Goal: Connect with others: Connect with others

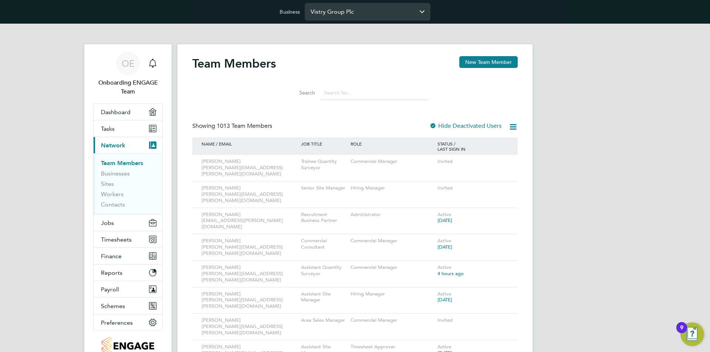
click at [398, 16] on input "Vistry Group Plc" at bounding box center [368, 11] width 126 height 17
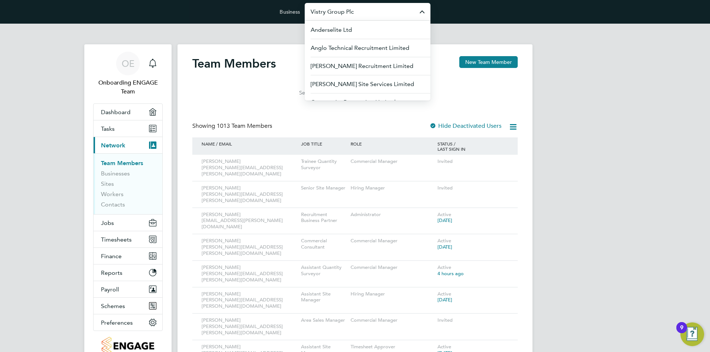
drag, startPoint x: 306, startPoint y: 109, endPoint x: 315, endPoint y: 105, distance: 10.0
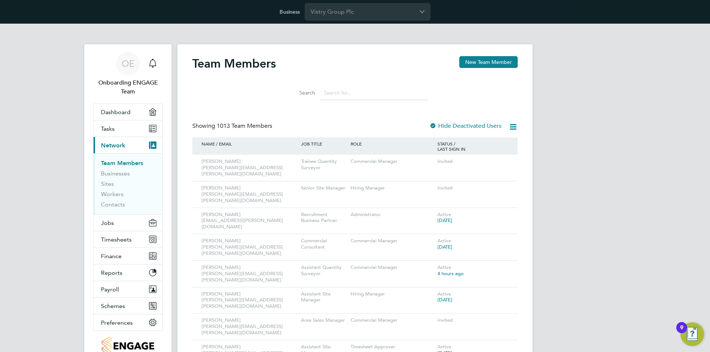
click at [328, 95] on input at bounding box center [374, 93] width 108 height 14
paste input "zoe.christou@vistry.co.uk"
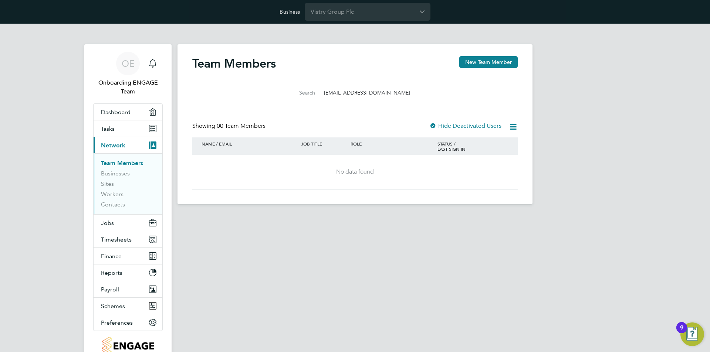
click at [386, 94] on input "zoe.christou@vistry.co.uk" at bounding box center [374, 93] width 108 height 14
paste input "Iulian.Ardelean"
click at [355, 83] on li "Search Iulian.Ardeleanu@vistry.co.uk" at bounding box center [355, 93] width 165 height 22
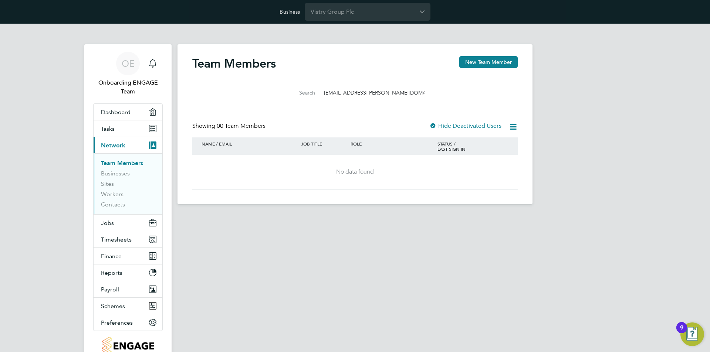
click at [359, 94] on input "Iulian.Ardeleanu@vistry.co.uk" at bounding box center [374, 93] width 108 height 14
paste input "naomi.mutter"
type input "naomi.mutter@vistry.co.uk"
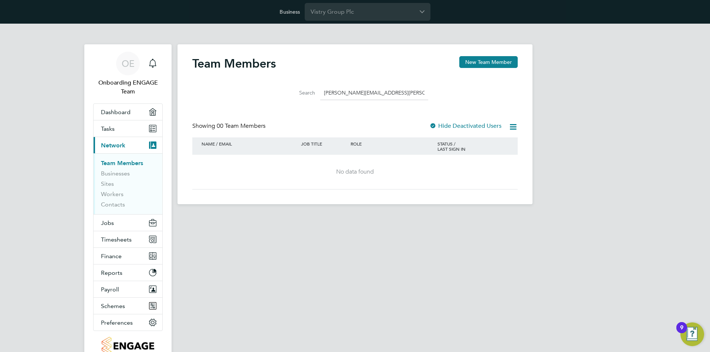
click at [378, 95] on input "naomi.mutter@vistry.co.uk" at bounding box center [374, 93] width 108 height 14
click at [435, 81] on div "Search" at bounding box center [354, 91] width 325 height 26
click at [479, 62] on button "New Team Member" at bounding box center [488, 62] width 58 height 12
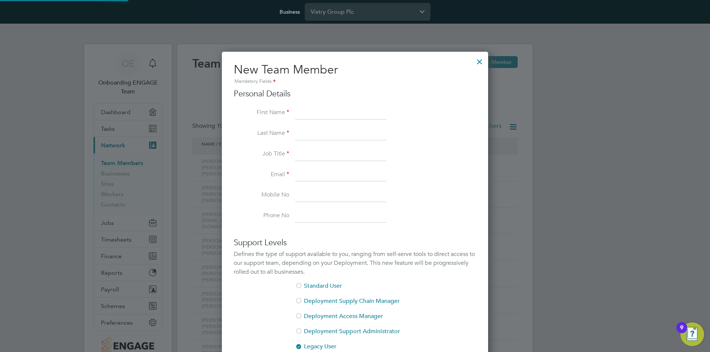
click at [487, 61] on div "New Team Member Mandatory Fields Personal Details First Name Last Name Job Titl…" at bounding box center [355, 273] width 266 height 442
click at [310, 115] on input at bounding box center [340, 112] width 91 height 13
paste input "Zoe"
type input "Zoe"
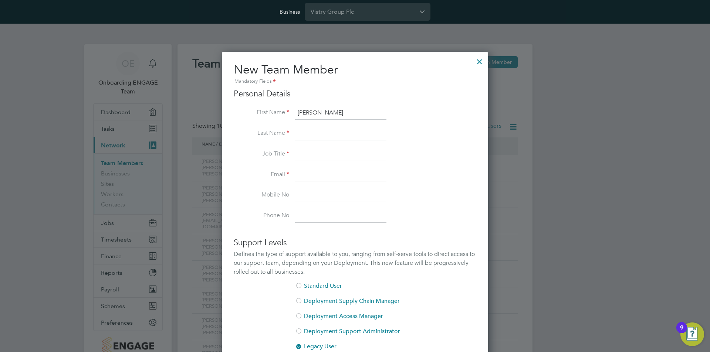
click at [314, 136] on input at bounding box center [340, 133] width 91 height 13
paste input "Christou"
type input "Christou"
click at [322, 152] on input at bounding box center [340, 154] width 91 height 13
paste input "Construction Administrator"
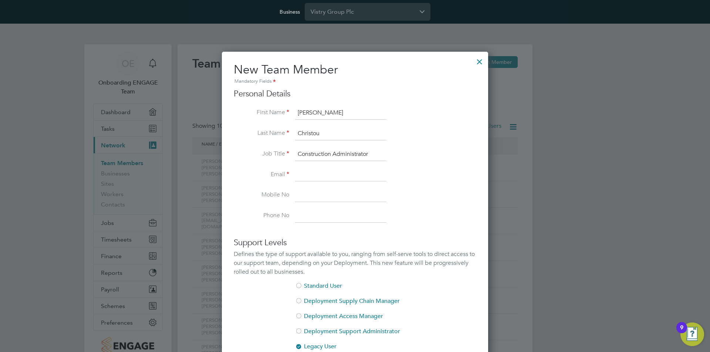
type input "Construction Administrator"
click at [337, 177] on input at bounding box center [340, 175] width 91 height 13
paste input "zoe.christou@vistry.co.uk"
type input "zoe.christou@vistry.co.uk"
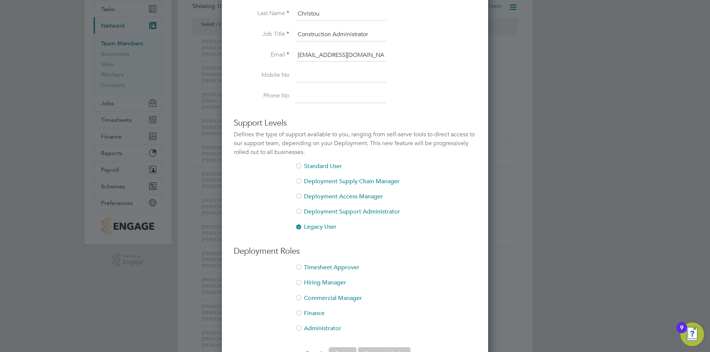
scroll to position [148, 0]
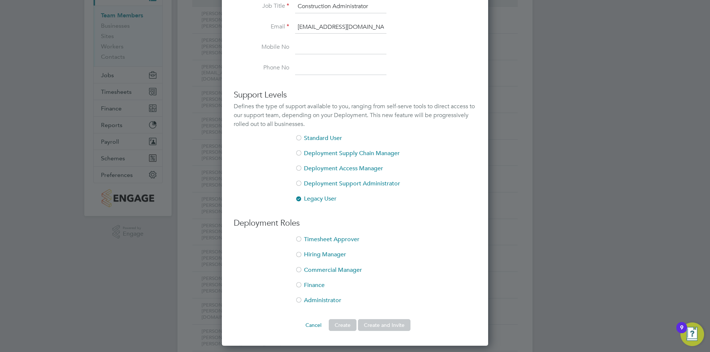
click at [300, 268] on div at bounding box center [298, 270] width 7 height 7
click at [396, 324] on button "Create and Invite" at bounding box center [384, 325] width 53 height 12
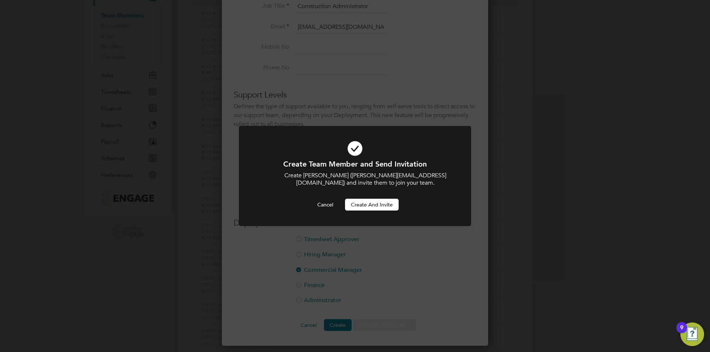
click at [379, 203] on button "Create and invite" at bounding box center [372, 205] width 54 height 12
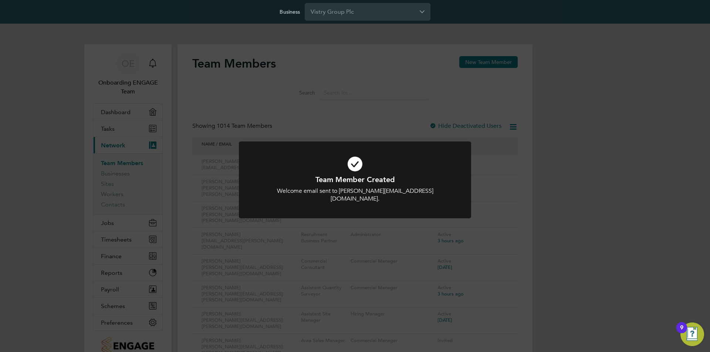
click at [635, 106] on div "Team Member Created Welcome email sent to zoe.christou@vistry.co.uk. Cancel Okay" at bounding box center [355, 176] width 710 height 352
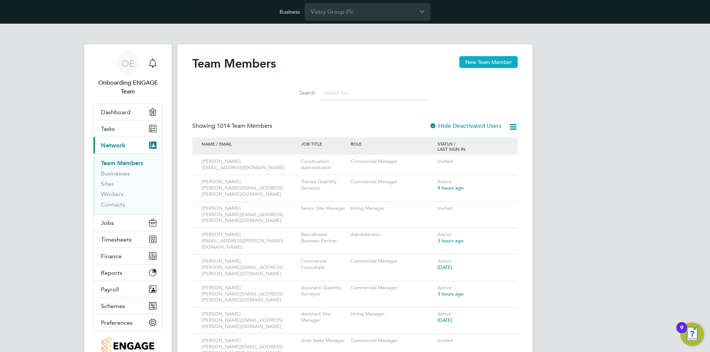
click at [486, 62] on button "New Team Member" at bounding box center [488, 62] width 58 height 12
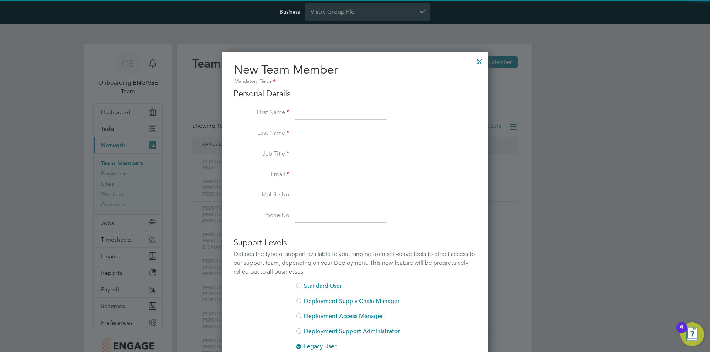
scroll to position [443, 267]
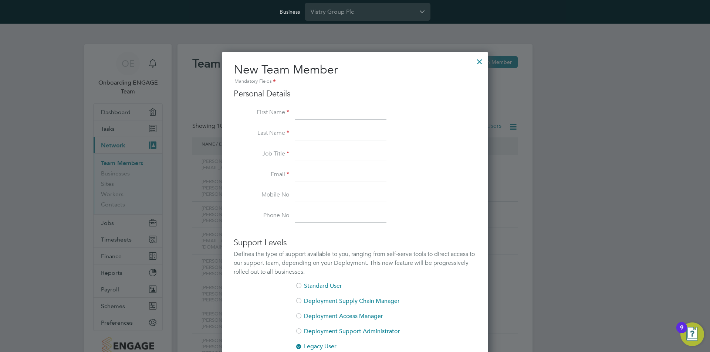
click at [322, 118] on input at bounding box center [340, 112] width 91 height 13
paste input "Iulian"
type input "Iulian"
drag, startPoint x: 339, startPoint y: 138, endPoint x: 30, endPoint y: 113, distance: 310.6
click at [339, 138] on input at bounding box center [340, 133] width 91 height 13
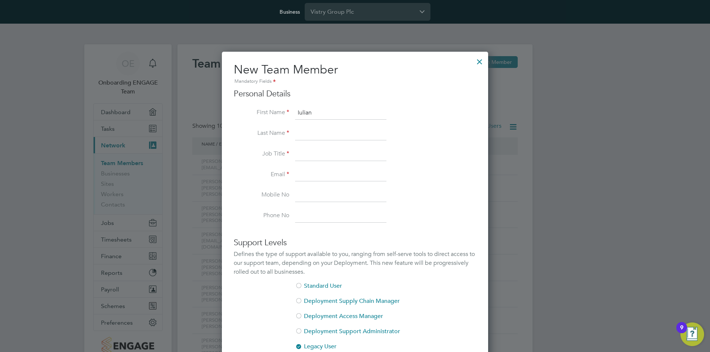
paste input "Ardeleanu"
type input "Ardeleanu"
drag, startPoint x: 308, startPoint y: 157, endPoint x: 5, endPoint y: 155, distance: 303.2
click at [308, 157] on input at bounding box center [340, 154] width 91 height 13
paste input "Assistant Site Manager"
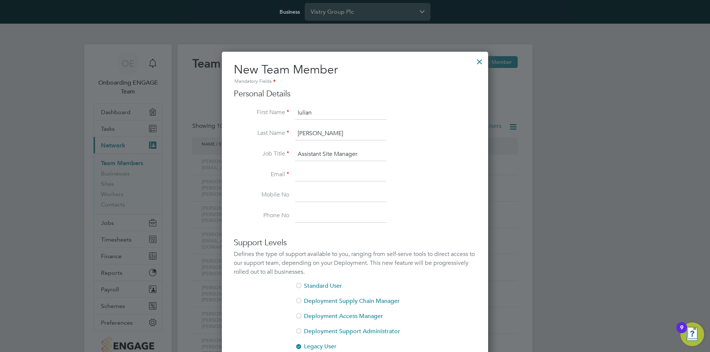
type input "Assistant Site Manager"
click at [309, 178] on input at bounding box center [340, 175] width 91 height 13
paste input "Iulian.Ardeleanu@vistry.co.uk"
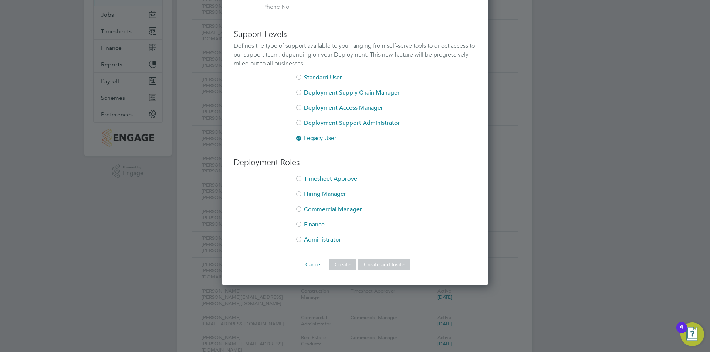
scroll to position [222, 0]
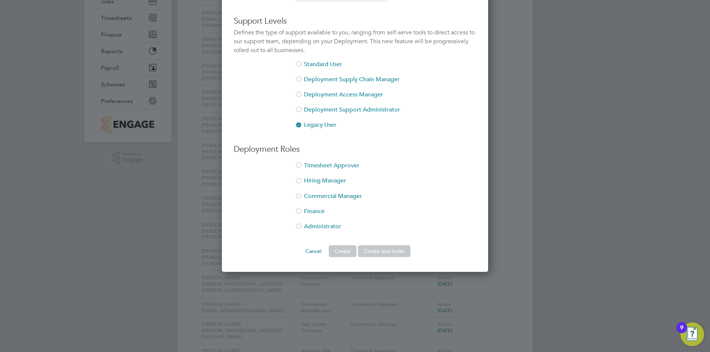
type input "Iulian.Ardeleanu@vistry.co.uk"
click at [300, 181] on div at bounding box center [298, 181] width 7 height 7
click at [395, 251] on button "Create and Invite" at bounding box center [384, 252] width 53 height 12
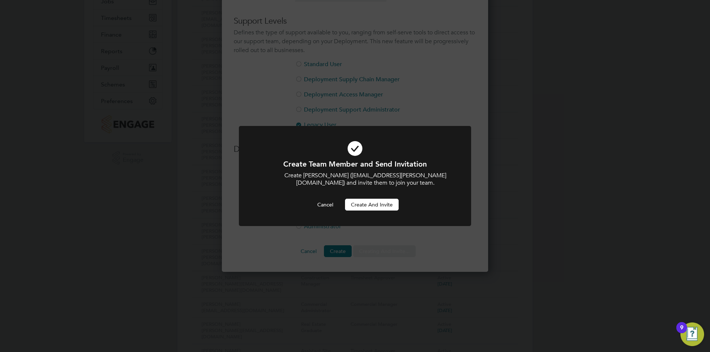
scroll to position [0, 0]
click at [367, 202] on button "Create and invite" at bounding box center [372, 205] width 54 height 12
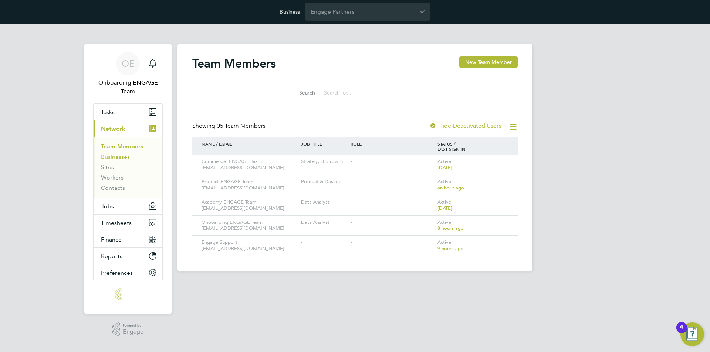
click at [124, 157] on link "Businesses" at bounding box center [115, 156] width 29 height 7
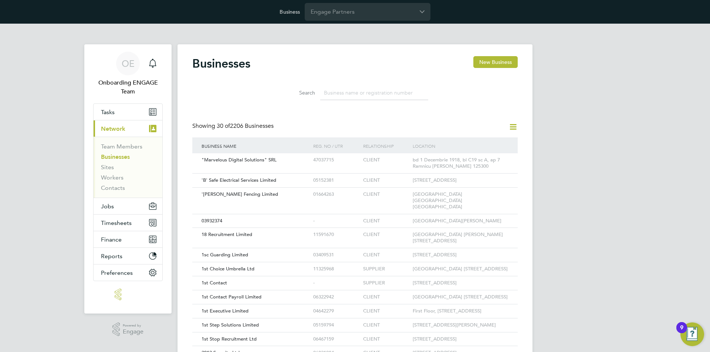
click at [242, 104] on div "Businesses New Business Search Showing 30 of 2206 Businesses Business Name Reg.…" at bounding box center [354, 341] width 325 height 570
click at [256, 164] on div ""Marvelous Digital Solutions" SRL" at bounding box center [256, 160] width 112 height 14
click at [361, 91] on input at bounding box center [374, 93] width 108 height 14
paste input "nfinitive Group"
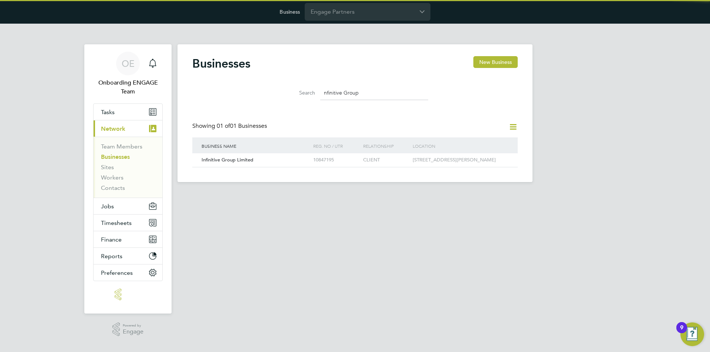
click at [322, 93] on input "nfinitive Group" at bounding box center [374, 93] width 108 height 14
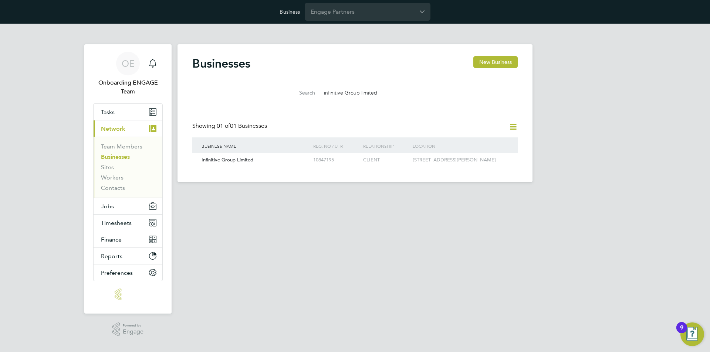
drag, startPoint x: 400, startPoint y: 95, endPoint x: 235, endPoint y: 84, distance: 165.3
click at [235, 84] on div "Search infinitive Group limited" at bounding box center [354, 91] width 325 height 26
click at [447, 113] on div "Businesses New Business Search infinitive Group limited Showing 01 of 01 Busine…" at bounding box center [354, 111] width 325 height 111
drag, startPoint x: 362, startPoint y: 89, endPoint x: 233, endPoint y: 99, distance: 130.1
click at [235, 98] on div "Search infinitive Group limited" at bounding box center [354, 91] width 325 height 26
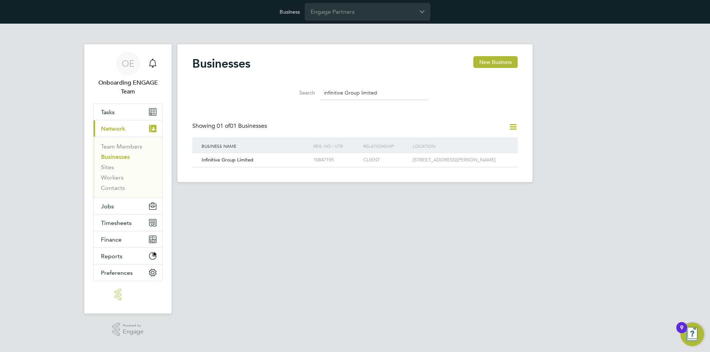
paste input "07134728"
drag, startPoint x: 380, startPoint y: 91, endPoint x: 233, endPoint y: 90, distance: 146.4
click at [236, 90] on div "Search 07134728" at bounding box center [354, 91] width 325 height 26
paste input "8837446"
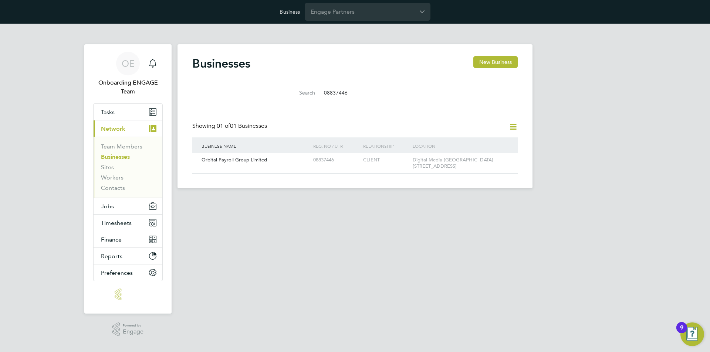
drag, startPoint x: 365, startPoint y: 91, endPoint x: 218, endPoint y: 87, distance: 146.5
click at [218, 87] on div "Search 08837446" at bounding box center [354, 91] width 325 height 26
paste input "394071"
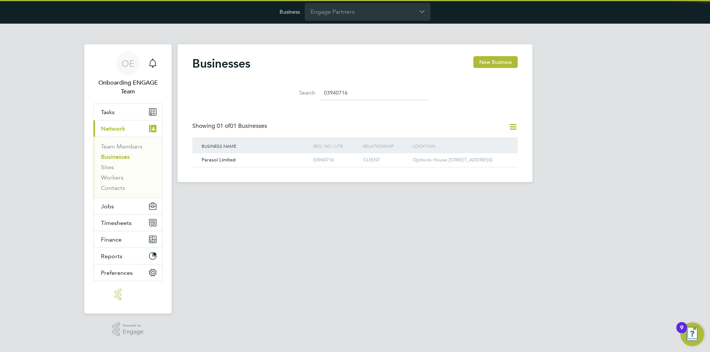
type input "03940716"
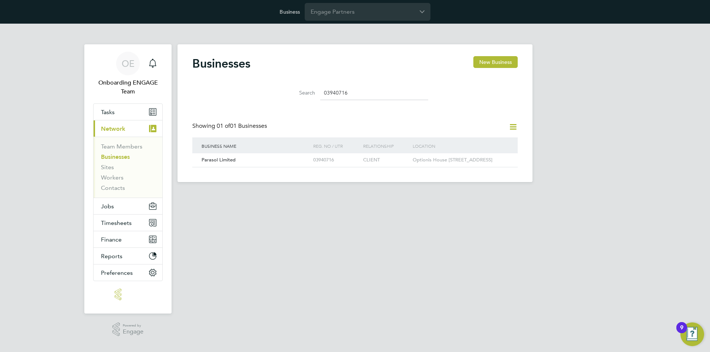
drag, startPoint x: 379, startPoint y: 90, endPoint x: 259, endPoint y: 92, distance: 119.5
click at [259, 92] on div "Search 03940716" at bounding box center [354, 91] width 325 height 26
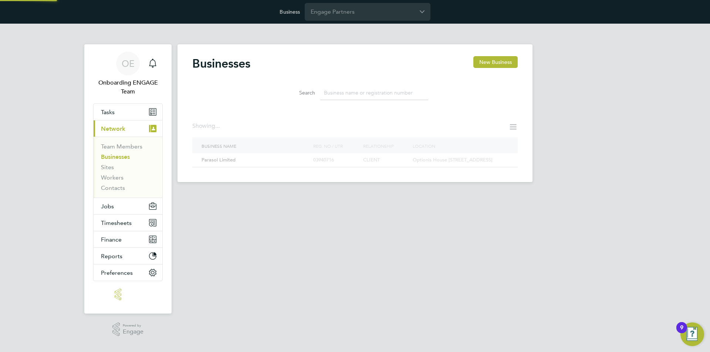
click at [414, 73] on div "Businesses New Business" at bounding box center [354, 67] width 325 height 22
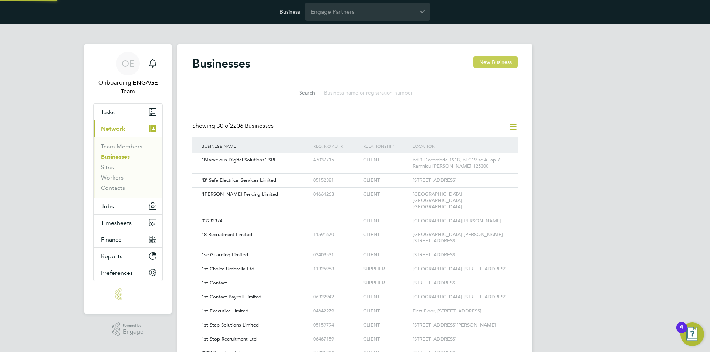
scroll to position [14, 112]
click at [490, 61] on button "New Business" at bounding box center [495, 62] width 44 height 12
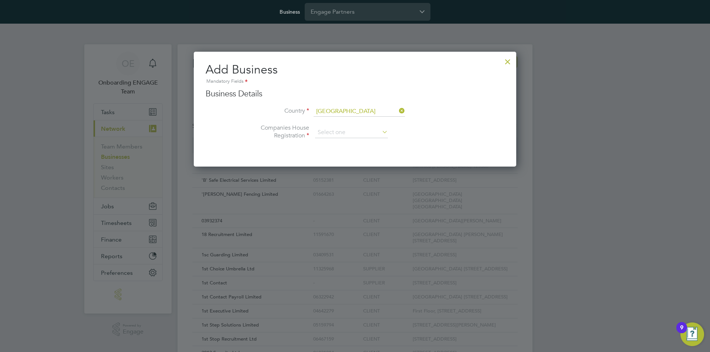
click at [511, 62] on div at bounding box center [507, 59] width 13 height 13
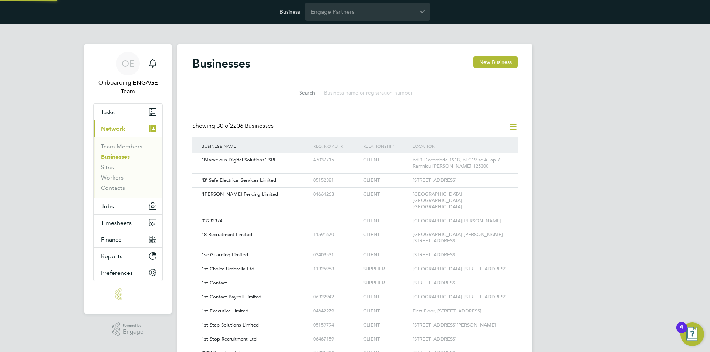
click at [510, 125] on icon at bounding box center [512, 126] width 9 height 9
click at [477, 146] on li "Add Business Connection" at bounding box center [477, 144] width 78 height 10
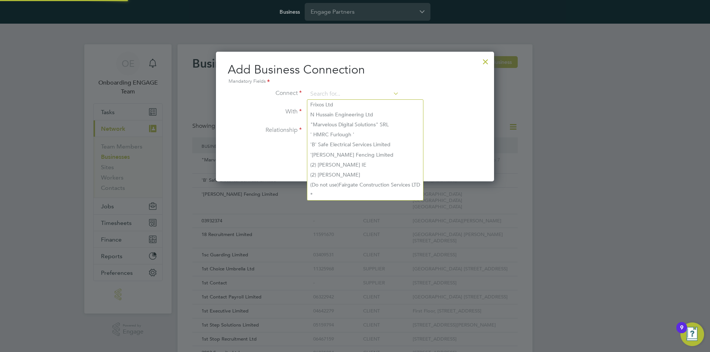
paste input "infinitive Group limited"
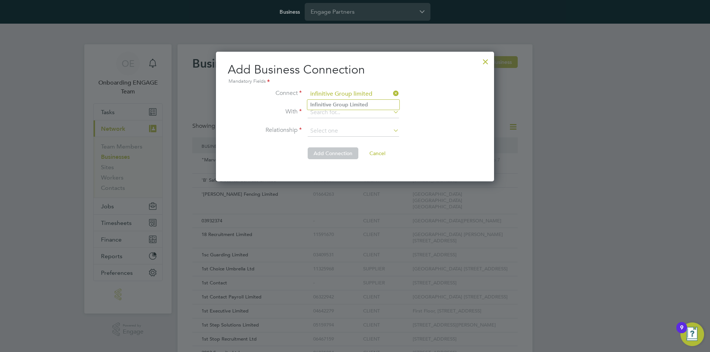
click at [337, 104] on b "Group" at bounding box center [341, 105] width 16 height 6
type input "Infinitive Group Limited"
click at [342, 111] on input at bounding box center [353, 112] width 91 height 11
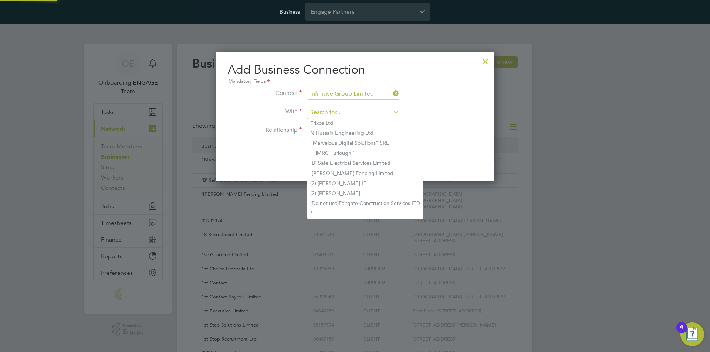
paste input "Brookson Solutions Limited"
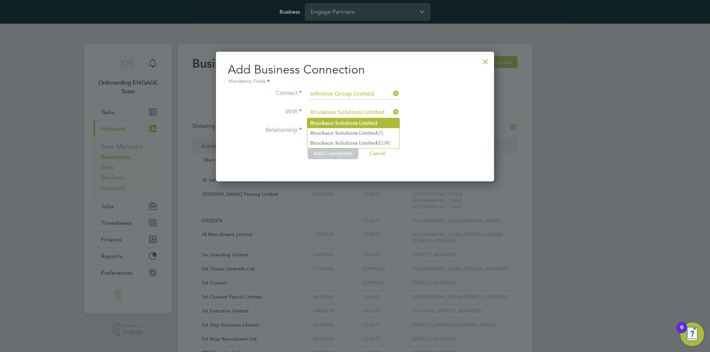
type input "Brookson Solutions Limited"
click at [336, 121] on b "Solutions" at bounding box center [346, 123] width 23 height 6
click at [337, 128] on input at bounding box center [353, 131] width 91 height 11
click at [331, 149] on li "Client - Supplier" at bounding box center [353, 151] width 92 height 10
type input "Client - Supplier"
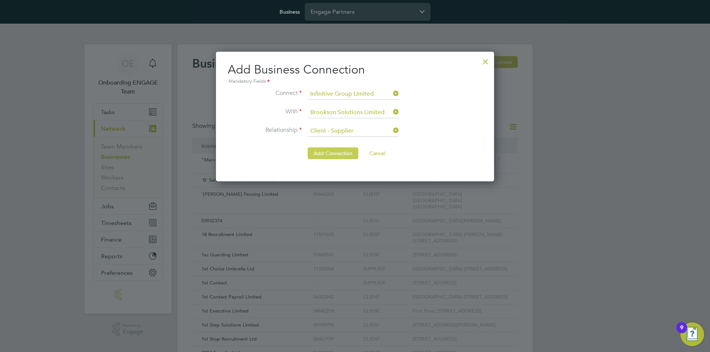
click at [323, 155] on button "Add Connection" at bounding box center [333, 154] width 51 height 12
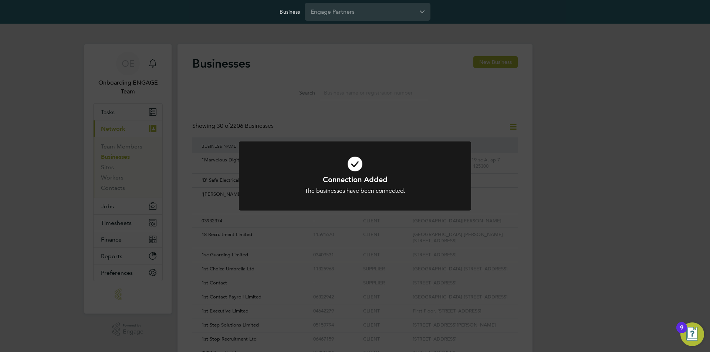
click at [458, 83] on div "Connection Added The businesses have been connected. Cancel Okay" at bounding box center [355, 176] width 710 height 352
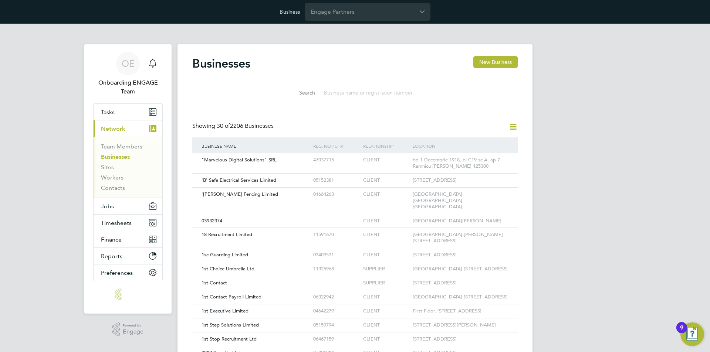
click at [508, 127] on icon at bounding box center [512, 126] width 9 height 9
click at [487, 142] on li "Add Business Connection" at bounding box center [477, 144] width 78 height 10
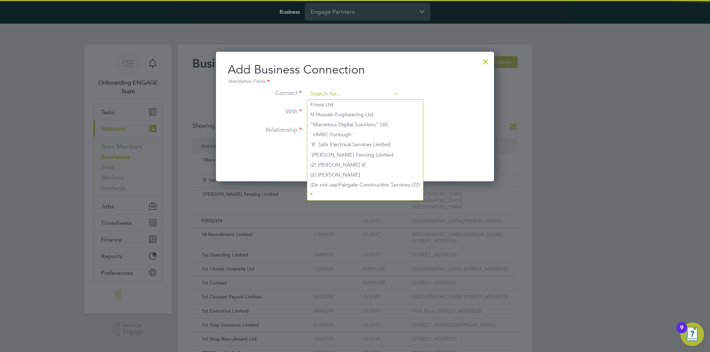
paste input "infinitive Group limited"
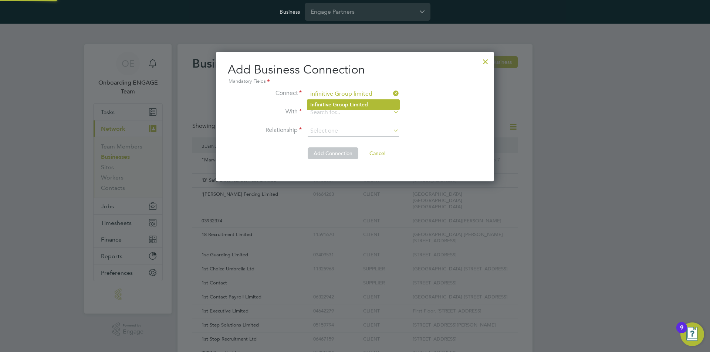
click at [338, 105] on b "Group" at bounding box center [341, 105] width 16 height 6
type input "Infinitive Group Limited"
click at [360, 112] on input at bounding box center [353, 112] width 91 height 11
paste input "Crest Plus Operations Limited"
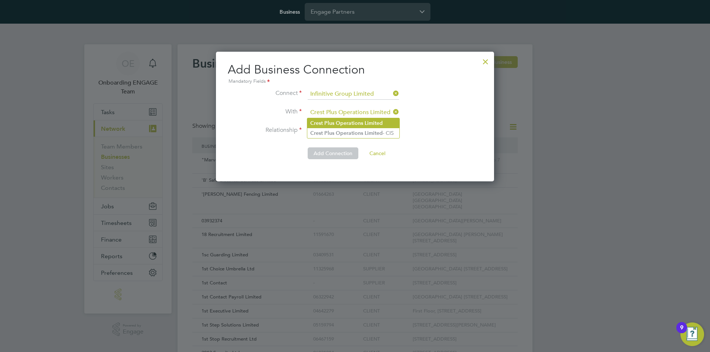
type input "Crest Plus Operations Limited"
click at [336, 120] on b "Operations" at bounding box center [349, 123] width 27 height 6
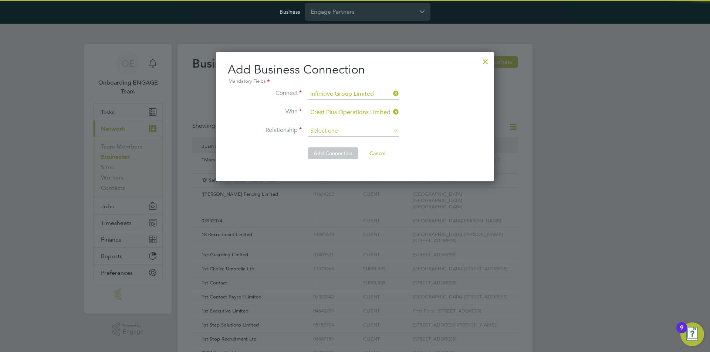
click at [341, 130] on input at bounding box center [353, 131] width 91 height 11
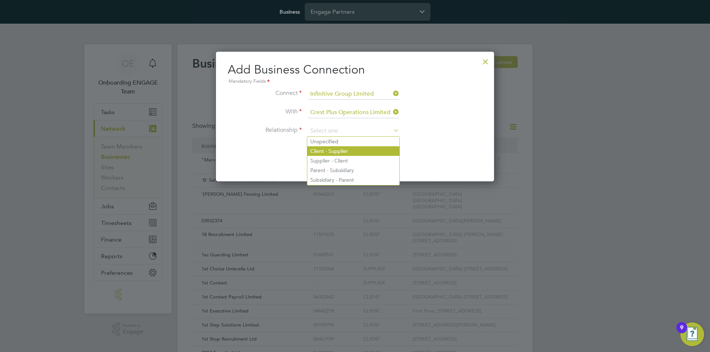
click at [333, 149] on li "Client - Supplier" at bounding box center [353, 151] width 92 height 10
type input "Client - Supplier"
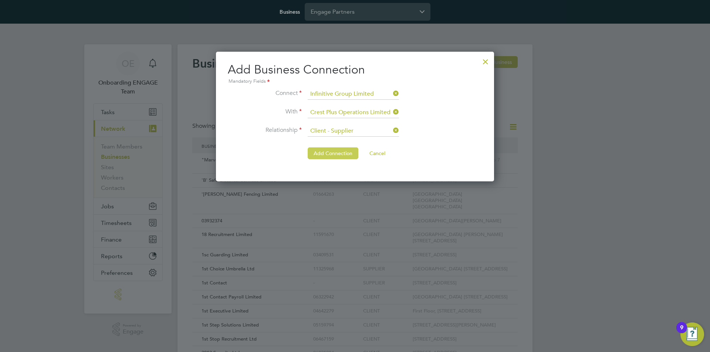
click at [321, 151] on button "Add Connection" at bounding box center [333, 154] width 51 height 12
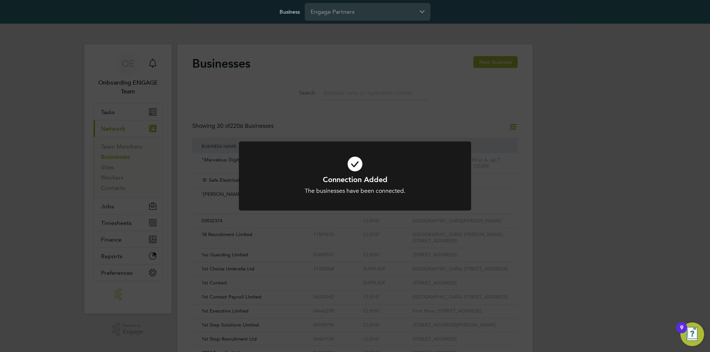
drag, startPoint x: 476, startPoint y: 141, endPoint x: 489, endPoint y: 138, distance: 14.1
click at [476, 141] on div "Connection Added The businesses have been connected. Cancel Okay" at bounding box center [355, 176] width 710 height 352
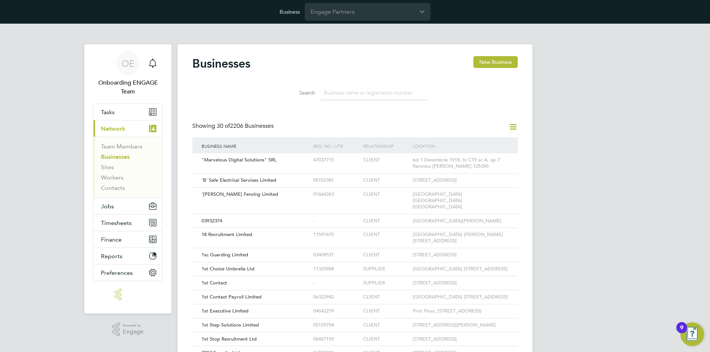
click at [511, 127] on icon at bounding box center [512, 126] width 9 height 9
click at [459, 144] on li "Add Business Connection" at bounding box center [477, 144] width 78 height 10
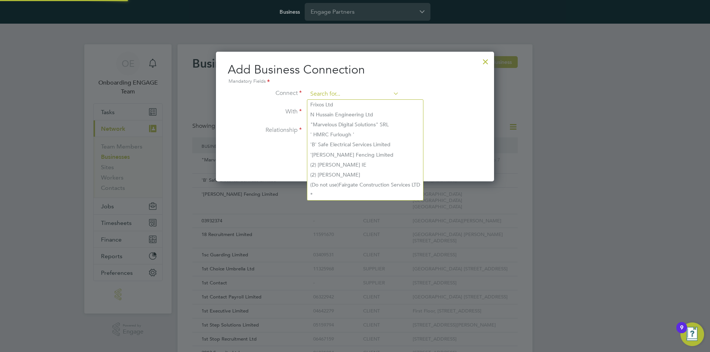
paste input "infinitive Group limited"
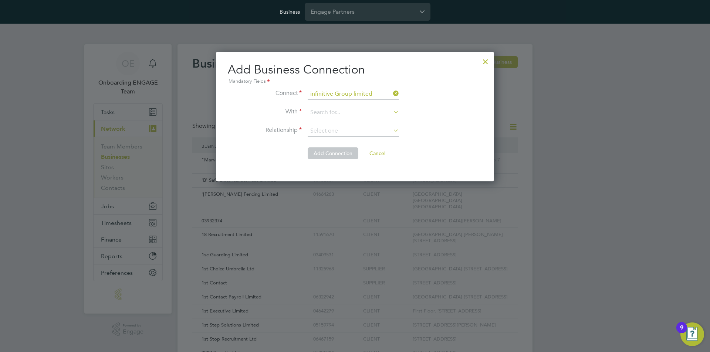
click at [332, 106] on li "Infinitive Group Limited" at bounding box center [353, 105] width 92 height 10
type input "Infinitive Group Limited"
click at [361, 110] on input at bounding box center [353, 112] width 91 height 11
paste input "Giant Employment Limited"
type input "Giant Employment Limited"
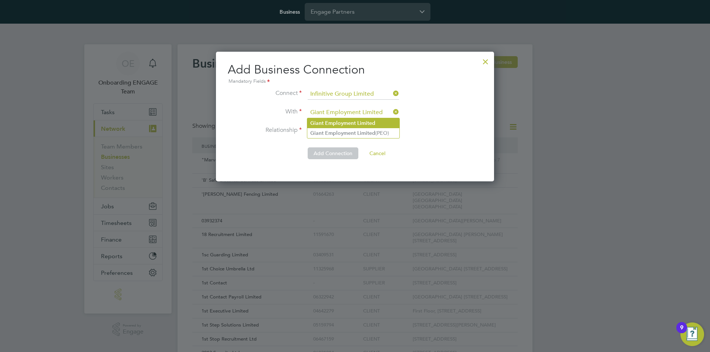
click at [349, 125] on b "Employment" at bounding box center [340, 123] width 31 height 6
click at [349, 132] on input at bounding box center [353, 131] width 91 height 11
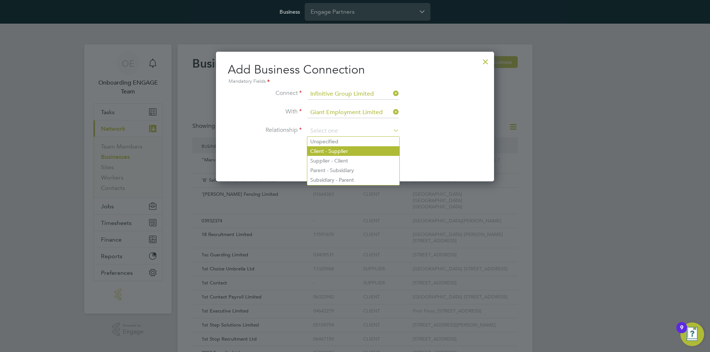
click at [339, 153] on li "Client - Supplier" at bounding box center [353, 151] width 92 height 10
type input "Client - Supplier"
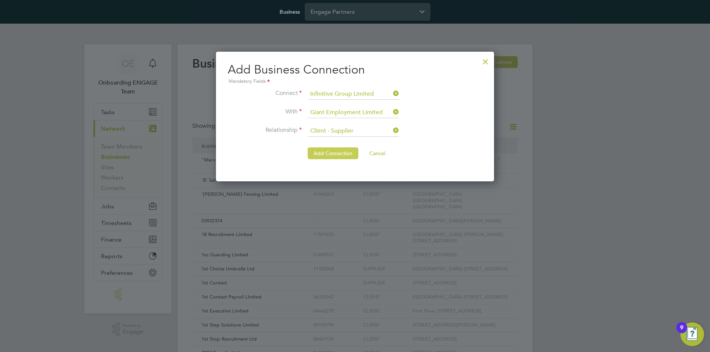
click at [321, 153] on button "Add Connection" at bounding box center [333, 154] width 51 height 12
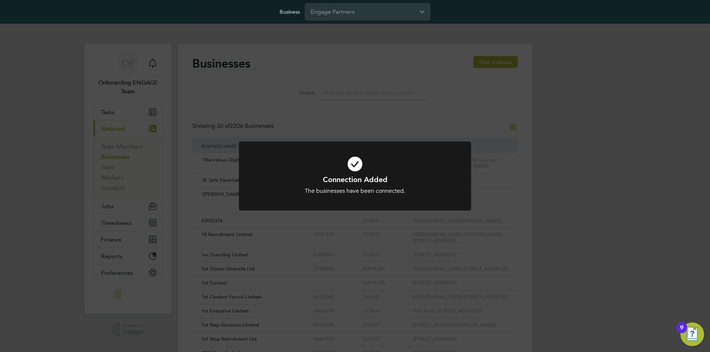
click at [559, 142] on div "Connection Added The businesses have been connected. Cancel Okay" at bounding box center [355, 176] width 710 height 352
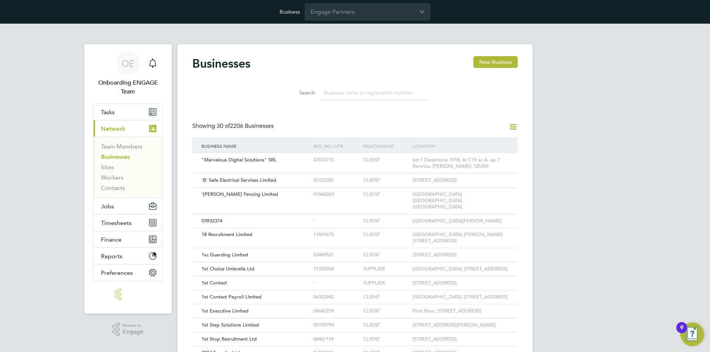
click at [512, 124] on icon at bounding box center [512, 126] width 9 height 9
click at [464, 144] on li "Add Business Connection" at bounding box center [477, 144] width 78 height 10
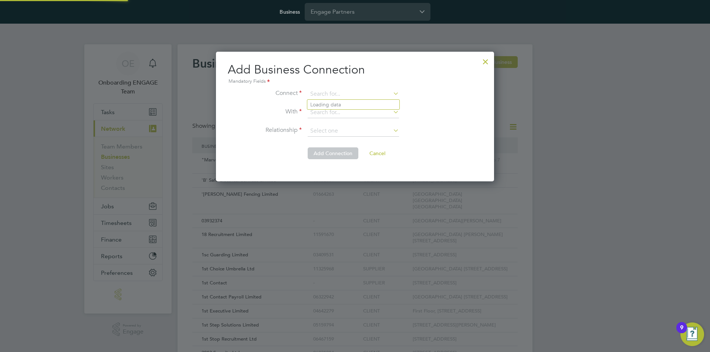
paste input "infinitive Group limited"
click at [315, 104] on b "Infinitive" at bounding box center [320, 105] width 21 height 6
type input "Infinitive Group Limited"
click at [342, 109] on input at bounding box center [353, 112] width 91 height 11
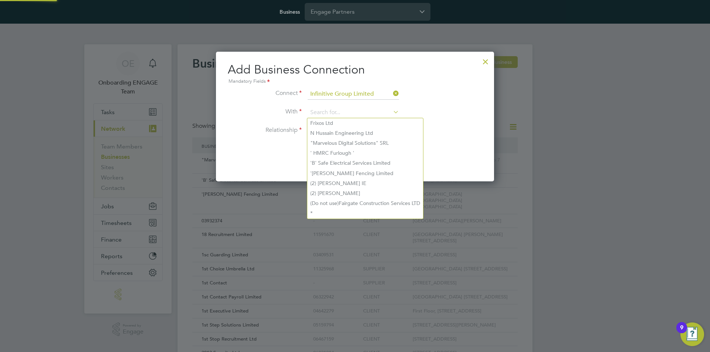
paste input "Sapphire DNP Limited"
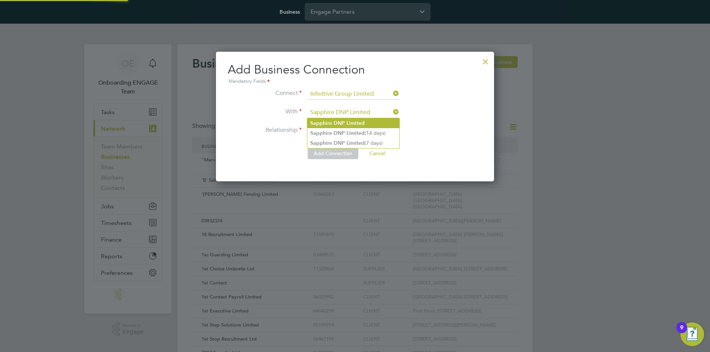
type input "Sapphire DNP Limited"
click at [335, 121] on b "DNP" at bounding box center [339, 123] width 11 height 6
click at [337, 129] on input at bounding box center [353, 131] width 91 height 11
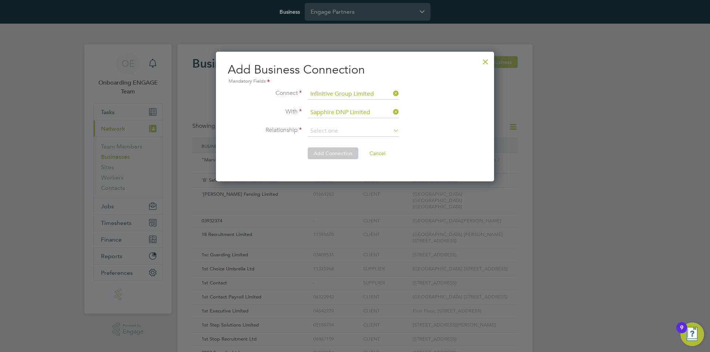
click at [337, 148] on li "Client - Supplier" at bounding box center [353, 151] width 92 height 10
type input "Client - Supplier"
click at [331, 151] on button "Add Connection" at bounding box center [333, 154] width 51 height 12
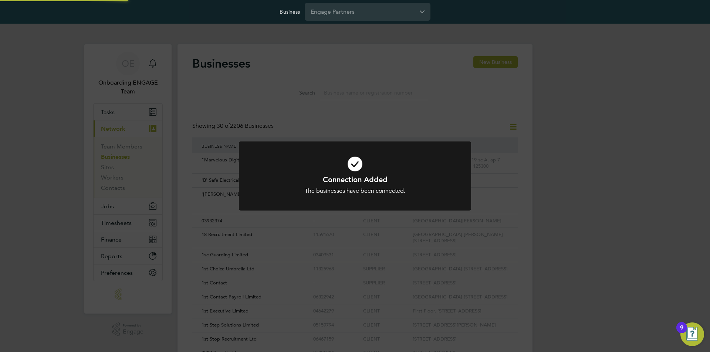
click at [311, 116] on div "Connection Added The businesses have been connected. Cancel Okay" at bounding box center [355, 176] width 710 height 352
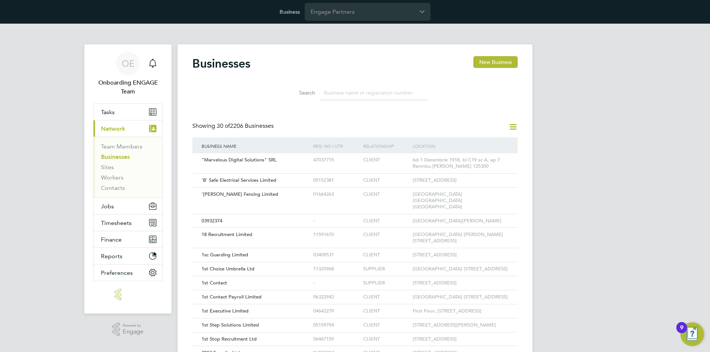
drag, startPoint x: 631, startPoint y: 138, endPoint x: 501, endPoint y: 138, distance: 129.8
click at [622, 138] on div "OE Onboarding ENGAGE Team Notifications Applications: Tasks Current page: Netwo…" at bounding box center [355, 342] width 710 height 636
click at [512, 126] on icon at bounding box center [512, 126] width 9 height 9
click at [460, 143] on li "Add Business Connection" at bounding box center [477, 144] width 78 height 10
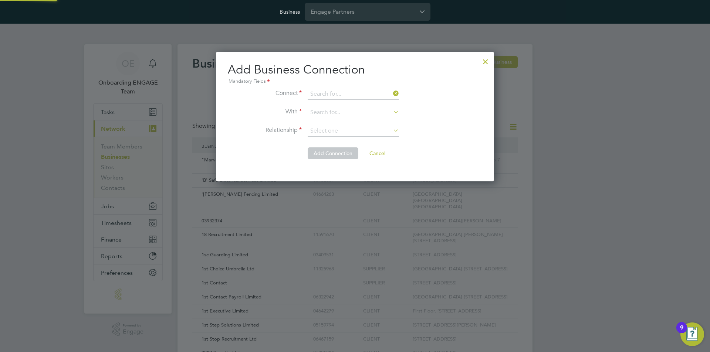
paste input "infinitive Group limited"
click at [340, 102] on b "Group" at bounding box center [341, 105] width 16 height 6
type input "Infinitive Group Limited"
click at [351, 109] on input at bounding box center [353, 112] width 91 height 11
paste input "UMBRELLA-COMPANY LIMITED"
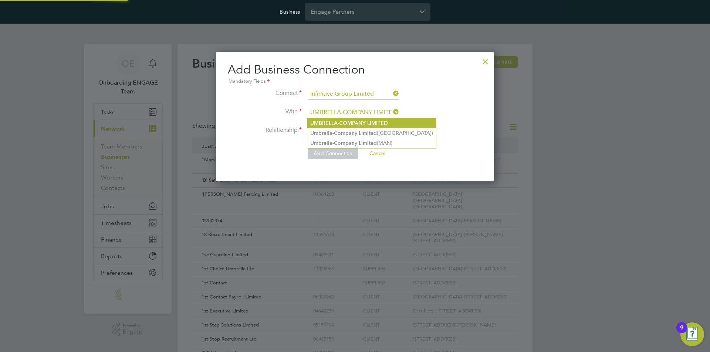
type input "UMBRELLA-COMPANY LIMITED"
click at [344, 121] on b "UMBRELLA-COMPANY" at bounding box center [337, 123] width 55 height 6
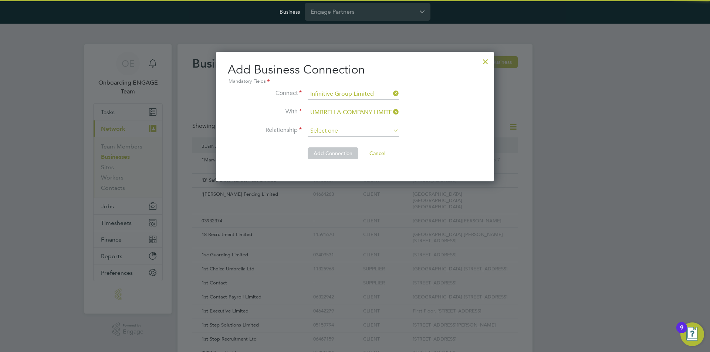
click at [341, 130] on input at bounding box center [353, 131] width 91 height 11
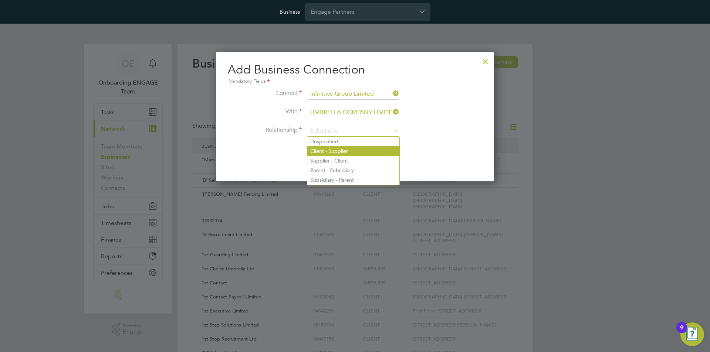
click at [331, 149] on li "Client - Supplier" at bounding box center [353, 151] width 92 height 10
type input "Client - Supplier"
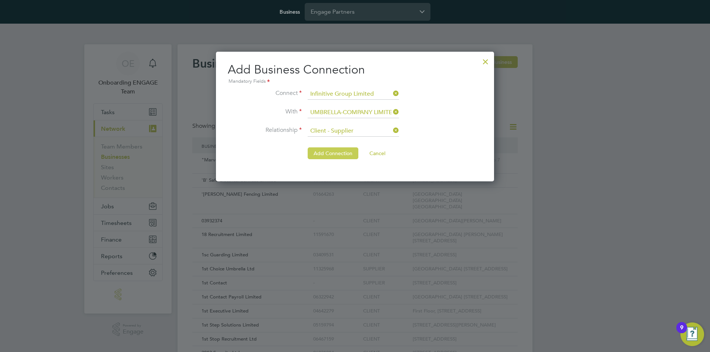
click at [322, 154] on button "Add Connection" at bounding box center [333, 154] width 51 height 12
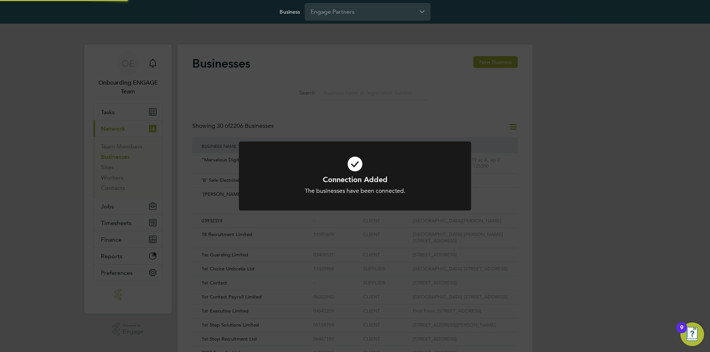
click at [250, 109] on div "Connection Added The businesses have been connected. Cancel Okay" at bounding box center [355, 176] width 710 height 352
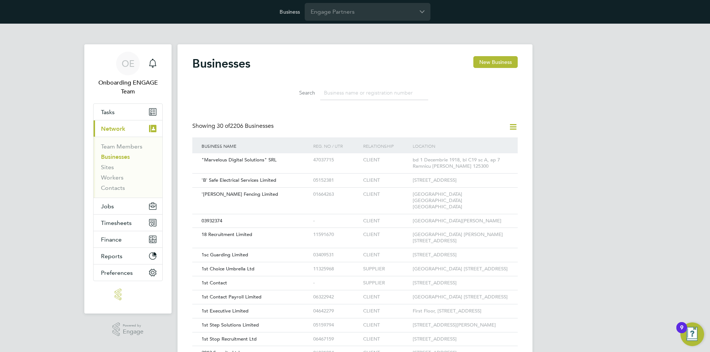
click at [550, 119] on div "OE Onboarding ENGAGE Team Notifications Applications: Tasks Current page: Netwo…" at bounding box center [355, 342] width 710 height 636
click at [366, 92] on input at bounding box center [374, 93] width 108 height 14
paste input "Infinitive Group Limited"
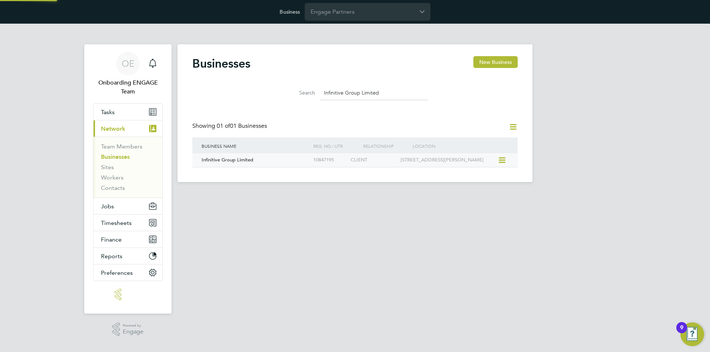
type input "Infinitive Group Limited"
click at [241, 163] on span "Infinitive Group Limited" at bounding box center [228, 160] width 52 height 6
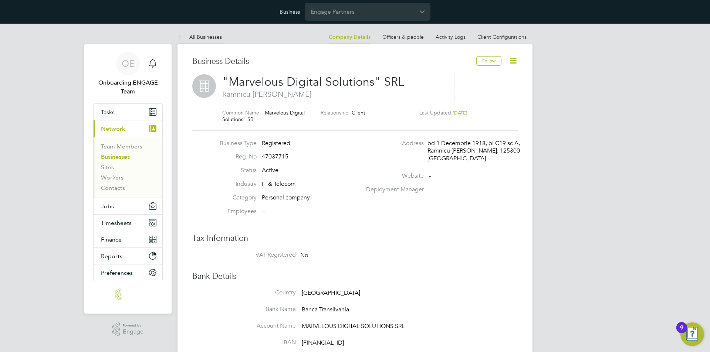
click at [204, 33] on li "All Businesses" at bounding box center [199, 37] width 44 height 15
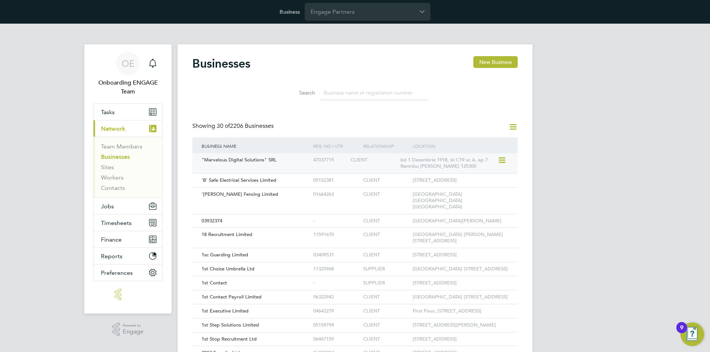
click at [254, 161] on span ""Marvelous Digital Solutions" SRL" at bounding box center [239, 160] width 75 height 6
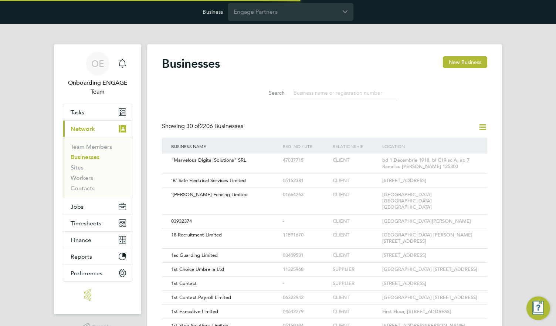
click at [482, 126] on icon at bounding box center [482, 126] width 9 height 9
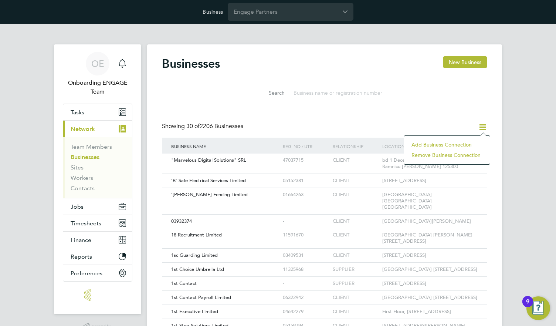
click at [446, 144] on li "Add Business Connection" at bounding box center [447, 144] width 78 height 10
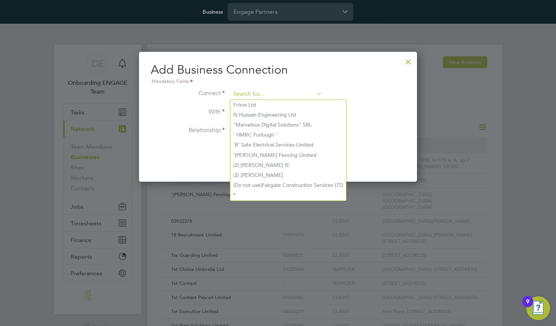
click at [276, 94] on input at bounding box center [276, 94] width 91 height 11
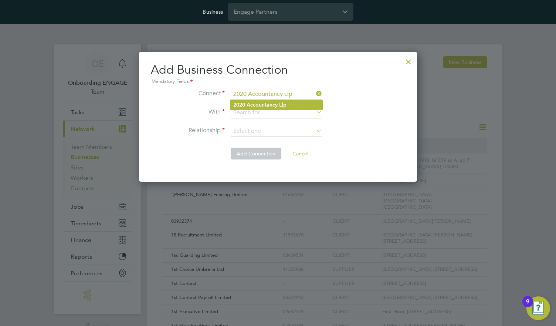
type input "2020 Accountancy Llp"
click at [276, 104] on b "Accountancy" at bounding box center [262, 105] width 31 height 6
click at [276, 112] on input at bounding box center [276, 112] width 91 height 11
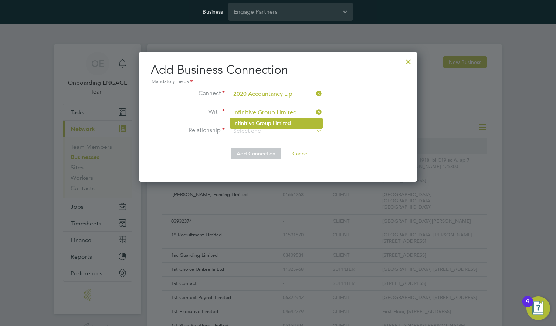
type input "Infinitive Group Limited"
click at [276, 123] on b "Limited" at bounding box center [282, 123] width 18 height 6
click at [276, 131] on input at bounding box center [276, 131] width 91 height 11
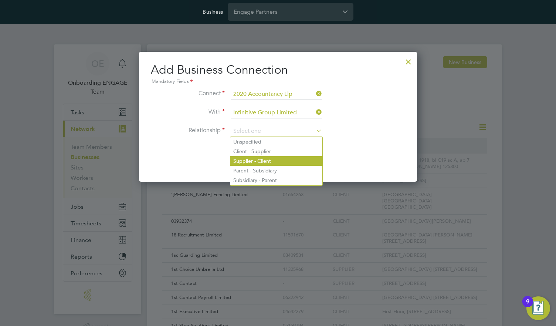
click at [276, 160] on li "Supplier - Client" at bounding box center [276, 161] width 92 height 10
type input "Supplier - Client"
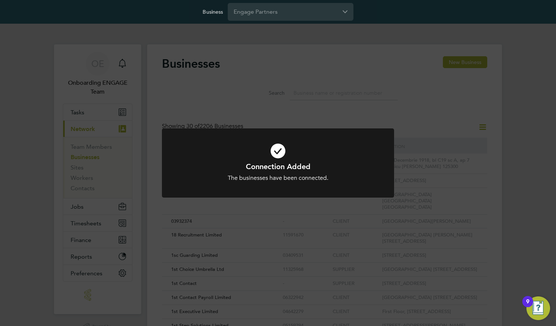
click at [278, 162] on h1 "Connection Added" at bounding box center [278, 167] width 192 height 10
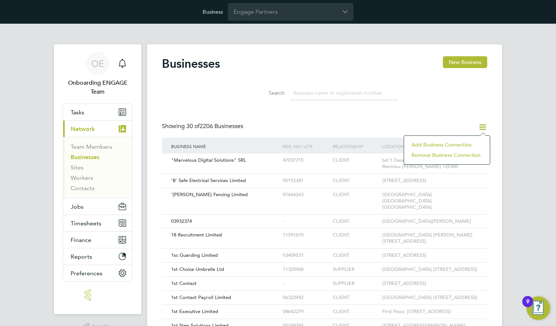
click at [446, 144] on li "Add Business Connection" at bounding box center [447, 144] width 78 height 10
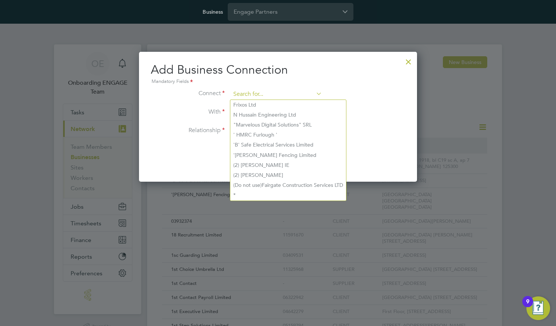
click at [276, 94] on input at bounding box center [276, 94] width 91 height 11
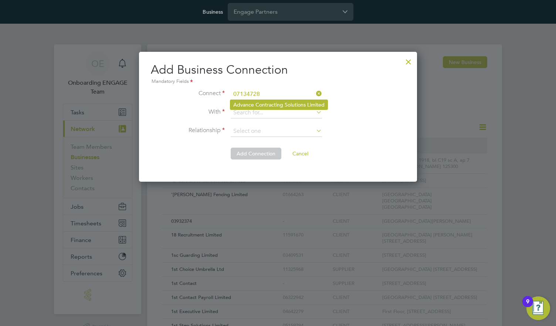
click at [278, 104] on li "Advance Contracting Solutions Limited" at bounding box center [278, 105] width 97 height 10
type input "Advance Contracting Solutions Limited"
click at [276, 112] on input at bounding box center [276, 112] width 91 height 11
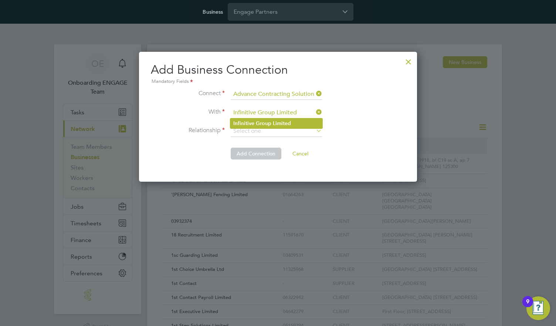
type input "Infinitive Group Limited"
click at [276, 123] on b "Limited" at bounding box center [282, 123] width 18 height 6
click at [276, 131] on input at bounding box center [276, 131] width 91 height 11
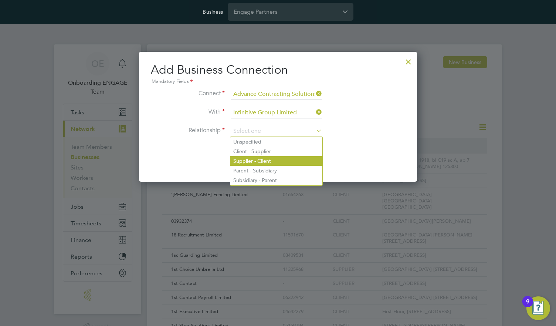
click at [276, 160] on li "Supplier - Client" at bounding box center [276, 161] width 92 height 10
type input "Supplier - Client"
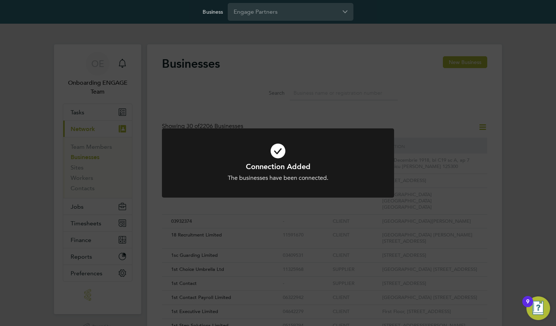
click at [278, 162] on h1 "Connection Added" at bounding box center [278, 167] width 192 height 10
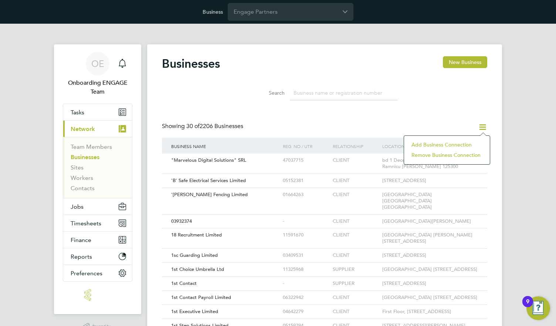
click at [446, 144] on li "Add Business Connection" at bounding box center [447, 144] width 78 height 10
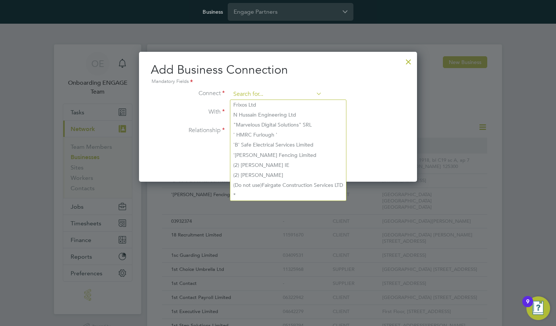
click at [276, 94] on input at bounding box center [276, 94] width 91 height 11
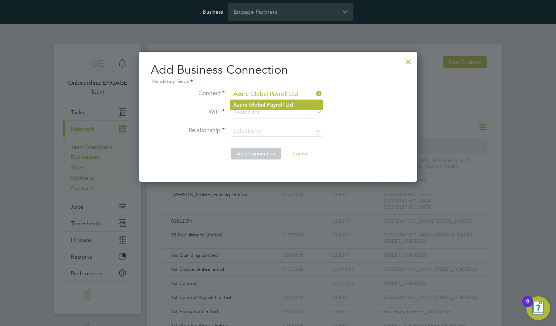
type input "Azure Global Payroll Ltd"
click at [276, 104] on b "Payroll" at bounding box center [275, 105] width 17 height 6
click at [276, 112] on input at bounding box center [276, 112] width 91 height 11
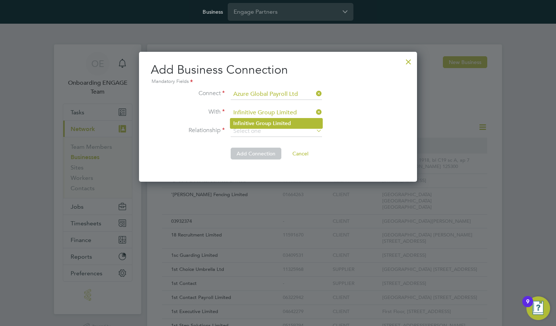
type input "Infinitive Group Limited"
click at [276, 123] on b "Limited" at bounding box center [282, 123] width 18 height 6
click at [276, 131] on input at bounding box center [276, 131] width 91 height 11
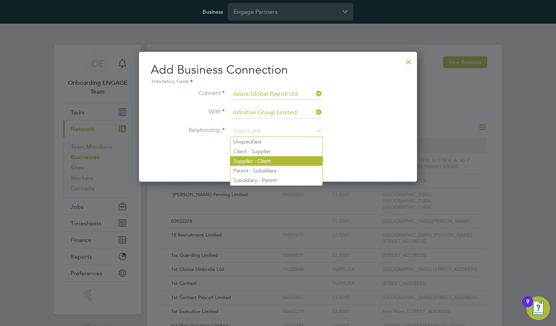
click at [276, 160] on li "Supplier - Client" at bounding box center [276, 161] width 92 height 10
type input "Supplier - Client"
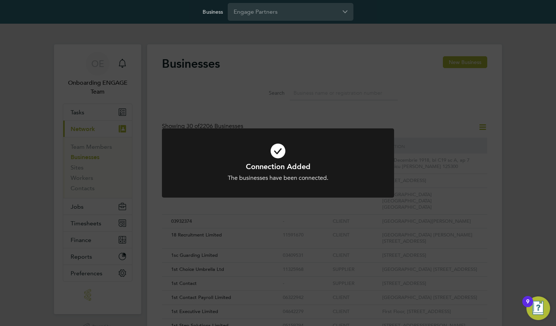
click at [278, 162] on h1 "Connection Added" at bounding box center [278, 167] width 192 height 10
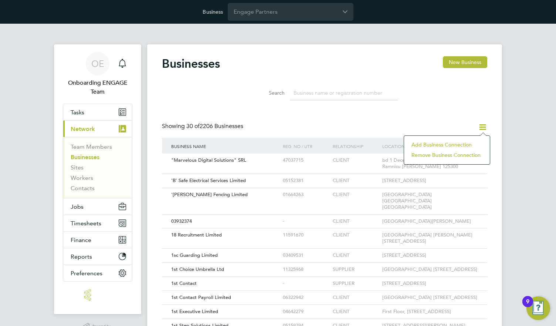
click at [446, 144] on li "Add Business Connection" at bounding box center [447, 144] width 78 height 10
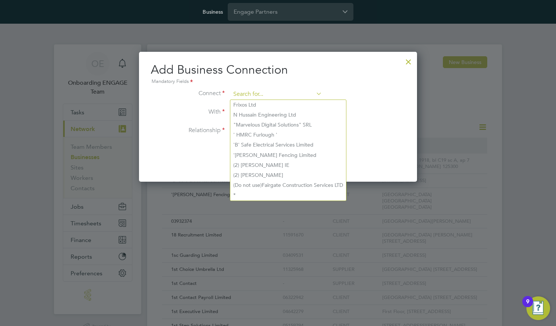
click at [276, 94] on input at bounding box center [276, 94] width 91 height 11
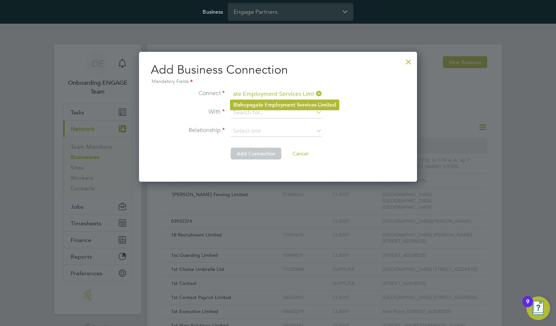
type input "Bishopsgate Employment Services Limited"
click at [284, 104] on b "Employment" at bounding box center [280, 105] width 31 height 6
click at [276, 112] on input at bounding box center [276, 112] width 91 height 11
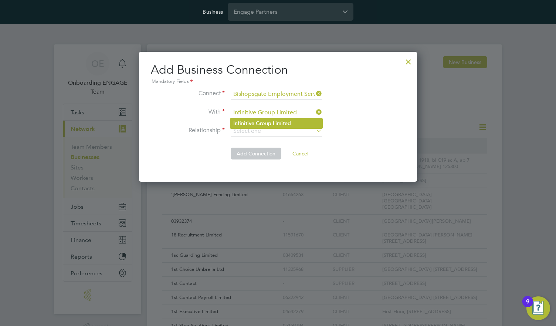
type input "Infinitive Group Limited"
click at [276, 123] on b "Limited" at bounding box center [282, 123] width 18 height 6
click at [276, 131] on input at bounding box center [276, 131] width 91 height 11
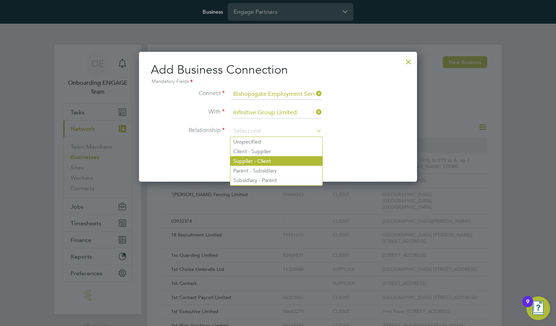
click at [276, 160] on li "Supplier - Client" at bounding box center [276, 161] width 92 height 10
type input "Supplier - Client"
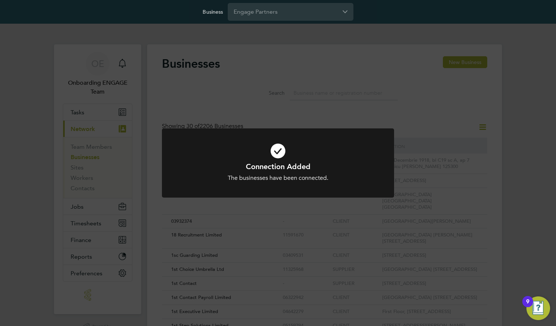
click at [278, 162] on h1 "Connection Added" at bounding box center [278, 167] width 192 height 10
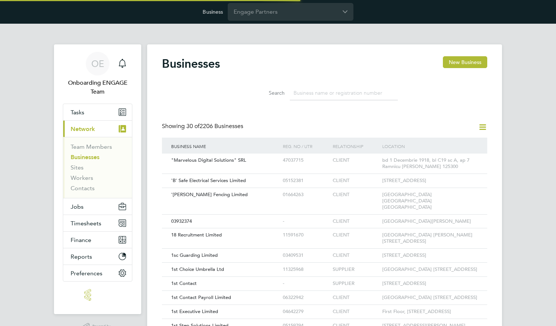
click at [482, 126] on icon at bounding box center [482, 126] width 9 height 9
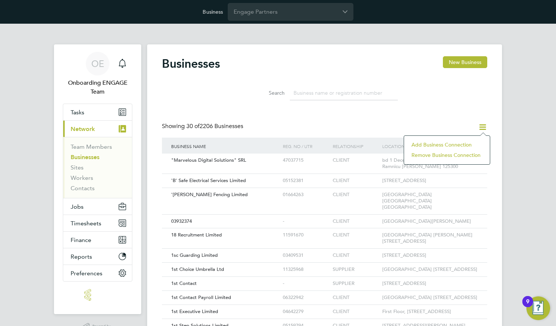
click at [446, 144] on li "Add Business Connection" at bounding box center [447, 144] width 78 height 10
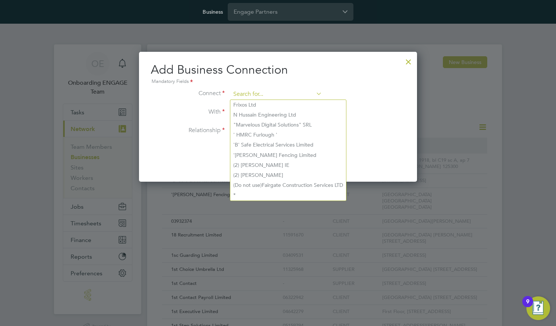
click at [276, 94] on input at bounding box center [276, 94] width 91 height 11
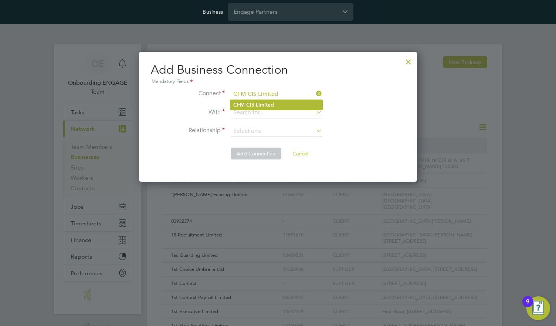
type input "CFM CIS Limited"
click at [276, 104] on li "CFM CIS Limited" at bounding box center [276, 105] width 92 height 10
click at [276, 112] on input at bounding box center [276, 112] width 91 height 11
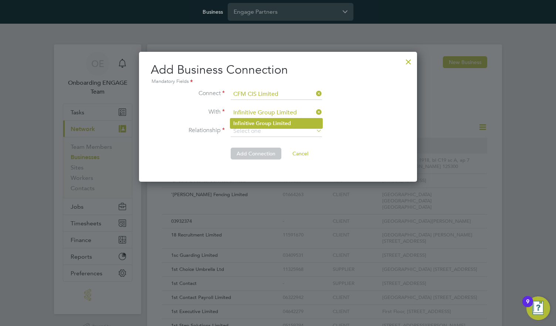
type input "Infinitive Group Limited"
click at [276, 123] on b "Limited" at bounding box center [282, 123] width 18 height 6
click at [276, 131] on input at bounding box center [276, 131] width 91 height 11
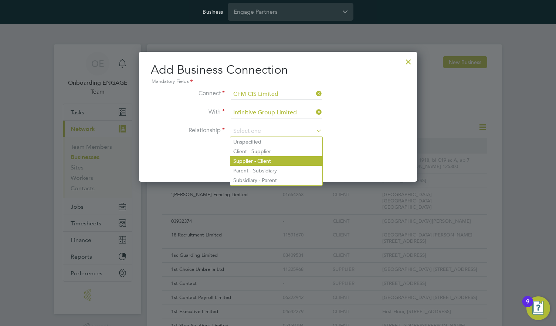
click at [276, 160] on li "Supplier - Client" at bounding box center [276, 161] width 92 height 10
type input "Supplier - Client"
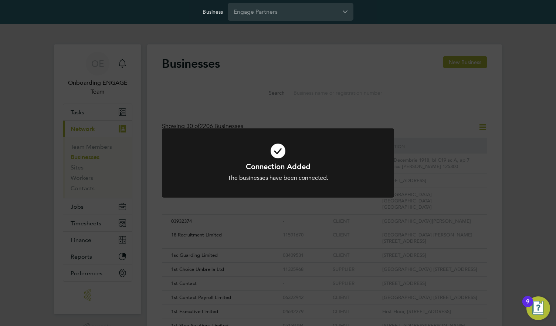
click at [278, 162] on h1 "Connection Added" at bounding box center [278, 167] width 192 height 10
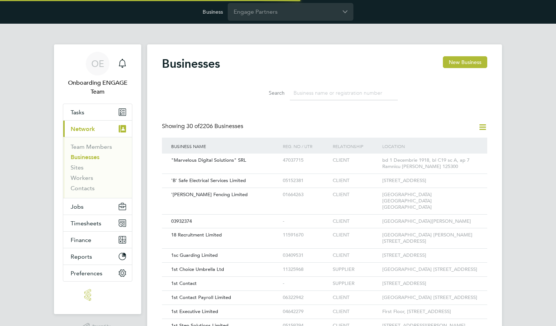
click at [482, 126] on icon at bounding box center [482, 126] width 9 height 9
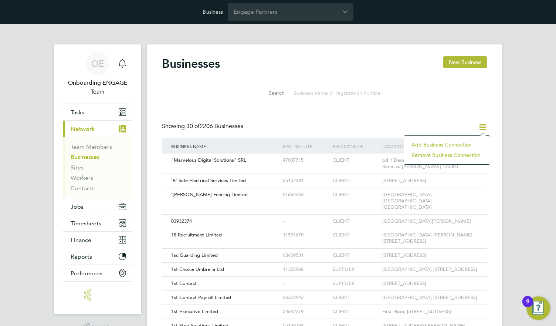
click at [446, 144] on li "Add Business Connection" at bounding box center [447, 144] width 78 height 10
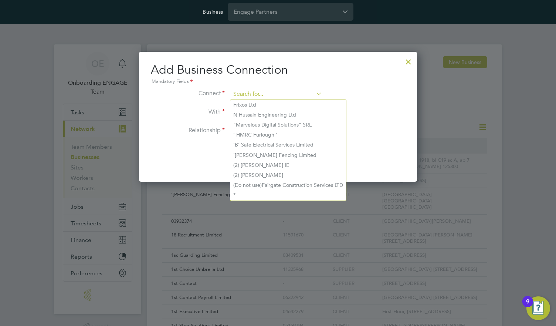
click at [276, 94] on input at bounding box center [276, 94] width 91 height 11
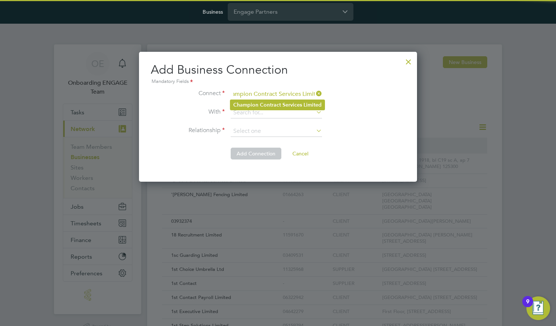
type input "Champion Contract Services Limited"
click at [277, 104] on b "Contract" at bounding box center [270, 105] width 21 height 6
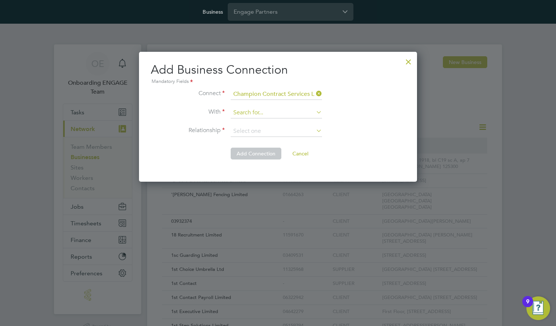
click at [276, 112] on input at bounding box center [276, 112] width 91 height 11
type input "Infinitive Group Limited"
click at [276, 123] on b "Limited" at bounding box center [282, 123] width 18 height 6
click at [276, 131] on input at bounding box center [276, 131] width 91 height 11
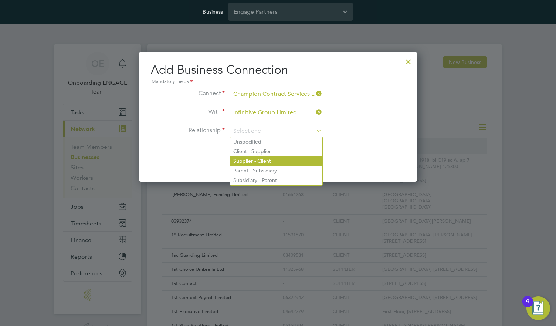
click at [276, 160] on li "Supplier - Client" at bounding box center [276, 161] width 92 height 10
type input "Supplier - Client"
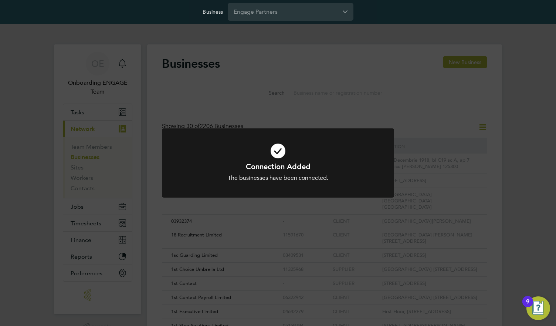
click at [278, 162] on h1 "Connection Added" at bounding box center [278, 167] width 192 height 10
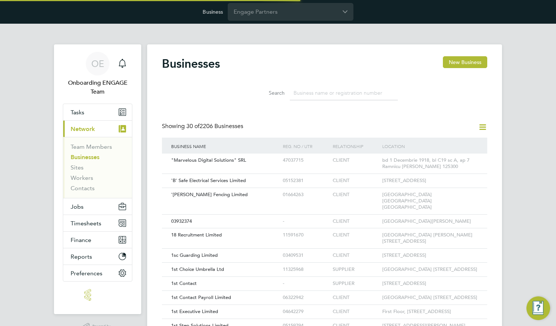
click at [482, 126] on icon at bounding box center [482, 126] width 9 height 9
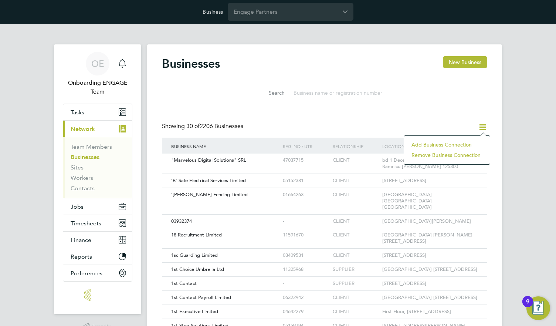
click at [446, 144] on li "Add Business Connection" at bounding box center [447, 144] width 78 height 10
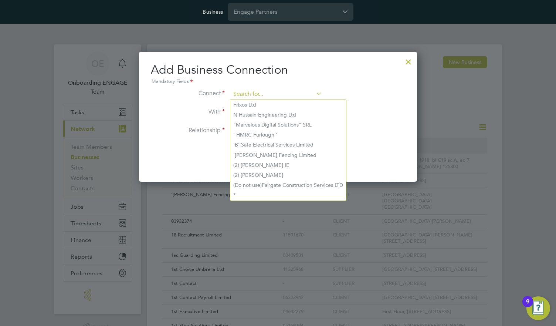
click at [276, 94] on input at bounding box center [276, 94] width 91 height 11
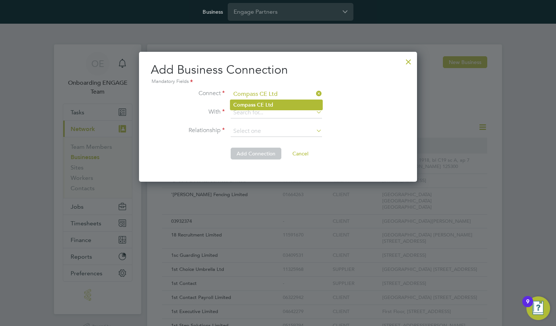
type input "Compass CE Ltd"
click at [276, 104] on li "Compass CE Ltd" at bounding box center [276, 105] width 92 height 10
click at [276, 112] on input at bounding box center [276, 112] width 91 height 11
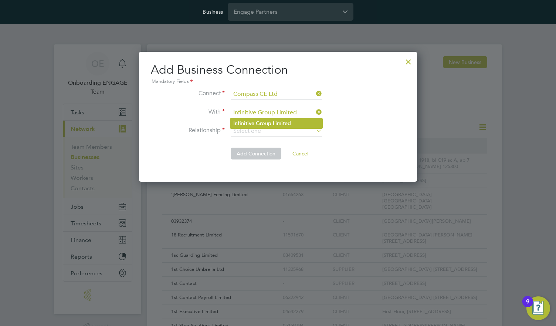
type input "Infinitive Group Limited"
click at [276, 123] on b "Limited" at bounding box center [282, 123] width 18 height 6
click at [276, 131] on input at bounding box center [276, 131] width 91 height 11
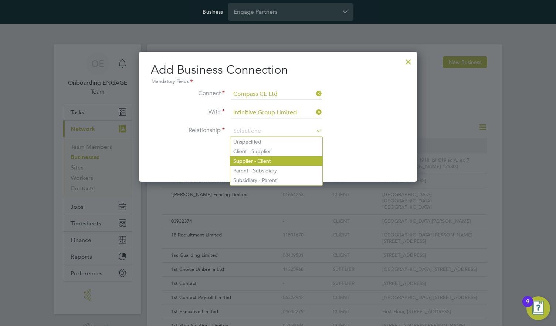
click at [276, 160] on li "Supplier - Client" at bounding box center [276, 161] width 92 height 10
type input "Supplier - Client"
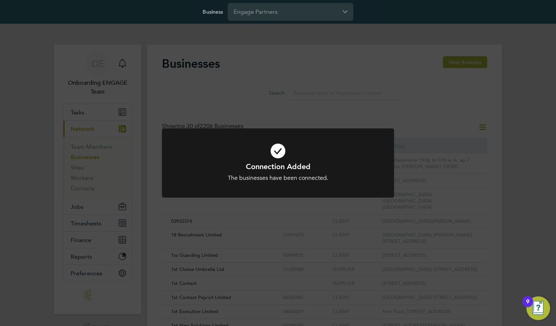
click at [278, 162] on h1 "Connection Added" at bounding box center [278, 167] width 192 height 10
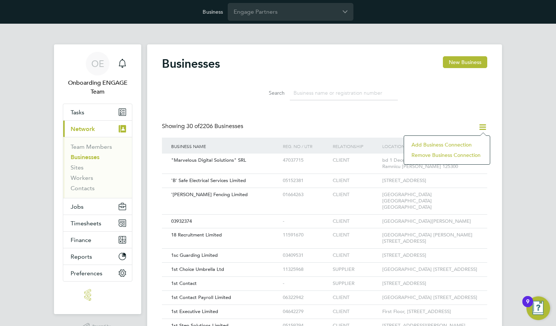
click at [446, 144] on li "Add Business Connection" at bounding box center [447, 144] width 78 height 10
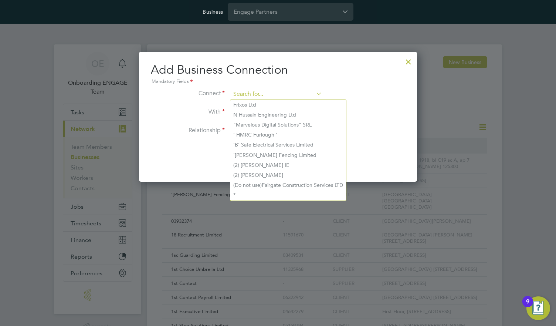
click at [276, 94] on input at bounding box center [276, 94] width 91 height 11
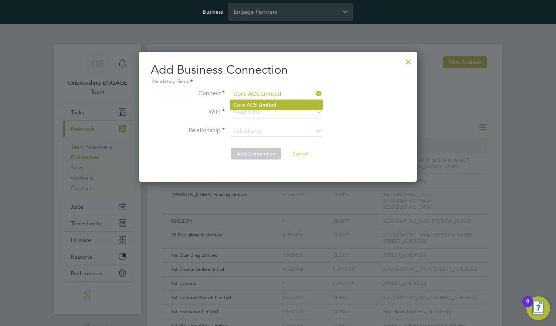
type input "Core ACS Limited"
click at [276, 104] on b "Limited" at bounding box center [267, 105] width 18 height 6
click at [276, 112] on input at bounding box center [276, 112] width 91 height 11
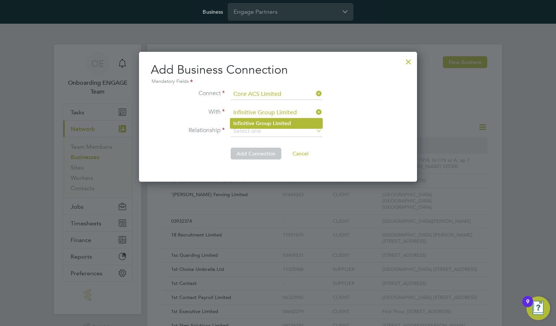
type input "Infinitive Group Limited"
click at [276, 123] on b "Limited" at bounding box center [282, 123] width 18 height 6
click at [276, 131] on input at bounding box center [276, 131] width 91 height 11
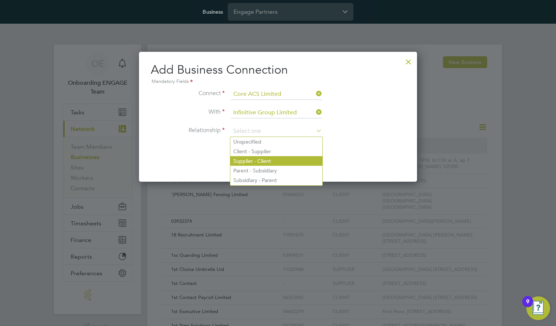
click at [276, 160] on li "Supplier - Client" at bounding box center [276, 161] width 92 height 10
type input "Supplier - Client"
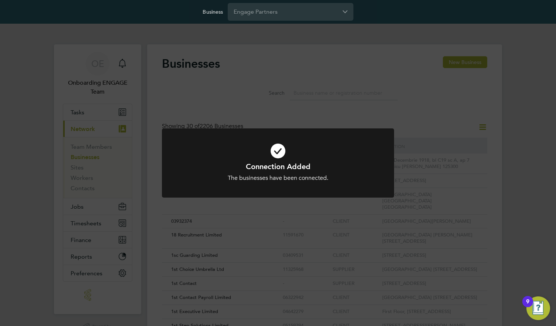
click at [278, 162] on h1 "Connection Added" at bounding box center [278, 167] width 192 height 10
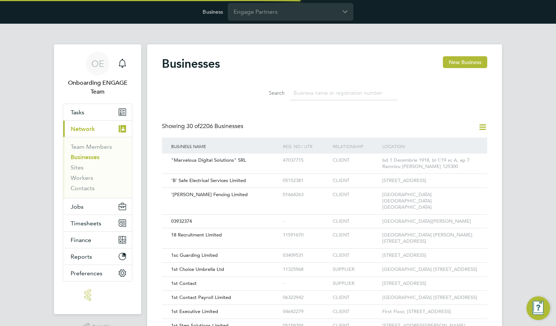
click at [482, 126] on icon at bounding box center [482, 126] width 9 height 9
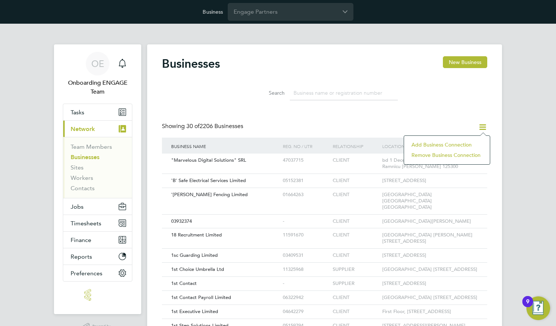
click at [446, 144] on li "Add Business Connection" at bounding box center [447, 144] width 78 height 10
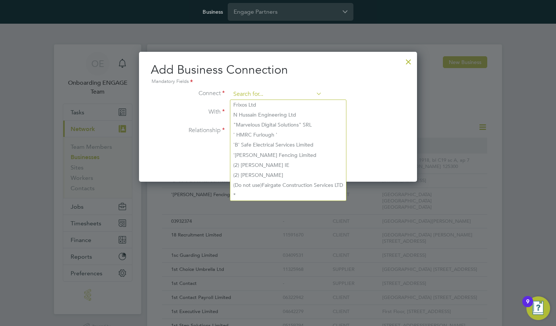
click at [276, 94] on input at bounding box center [276, 94] width 91 height 11
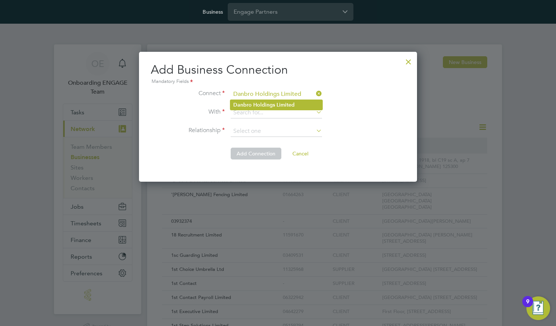
type input "Danbro Holdings Limited"
click at [277, 104] on b "Limited" at bounding box center [286, 105] width 18 height 6
click at [276, 112] on input at bounding box center [276, 112] width 91 height 11
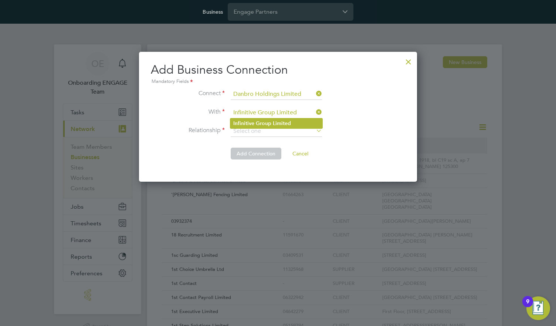
type input "Infinitive Group Limited"
click at [276, 123] on b "Limited" at bounding box center [282, 123] width 18 height 6
click at [276, 131] on input at bounding box center [276, 131] width 91 height 11
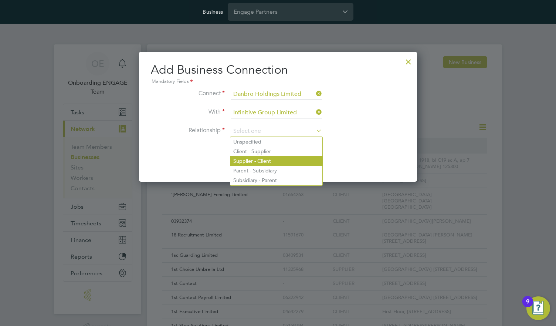
click at [276, 160] on li "Supplier - Client" at bounding box center [276, 161] width 92 height 10
type input "Supplier - Client"
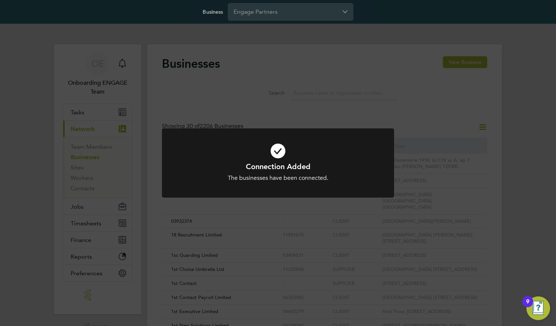
click at [278, 162] on h1 "Connection Added" at bounding box center [278, 167] width 192 height 10
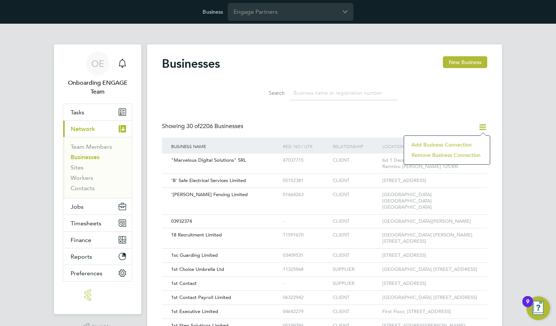
click at [446, 144] on li "Add Business Connection" at bounding box center [447, 144] width 78 height 10
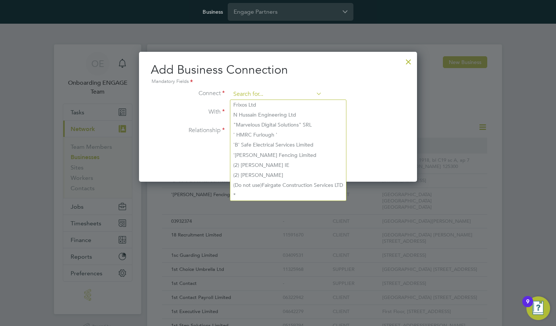
click at [276, 94] on input at bounding box center [276, 94] width 91 height 11
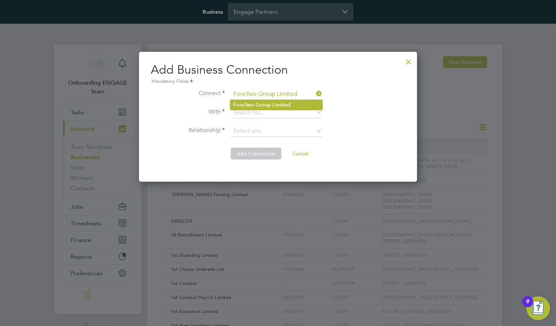
type input "ForeTwo Group Limited"
click at [276, 104] on b "Limited" at bounding box center [282, 105] width 18 height 6
click at [276, 112] on input at bounding box center [276, 112] width 91 height 11
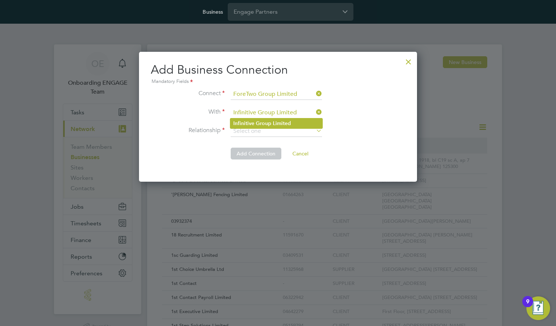
type input "Infinitive Group Limited"
click at [276, 123] on b "Limited" at bounding box center [282, 123] width 18 height 6
click at [276, 131] on input at bounding box center [276, 131] width 91 height 11
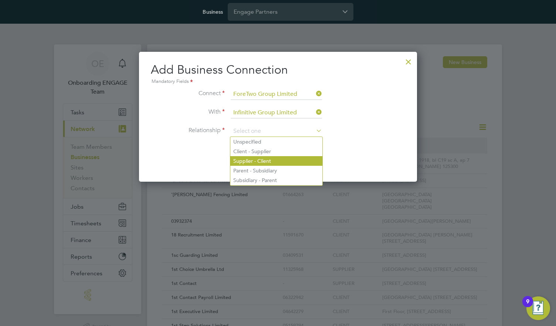
click at [276, 160] on li "Supplier - Client" at bounding box center [276, 161] width 92 height 10
type input "Supplier - Client"
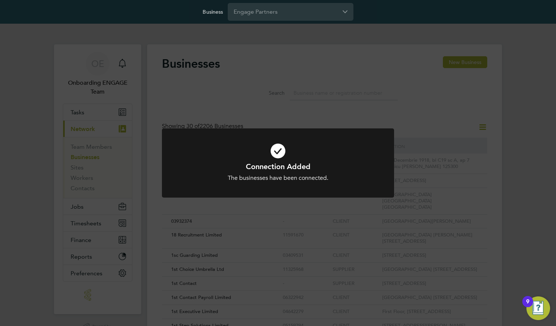
click at [278, 162] on h1 "Connection Added" at bounding box center [278, 167] width 192 height 10
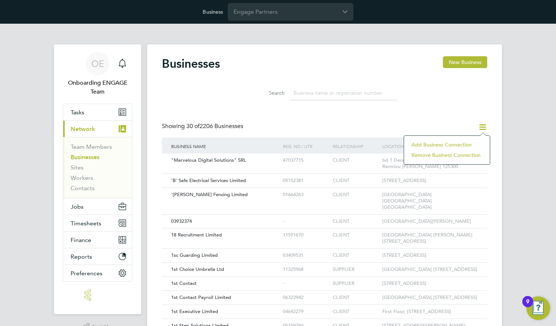
click at [446, 144] on li "Add Business Connection" at bounding box center [447, 144] width 78 height 10
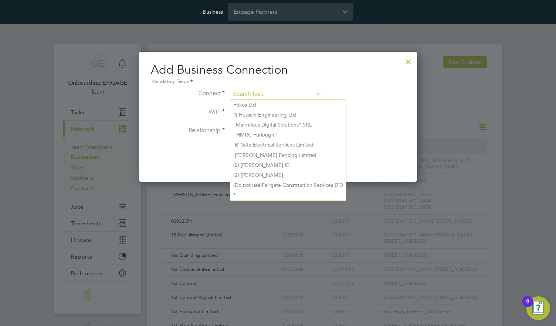
click at [276, 94] on input at bounding box center [276, 94] width 91 height 11
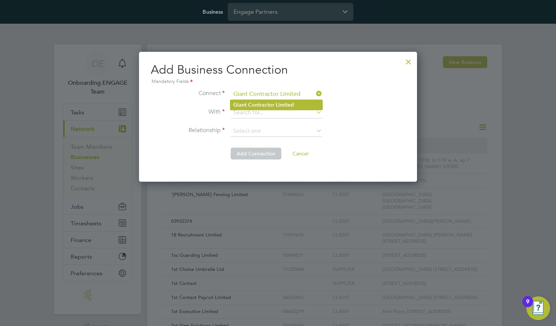
type input "Giant Contractor Limited"
click at [276, 104] on b "Limited" at bounding box center [285, 105] width 18 height 6
click at [276, 112] on input at bounding box center [276, 112] width 91 height 11
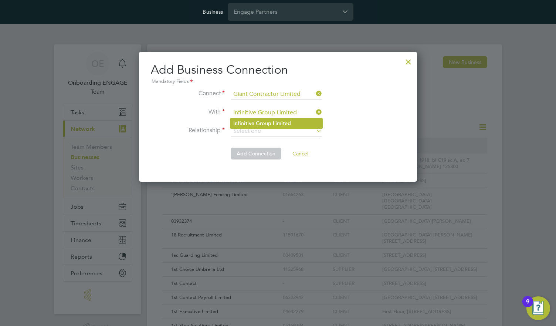
type input "Infinitive Group Limited"
click at [276, 123] on b "Limited" at bounding box center [282, 123] width 18 height 6
click at [276, 131] on input at bounding box center [276, 131] width 91 height 11
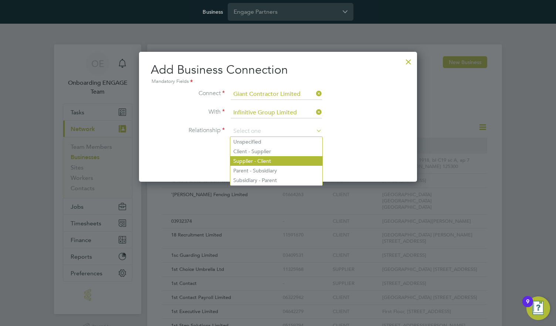
click at [276, 160] on li "Supplier - Client" at bounding box center [276, 161] width 92 height 10
type input "Supplier - Client"
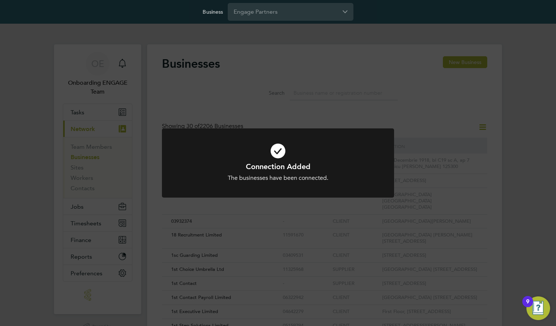
click at [278, 162] on h1 "Connection Added" at bounding box center [278, 167] width 192 height 10
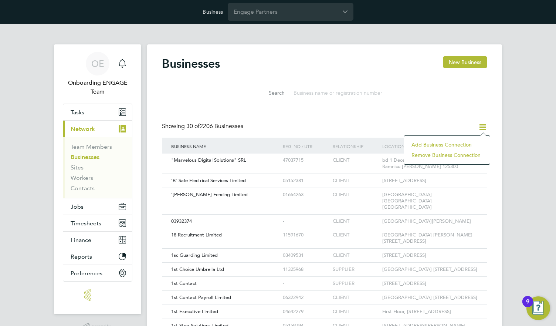
click at [446, 144] on li "Add Business Connection" at bounding box center [447, 144] width 78 height 10
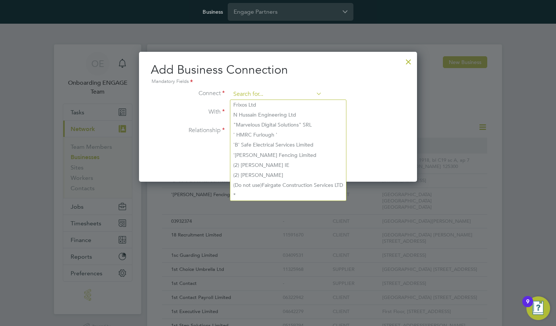
click at [276, 94] on input at bounding box center [276, 94] width 91 height 11
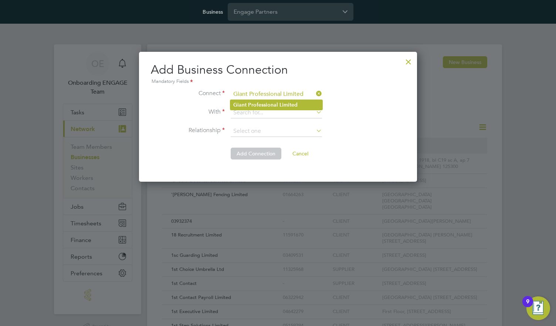
type input "Giant Professional Limited"
click at [276, 104] on b "Professional" at bounding box center [263, 105] width 30 height 6
click at [276, 112] on input at bounding box center [276, 112] width 91 height 11
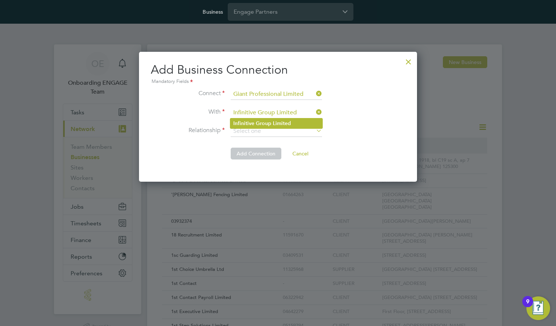
type input "Infinitive Group Limited"
click at [276, 123] on b "Limited" at bounding box center [282, 123] width 18 height 6
click at [276, 131] on input at bounding box center [276, 131] width 91 height 11
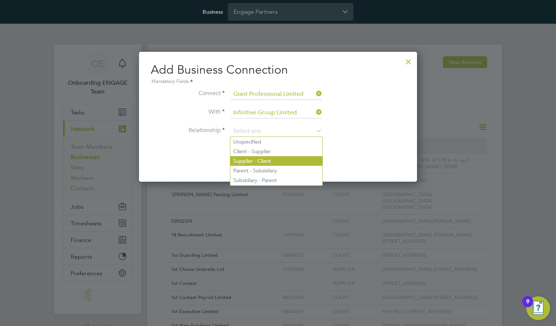
click at [276, 160] on li "Supplier - Client" at bounding box center [276, 161] width 92 height 10
type input "Supplier - Client"
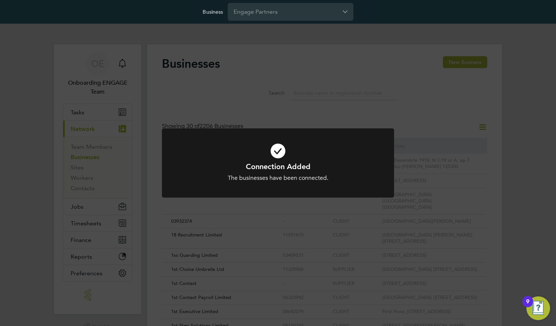
click at [278, 162] on h1 "Connection Added" at bounding box center [278, 167] width 192 height 10
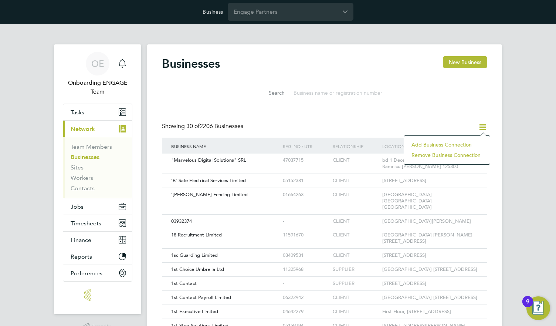
click at [446, 144] on li "Add Business Connection" at bounding box center [447, 144] width 78 height 10
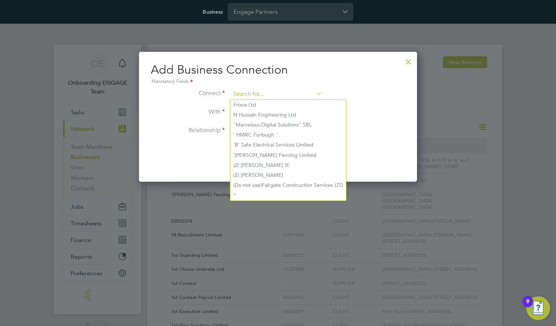
click at [276, 94] on input at bounding box center [276, 94] width 91 height 11
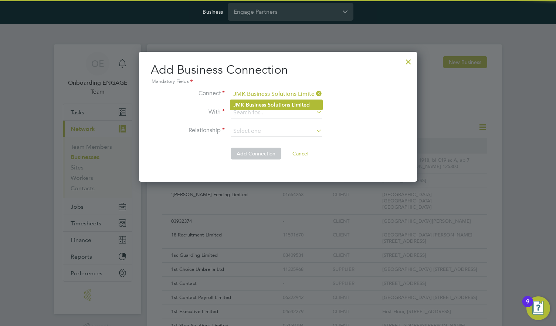
type input "JMK Business Solutions Limited"
click at [276, 104] on b "Solutions" at bounding box center [279, 105] width 23 height 6
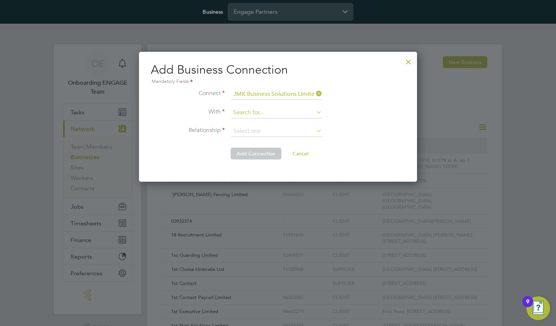
click at [276, 112] on input at bounding box center [276, 112] width 91 height 11
type input "Infinitive Group Limited"
click at [276, 123] on b "Limited" at bounding box center [282, 123] width 18 height 6
click at [276, 131] on input at bounding box center [276, 131] width 91 height 11
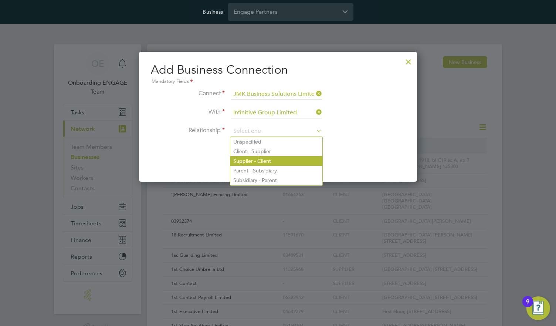
click at [276, 160] on li "Supplier - Client" at bounding box center [276, 161] width 92 height 10
type input "Supplier - Client"
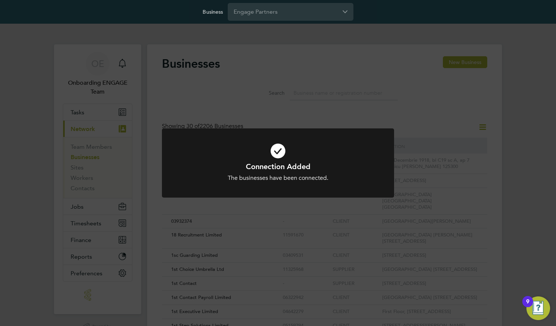
click at [278, 162] on h1 "Connection Added" at bounding box center [278, 167] width 192 height 10
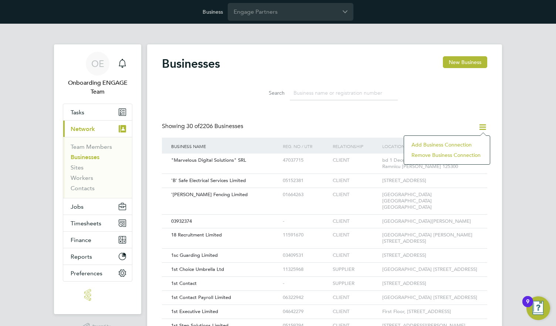
click at [446, 144] on li "Add Business Connection" at bounding box center [447, 144] width 78 height 10
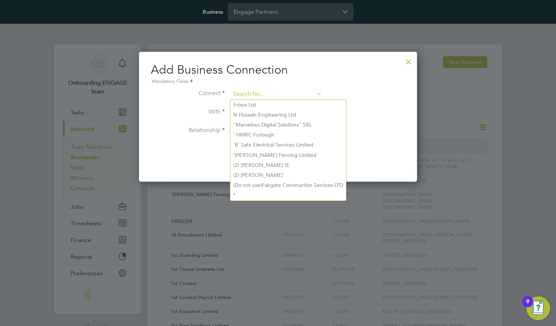
click at [276, 94] on input at bounding box center [276, 94] width 91 height 11
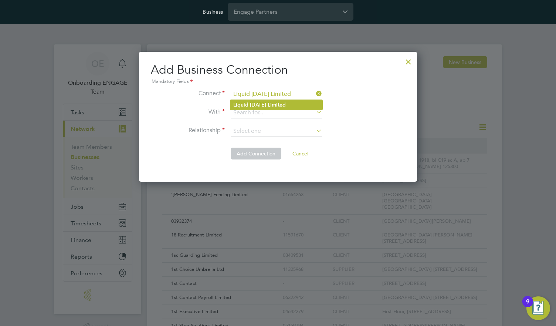
type input "Liquid Friday Limited"
click at [276, 104] on b "Limited" at bounding box center [277, 105] width 18 height 6
click at [276, 112] on input at bounding box center [276, 112] width 91 height 11
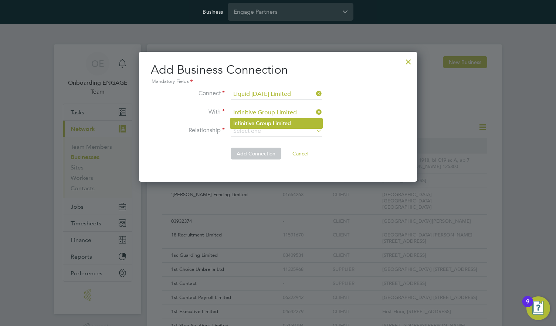
type input "Infinitive Group Limited"
click at [276, 123] on b "Limited" at bounding box center [282, 123] width 18 height 6
click at [276, 131] on input at bounding box center [276, 131] width 91 height 11
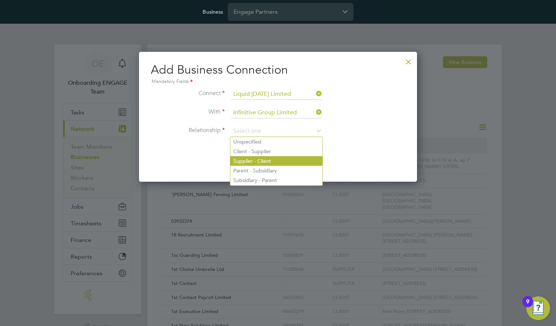
click at [276, 160] on li "Supplier - Client" at bounding box center [276, 161] width 92 height 10
type input "Supplier - Client"
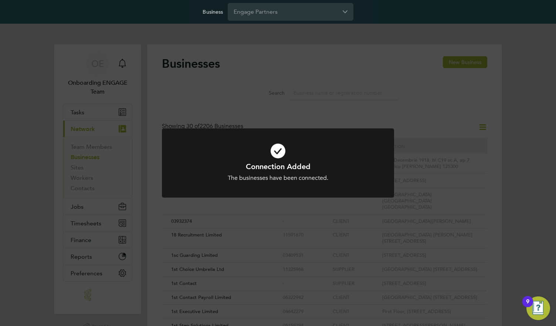
click at [278, 162] on h1 "Connection Added" at bounding box center [278, 167] width 192 height 10
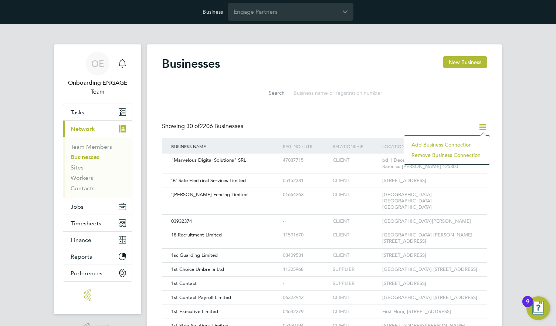
click at [446, 144] on li "Add Business Connection" at bounding box center [447, 144] width 78 height 10
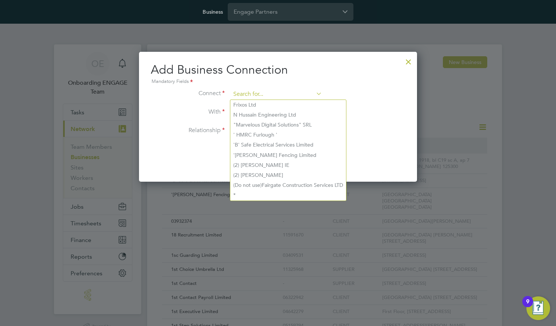
click at [276, 94] on input at bounding box center [276, 94] width 91 height 11
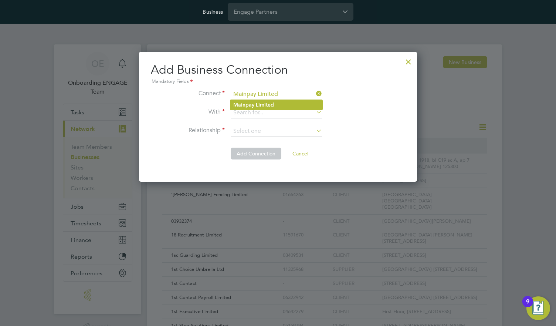
type input "Mainpay Limited"
click at [276, 104] on li "Mainpay Limited" at bounding box center [276, 105] width 92 height 10
click at [276, 112] on input at bounding box center [276, 112] width 91 height 11
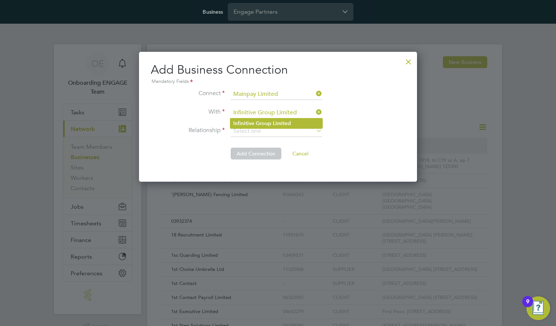
type input "Infinitive Group Limited"
click at [276, 123] on b "Limited" at bounding box center [282, 123] width 18 height 6
click at [276, 131] on input at bounding box center [276, 131] width 91 height 11
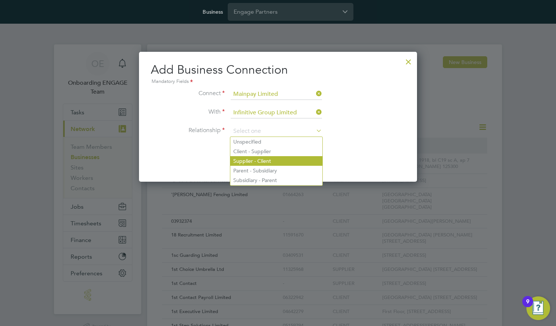
click at [276, 160] on li "Supplier - Client" at bounding box center [276, 161] width 92 height 10
type input "Supplier - Client"
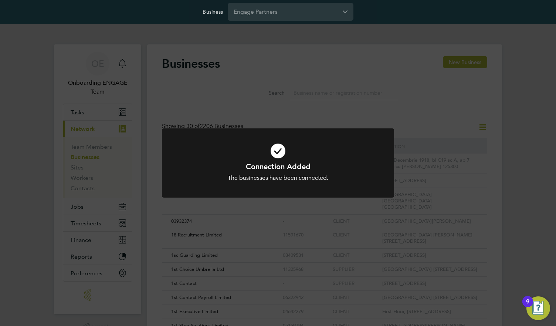
click at [278, 162] on h1 "Connection Added" at bounding box center [278, 167] width 192 height 10
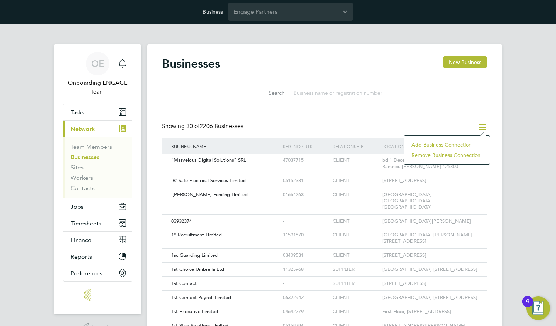
click at [446, 144] on li "Add Business Connection" at bounding box center [447, 144] width 78 height 10
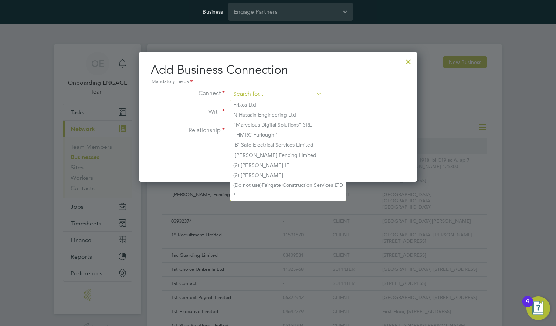
click at [276, 94] on input at bounding box center [276, 94] width 91 height 11
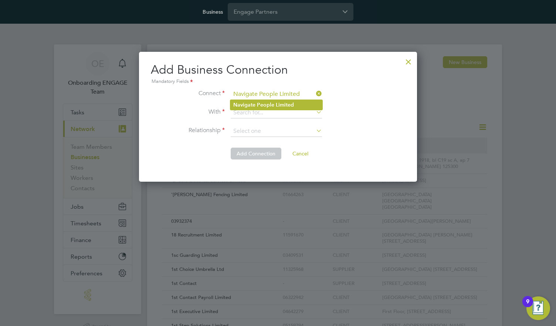
type input "Navigate People Limited"
click at [276, 104] on b "Limited" at bounding box center [285, 105] width 18 height 6
click at [276, 112] on input at bounding box center [276, 112] width 91 height 11
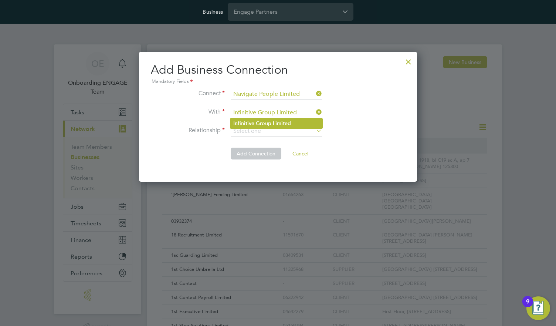
type input "Infinitive Group Limited"
click at [276, 123] on b "Limited" at bounding box center [282, 123] width 18 height 6
click at [276, 131] on input at bounding box center [276, 131] width 91 height 11
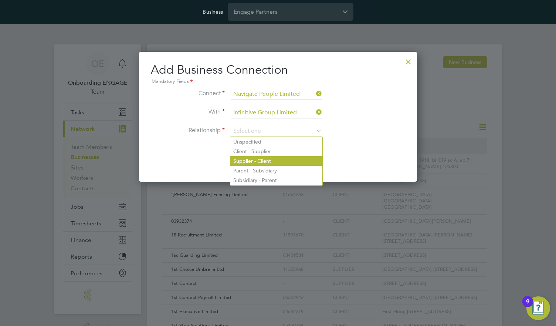
click at [276, 160] on li "Supplier - Client" at bounding box center [276, 161] width 92 height 10
type input "Supplier - Client"
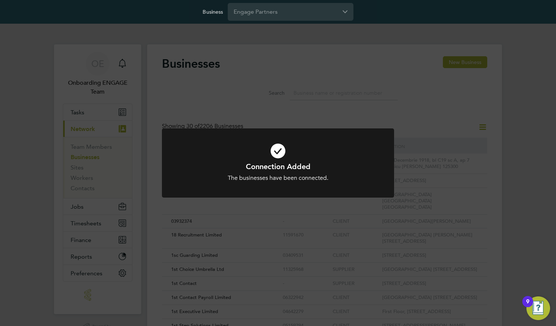
click at [278, 162] on h1 "Connection Added" at bounding box center [278, 167] width 192 height 10
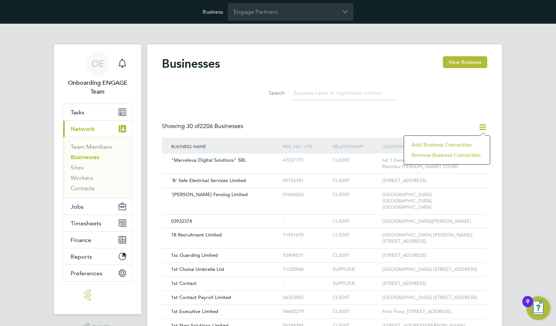
click at [446, 144] on li "Add Business Connection" at bounding box center [447, 144] width 78 height 10
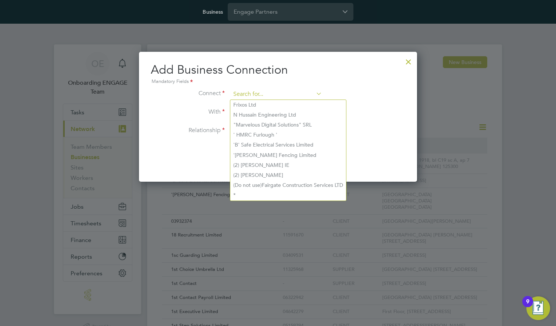
click at [276, 94] on input at bounding box center [276, 94] width 91 height 11
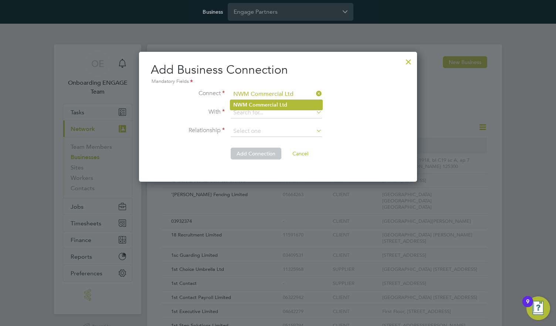
type input "NWM Commercial Ltd"
click at [276, 104] on b "Commercial" at bounding box center [263, 105] width 29 height 6
click at [276, 112] on input at bounding box center [276, 112] width 91 height 11
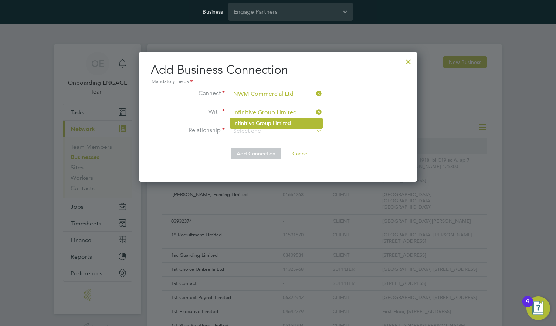
type input "Infinitive Group Limited"
click at [276, 123] on b "Limited" at bounding box center [282, 123] width 18 height 6
click at [276, 131] on input at bounding box center [276, 131] width 91 height 11
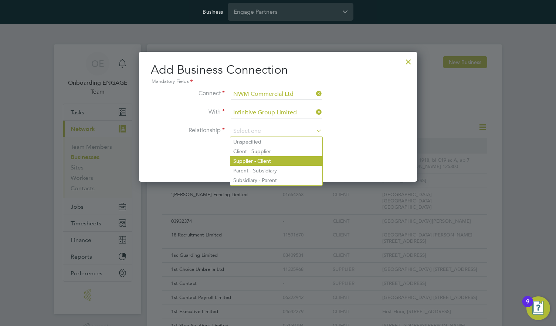
click at [276, 160] on li "Supplier - Client" at bounding box center [276, 161] width 92 height 10
type input "Supplier - Client"
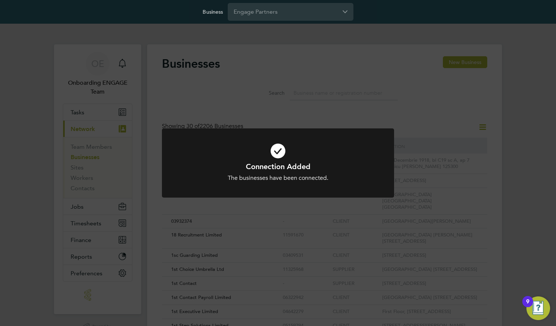
click at [278, 162] on h1 "Connection Added" at bounding box center [278, 167] width 192 height 10
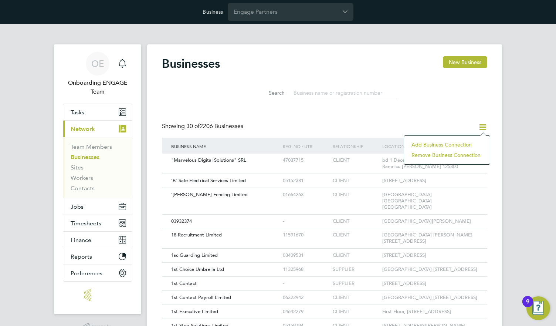
click at [446, 144] on li "Add Business Connection" at bounding box center [447, 144] width 78 height 10
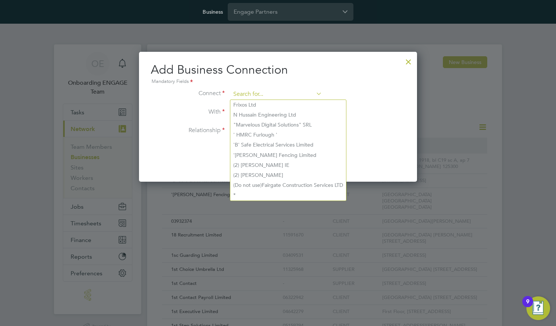
click at [276, 94] on input at bounding box center [276, 94] width 91 height 11
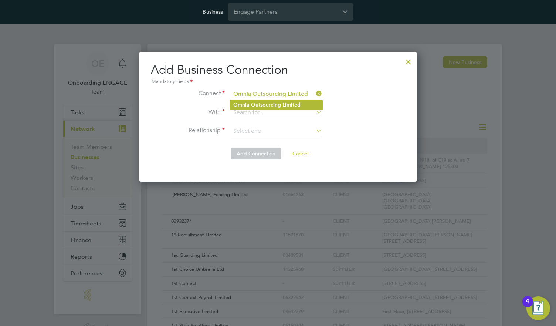
type input "Omnia Outsourcing Limited"
click at [276, 104] on b "Outsourcing" at bounding box center [266, 105] width 30 height 6
click at [276, 112] on input at bounding box center [276, 112] width 91 height 11
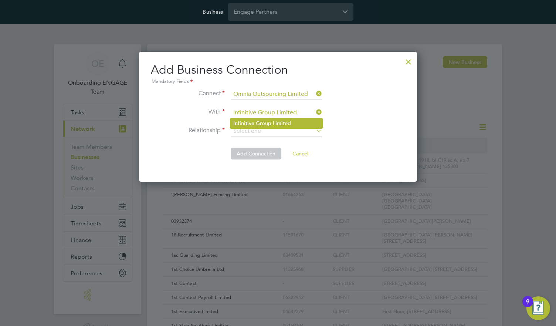
type input "Infinitive Group Limited"
click at [276, 123] on b "Limited" at bounding box center [282, 123] width 18 height 6
click at [276, 131] on input at bounding box center [276, 131] width 91 height 11
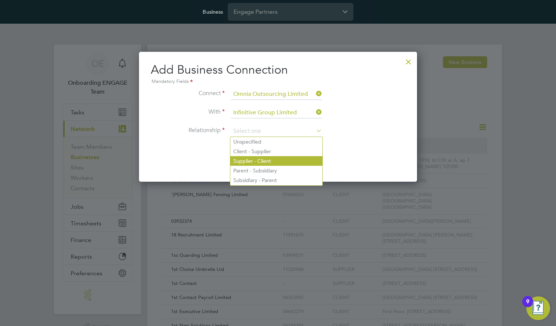
click at [276, 160] on li "Supplier - Client" at bounding box center [276, 161] width 92 height 10
type input "Supplier - Client"
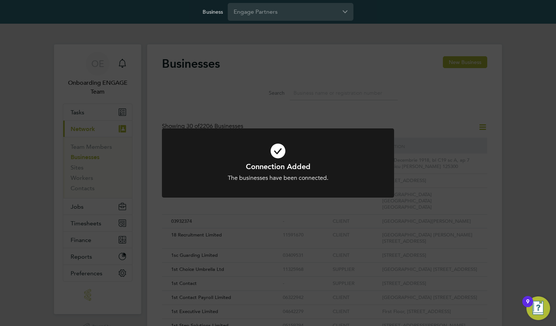
click at [278, 162] on h1 "Connection Added" at bounding box center [278, 167] width 192 height 10
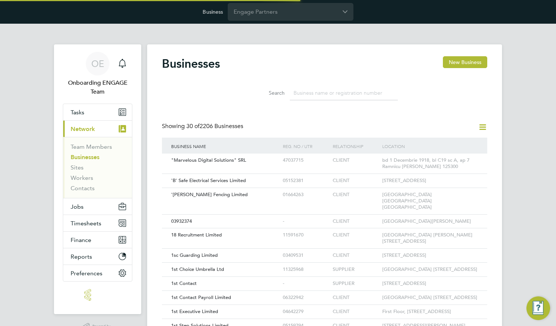
click at [482, 126] on icon at bounding box center [482, 126] width 9 height 9
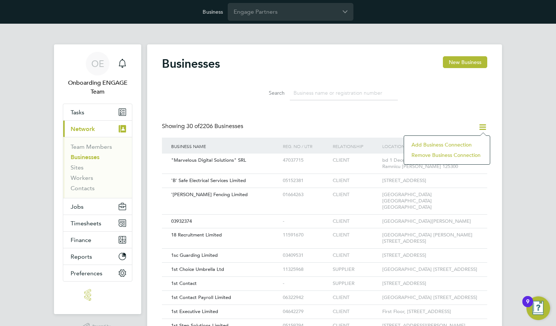
click at [446, 144] on li "Add Business Connection" at bounding box center [447, 144] width 78 height 10
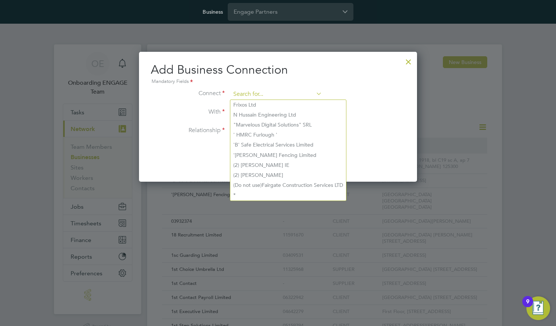
click at [276, 94] on input at bounding box center [276, 94] width 91 height 11
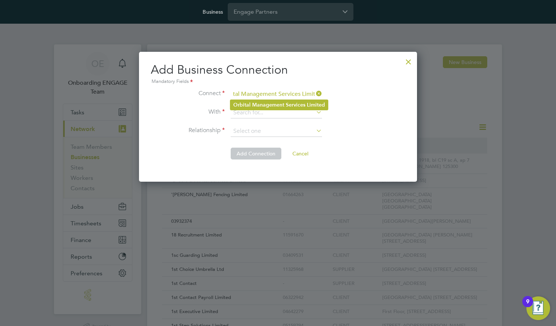
type input "Orbital Management Services Limited"
click at [278, 104] on b "Management" at bounding box center [268, 105] width 32 height 6
click at [276, 112] on input at bounding box center [276, 112] width 91 height 11
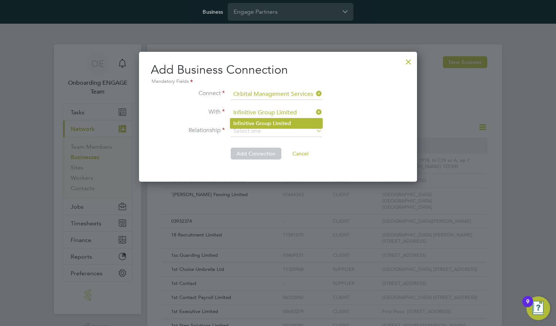
type input "Infinitive Group Limited"
click at [276, 123] on b "Limited" at bounding box center [282, 123] width 18 height 6
click at [276, 131] on input at bounding box center [276, 131] width 91 height 11
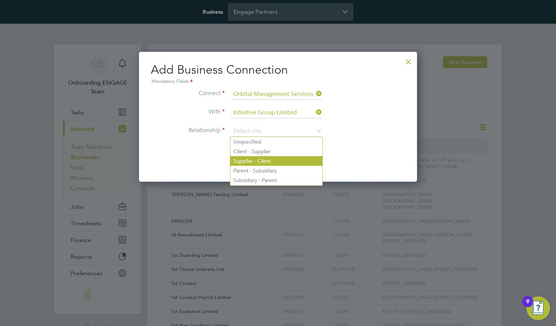
click at [276, 160] on li "Supplier - Client" at bounding box center [276, 161] width 92 height 10
type input "Supplier - Client"
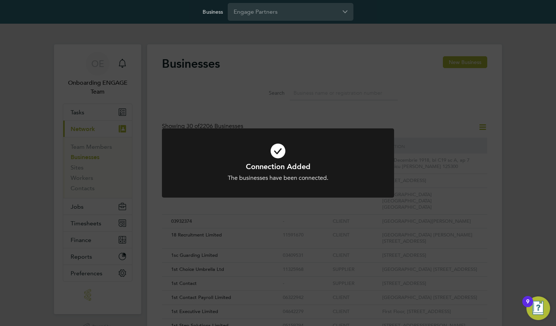
click at [278, 162] on h1 "Connection Added" at bounding box center [278, 167] width 192 height 10
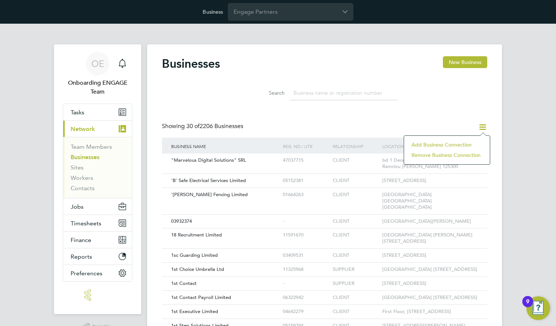
click at [446, 144] on li "Add Business Connection" at bounding box center [447, 144] width 78 height 10
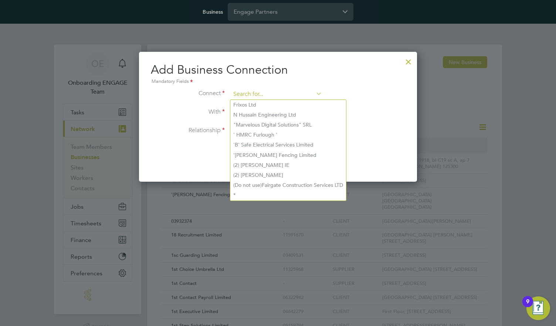
click at [276, 94] on input at bounding box center [276, 94] width 91 height 11
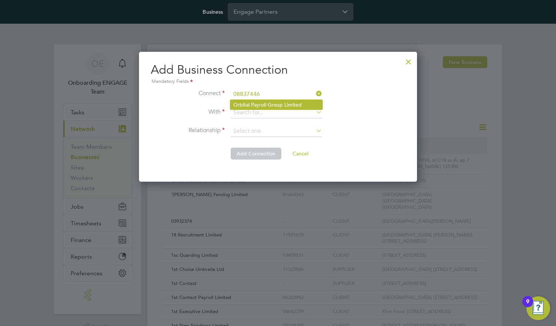
click at [276, 104] on li "Orbital Payroll Group Limited" at bounding box center [276, 105] width 92 height 10
type input "Orbital Payroll Group Limited"
click at [276, 112] on input at bounding box center [276, 112] width 91 height 11
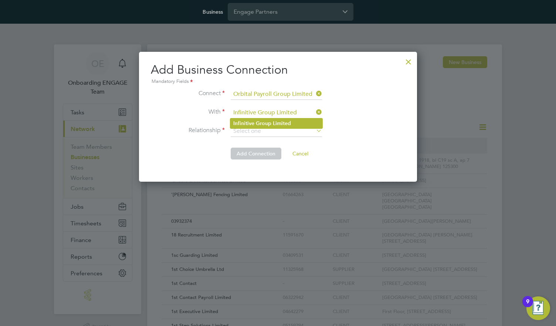
type input "Infinitive Group Limited"
click at [276, 123] on b "Limited" at bounding box center [282, 123] width 18 height 6
click at [276, 131] on input at bounding box center [276, 131] width 91 height 11
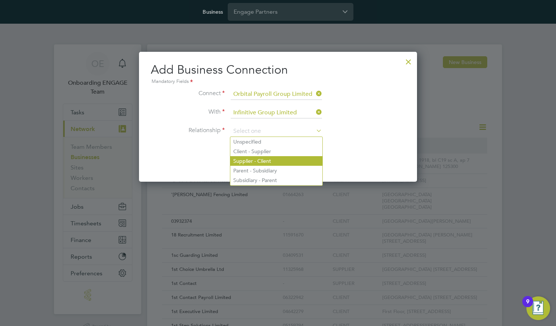
click at [276, 160] on li "Supplier - Client" at bounding box center [276, 161] width 92 height 10
type input "Supplier - Client"
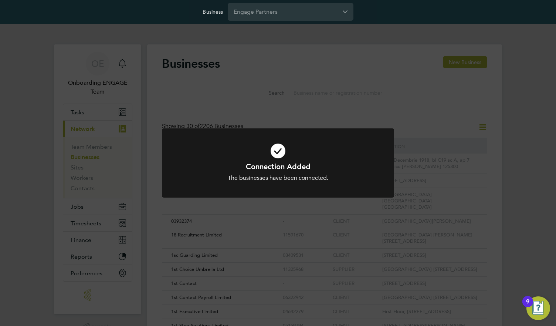
click at [278, 162] on h1 "Connection Added" at bounding box center [278, 167] width 192 height 10
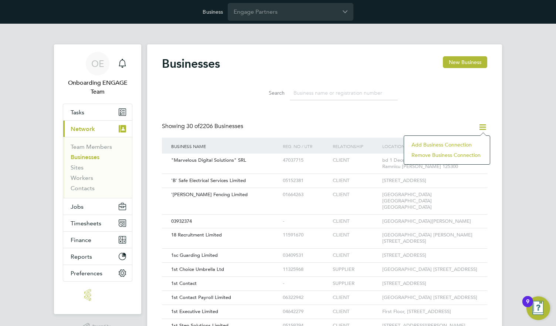
click at [446, 144] on li "Add Business Connection" at bounding box center [447, 144] width 78 height 10
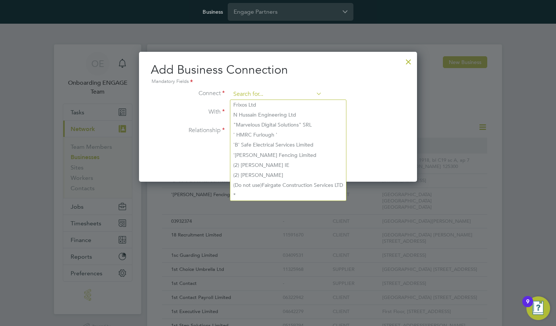
click at [276, 94] on input at bounding box center [276, 94] width 91 height 11
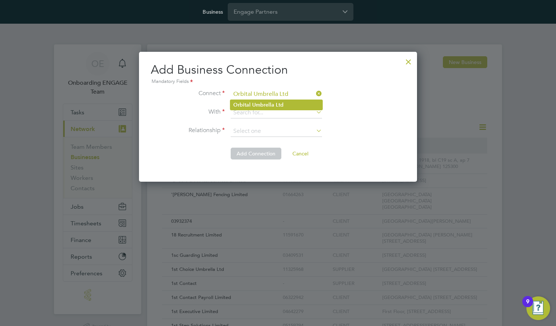
type input "Orbital Umbrella Ltd"
click at [276, 104] on b "Ltd" at bounding box center [280, 105] width 8 height 6
click at [276, 112] on input at bounding box center [276, 112] width 91 height 11
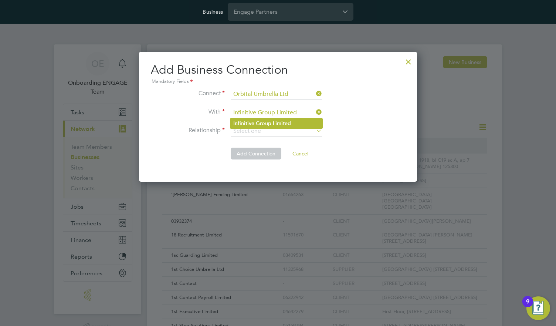
type input "Infinitive Group Limited"
click at [276, 123] on b "Limited" at bounding box center [282, 123] width 18 height 6
click at [276, 131] on input at bounding box center [276, 131] width 91 height 11
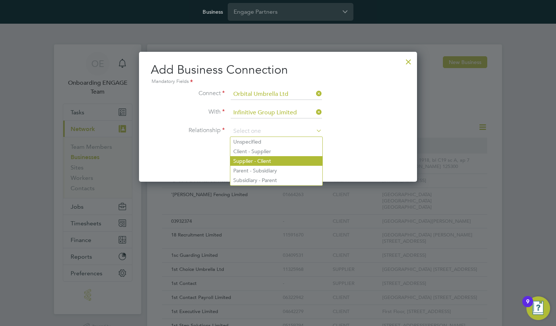
click at [276, 160] on li "Supplier - Client" at bounding box center [276, 161] width 92 height 10
type input "Supplier - Client"
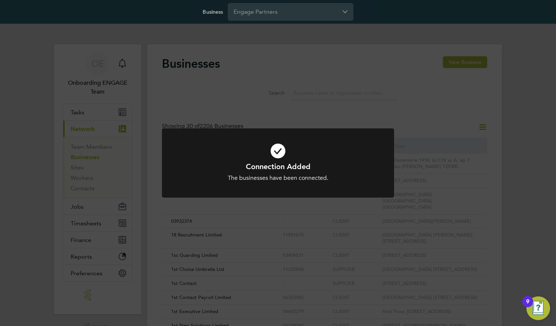
click at [278, 162] on h1 "Connection Added" at bounding box center [278, 167] width 192 height 10
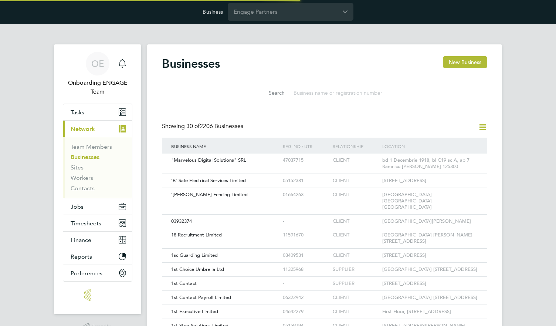
click at [482, 126] on icon at bounding box center [482, 126] width 9 height 9
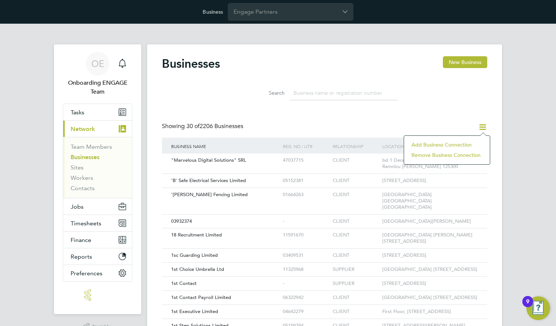
click at [446, 144] on li "Add Business Connection" at bounding box center [447, 144] width 78 height 10
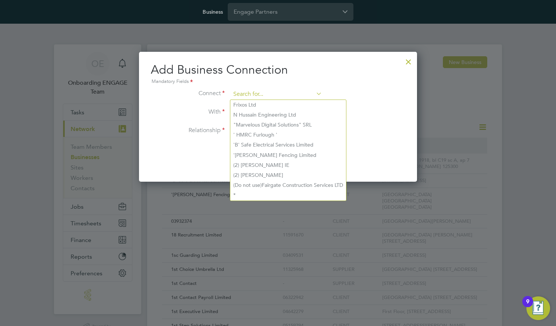
click at [276, 94] on input at bounding box center [276, 94] width 91 height 11
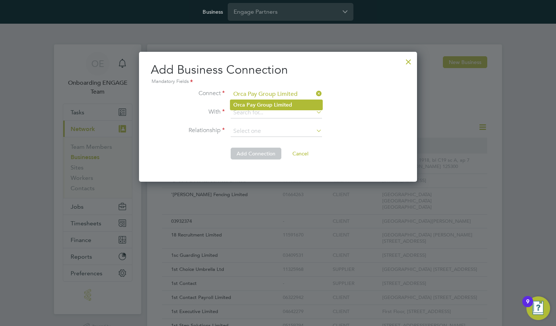
type input "Orca Pay Group Limited"
click at [276, 104] on b "Limited" at bounding box center [283, 105] width 18 height 6
click at [276, 112] on input at bounding box center [276, 112] width 91 height 11
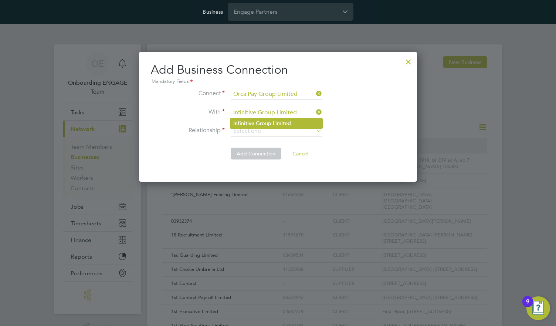
type input "Infinitive Group Limited"
click at [276, 123] on b "Limited" at bounding box center [282, 123] width 18 height 6
click at [276, 131] on input at bounding box center [276, 131] width 91 height 11
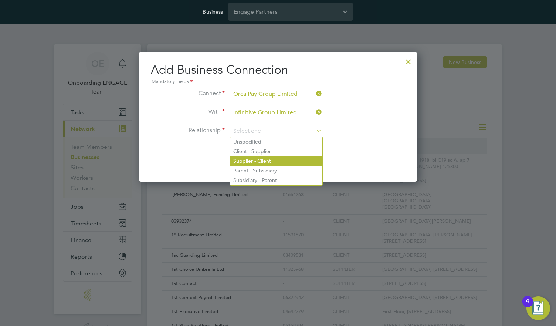
click at [276, 160] on li "Supplier - Client" at bounding box center [276, 161] width 92 height 10
type input "Supplier - Client"
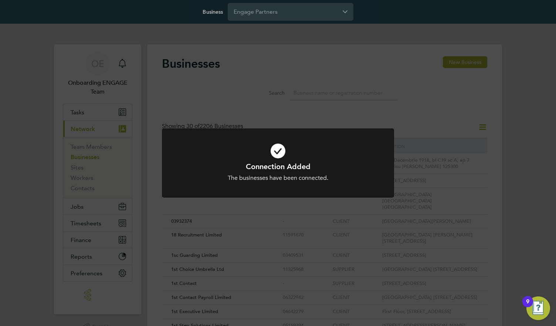
click at [278, 162] on h1 "Connection Added" at bounding box center [278, 167] width 192 height 10
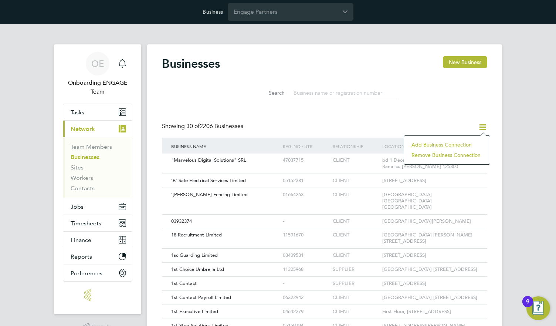
click at [446, 144] on li "Add Business Connection" at bounding box center [447, 144] width 78 height 10
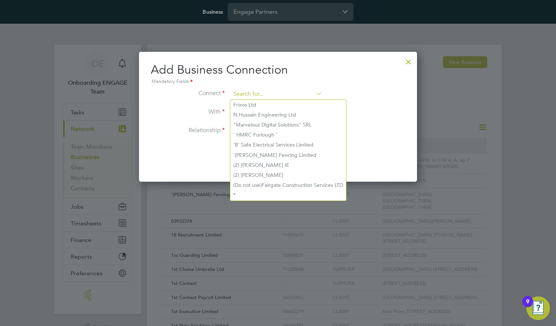
click at [276, 94] on input at bounding box center [276, 94] width 91 height 11
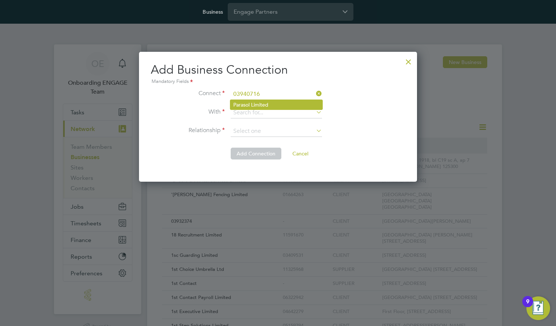
click at [276, 104] on li "Parasol Limited" at bounding box center [276, 105] width 92 height 10
type input "Parasol Limited"
click at [276, 112] on input at bounding box center [276, 112] width 91 height 11
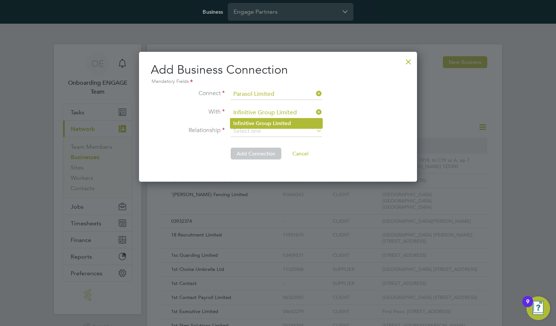
type input "Infinitive Group Limited"
click at [276, 123] on b "Limited" at bounding box center [282, 123] width 18 height 6
click at [276, 131] on input at bounding box center [276, 131] width 91 height 11
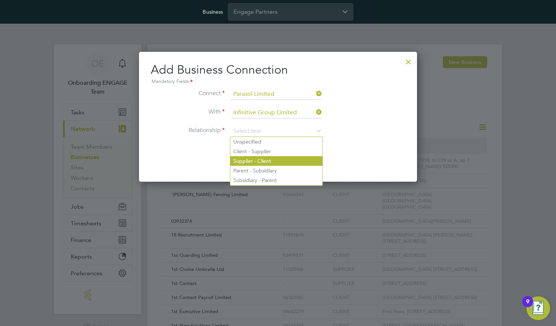
click at [276, 160] on li "Supplier - Client" at bounding box center [276, 161] width 92 height 10
type input "Supplier - Client"
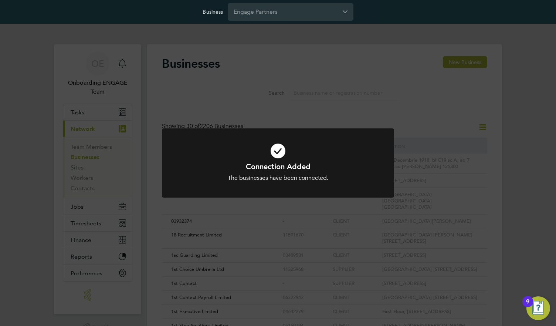
click at [278, 162] on h1 "Connection Added" at bounding box center [278, 167] width 192 height 10
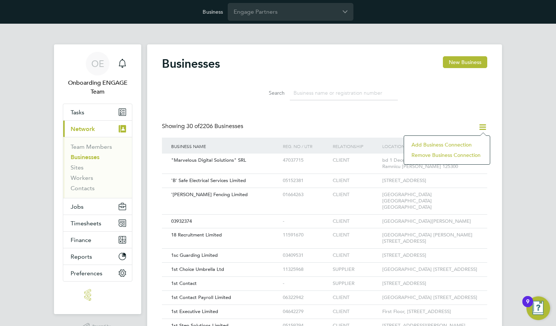
click at [446, 144] on li "Add Business Connection" at bounding box center [447, 144] width 78 height 10
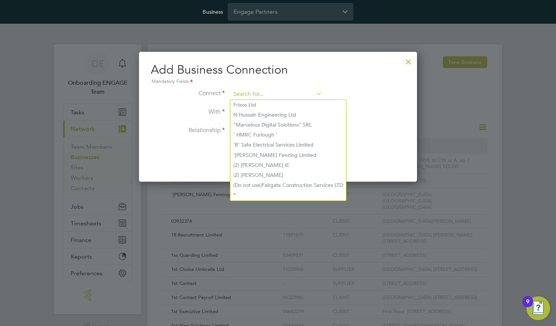
click at [276, 94] on input at bounding box center [276, 94] width 91 height 11
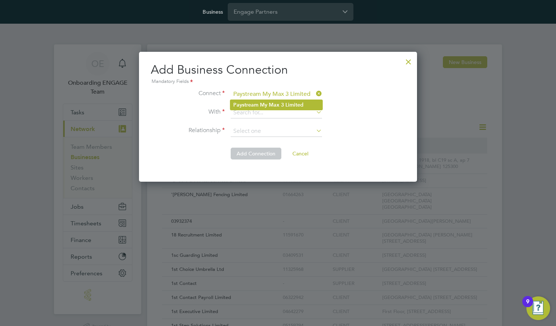
type input "Paystream My Max 3 Limited"
click at [276, 104] on b "Max" at bounding box center [274, 105] width 11 height 6
click at [276, 112] on input at bounding box center [276, 112] width 91 height 11
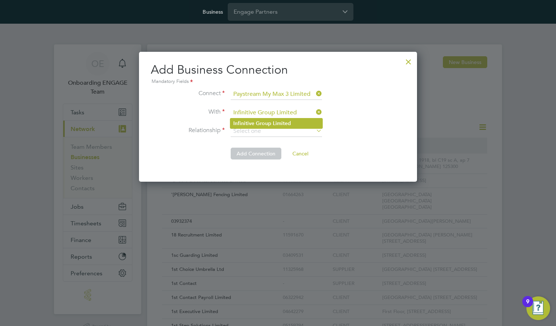
type input "Infinitive Group Limited"
click at [276, 123] on b "Limited" at bounding box center [282, 123] width 18 height 6
click at [276, 131] on input at bounding box center [276, 131] width 91 height 11
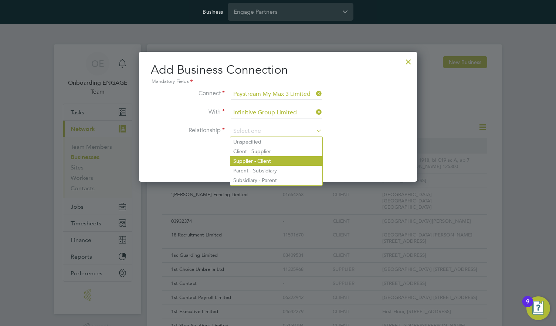
click at [276, 160] on li "Supplier - Client" at bounding box center [276, 161] width 92 height 10
type input "Supplier - Client"
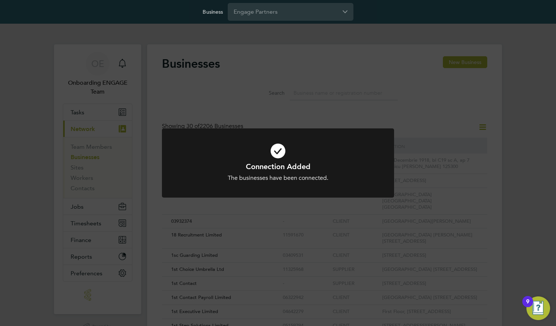
click at [278, 162] on h1 "Connection Added" at bounding box center [278, 167] width 192 height 10
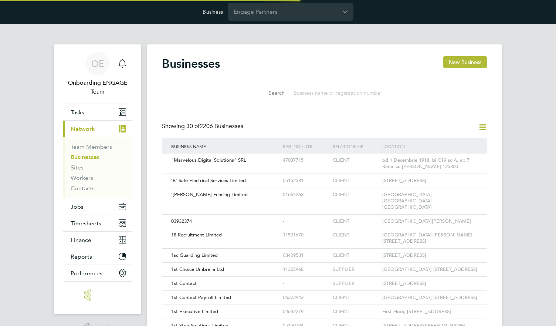
click at [482, 126] on icon at bounding box center [482, 126] width 9 height 9
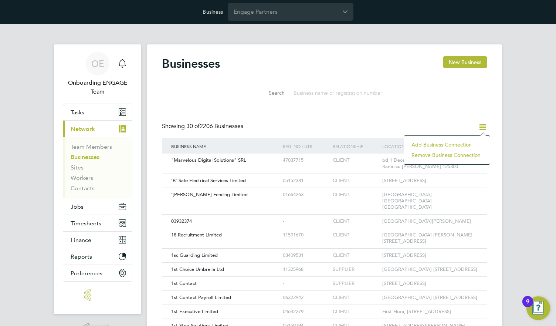
click at [446, 144] on li "Add Business Connection" at bounding box center [447, 144] width 78 height 10
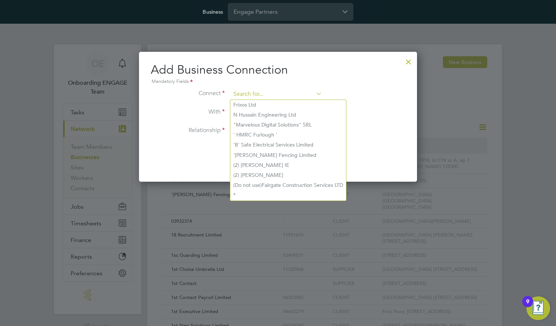
click at [276, 94] on input at bounding box center [276, 94] width 91 height 11
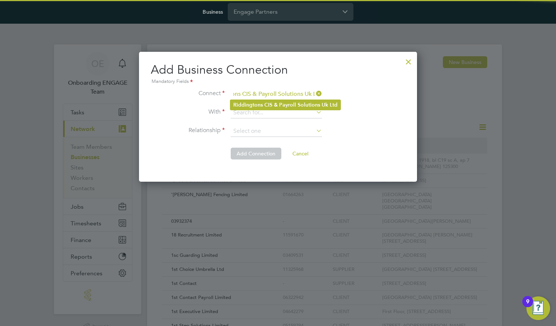
type input "Riddingtons CIS & Payroll Solutions Uk Ltd"
click at [284, 104] on b "Payroll" at bounding box center [287, 105] width 17 height 6
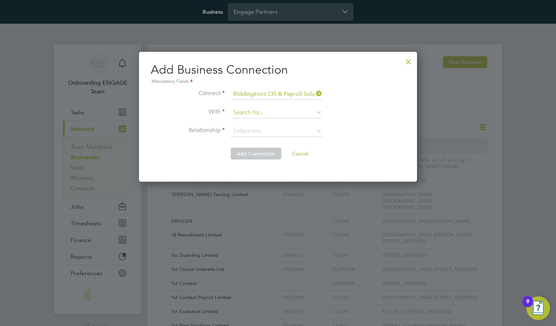
click at [276, 112] on input at bounding box center [276, 112] width 91 height 11
type input "Infinitive Group Limited"
click at [276, 123] on b "Limited" at bounding box center [282, 123] width 18 height 6
click at [276, 131] on input at bounding box center [276, 131] width 91 height 11
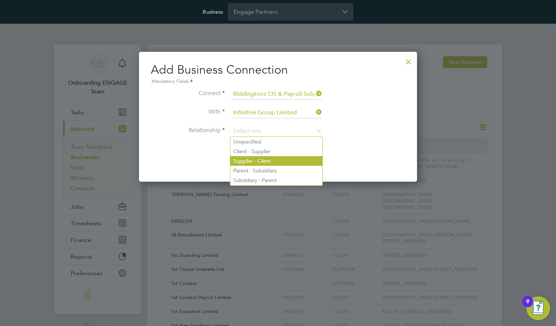
click at [276, 160] on li "Supplier - Client" at bounding box center [276, 161] width 92 height 10
type input "Supplier - Client"
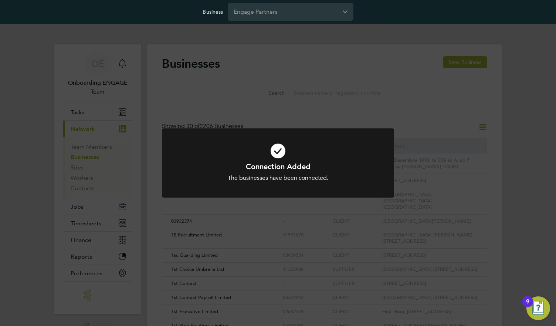
click at [278, 162] on h1 "Connection Added" at bounding box center [278, 167] width 192 height 10
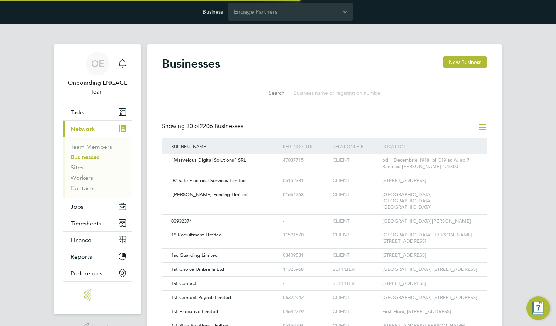
click at [482, 126] on icon at bounding box center [482, 126] width 9 height 9
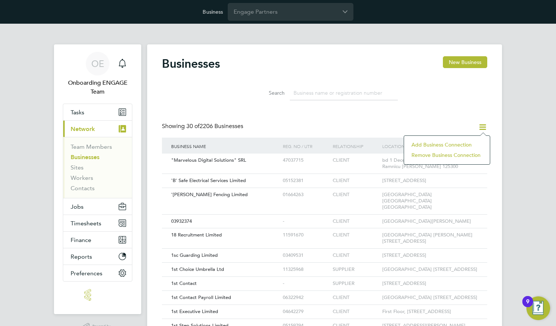
click at [446, 144] on li "Add Business Connection" at bounding box center [447, 144] width 78 height 10
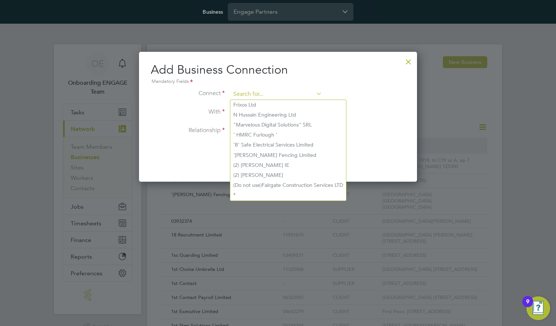
click at [276, 94] on input at bounding box center [276, 94] width 91 height 11
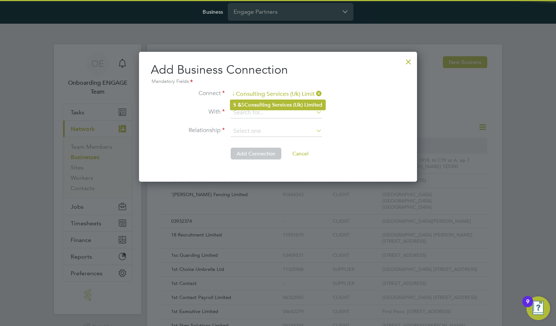
type input "S & S Consulting Services (Uk) Limited"
click at [279, 104] on b "Services" at bounding box center [282, 105] width 20 height 6
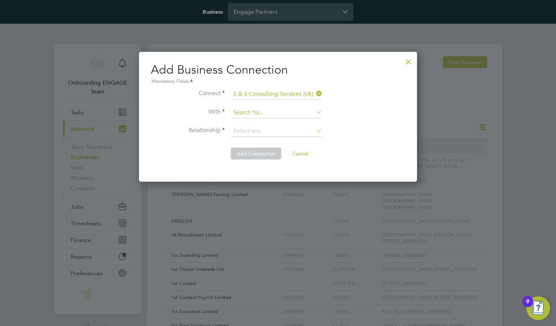
click at [276, 112] on input at bounding box center [276, 112] width 91 height 11
type input "Infinitive Group Limited"
click at [276, 123] on b "Limited" at bounding box center [282, 123] width 18 height 6
click at [276, 131] on input at bounding box center [276, 131] width 91 height 11
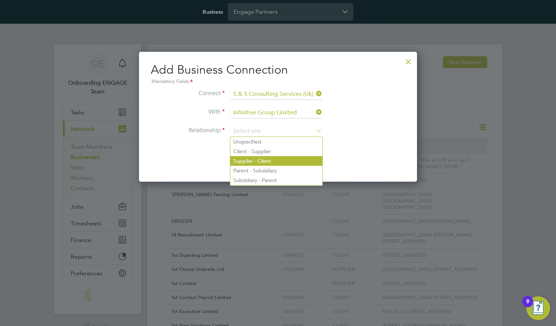
click at [276, 160] on li "Supplier - Client" at bounding box center [276, 161] width 92 height 10
type input "Supplier - Client"
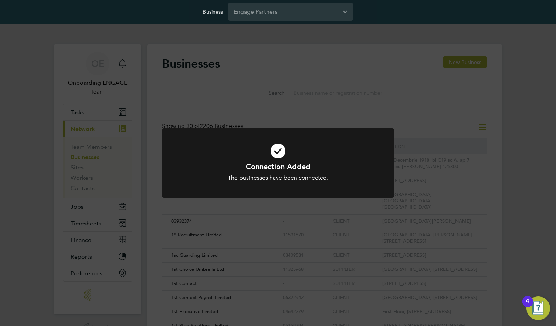
click at [278, 162] on h1 "Connection Added" at bounding box center [278, 167] width 192 height 10
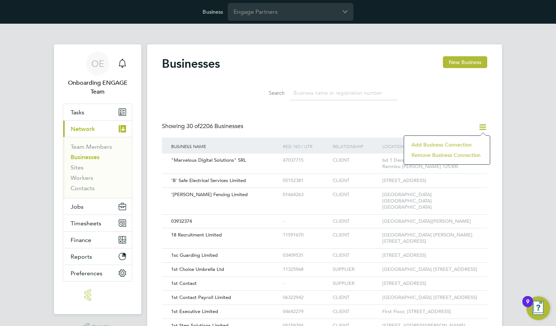
click at [446, 144] on li "Add Business Connection" at bounding box center [447, 144] width 78 height 10
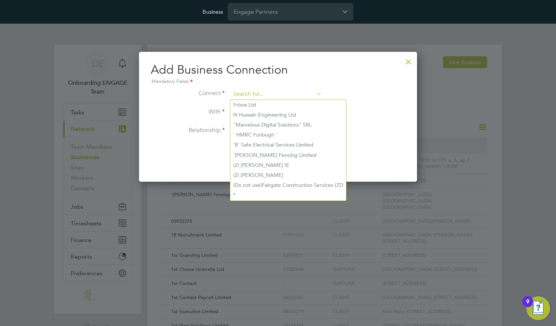
click at [276, 94] on input at bounding box center [276, 94] width 91 height 11
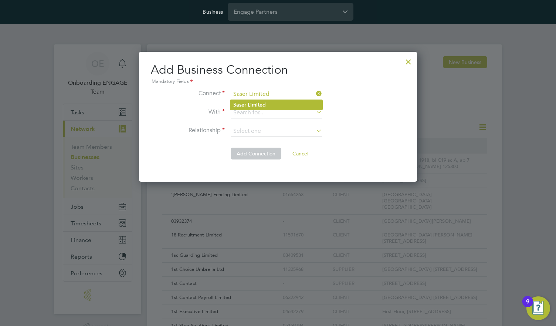
type input "Saser Limited"
click at [276, 104] on li "Saser Limited" at bounding box center [276, 105] width 92 height 10
click at [276, 112] on input at bounding box center [276, 112] width 91 height 11
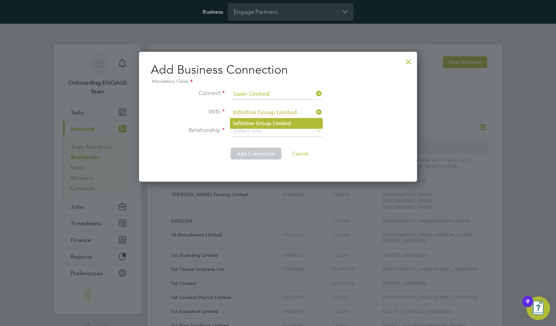
type input "Infinitive Group Limited"
click at [276, 123] on b "Limited" at bounding box center [282, 123] width 18 height 6
click at [276, 131] on input at bounding box center [276, 131] width 91 height 11
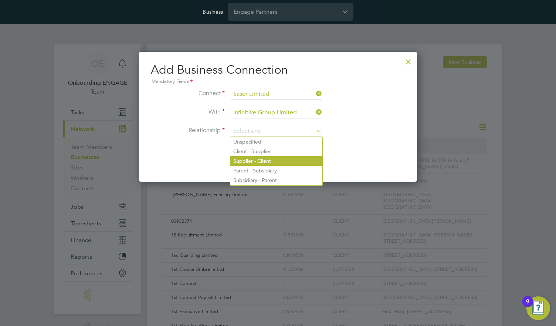
click at [276, 160] on li "Supplier - Client" at bounding box center [276, 161] width 92 height 10
type input "Supplier - Client"
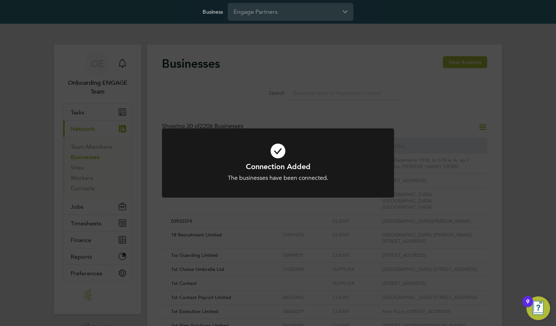
click at [278, 162] on h1 "Connection Added" at bounding box center [278, 167] width 192 height 10
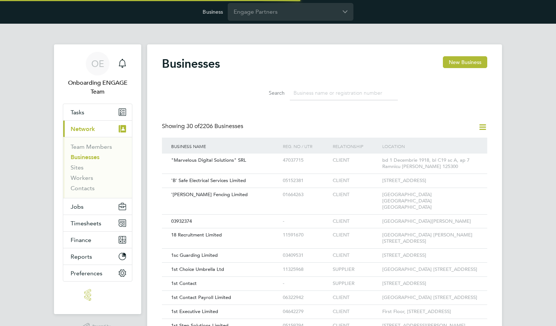
click at [482, 126] on icon at bounding box center [482, 126] width 9 height 9
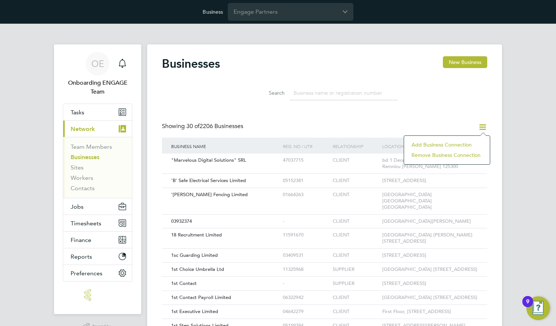
click at [446, 144] on li "Add Business Connection" at bounding box center [447, 144] width 78 height 10
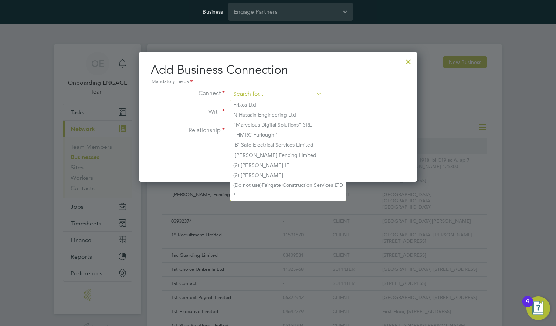
click at [276, 94] on input at bounding box center [276, 94] width 91 height 11
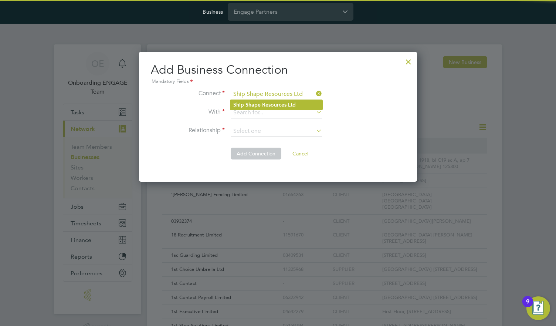
type input "Ship Shape Resources Ltd"
click at [276, 104] on b "Resources" at bounding box center [274, 105] width 24 height 6
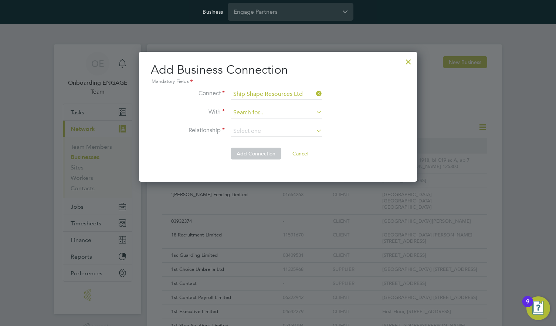
click at [276, 112] on input at bounding box center [276, 112] width 91 height 11
type input "Infinitive Group Limited"
click at [276, 123] on b "Limited" at bounding box center [282, 123] width 18 height 6
click at [276, 131] on input at bounding box center [276, 131] width 91 height 11
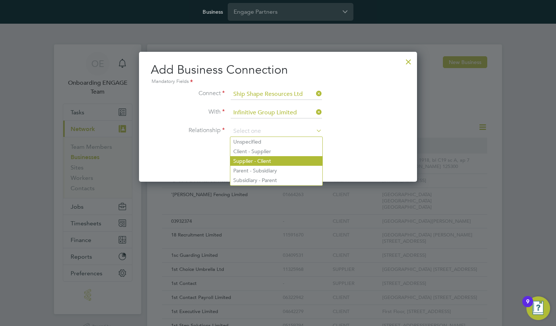
click at [276, 160] on li "Supplier - Client" at bounding box center [276, 161] width 92 height 10
type input "Supplier - Client"
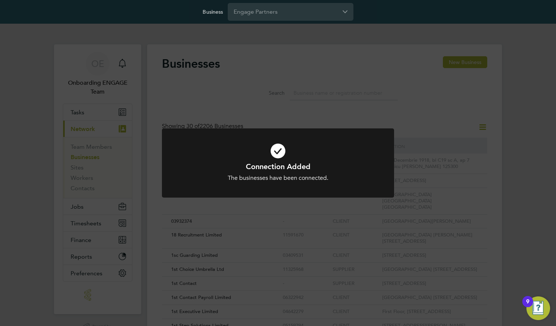
click at [278, 162] on h1 "Connection Added" at bounding box center [278, 167] width 192 height 10
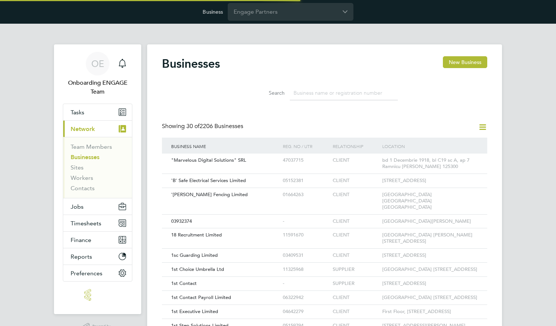
click at [482, 126] on icon at bounding box center [482, 126] width 9 height 9
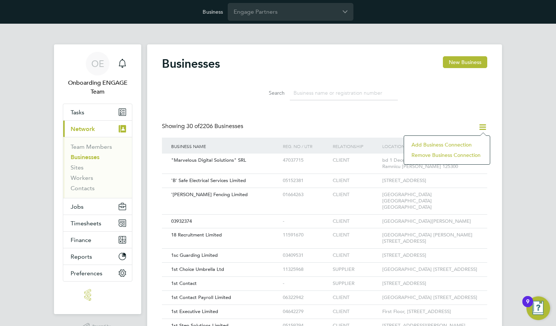
click at [446, 144] on li "Add Business Connection" at bounding box center [447, 144] width 78 height 10
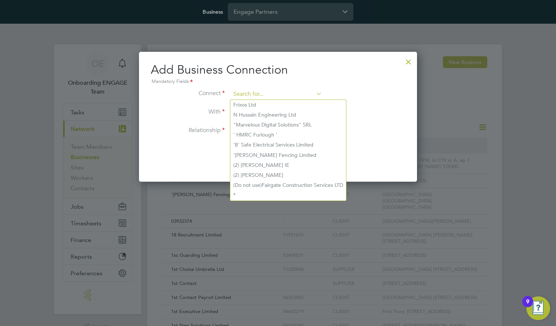
click at [276, 94] on input at bounding box center [276, 94] width 91 height 11
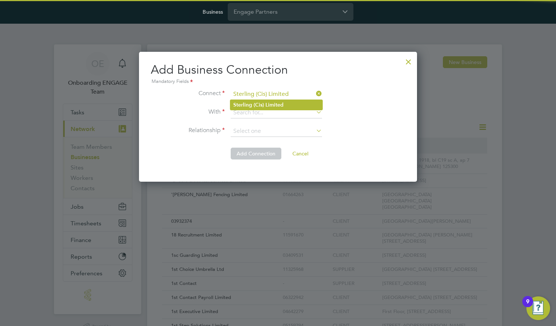
type input "Sterling (Cis) Limited"
click at [276, 104] on b "Limited" at bounding box center [275, 105] width 18 height 6
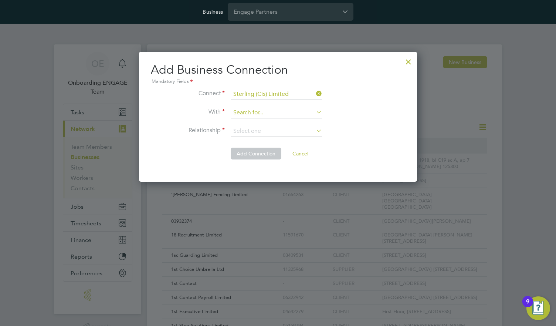
click at [276, 112] on input at bounding box center [276, 112] width 91 height 11
type input "Infinitive Group Limited"
click at [276, 123] on b "Limited" at bounding box center [282, 123] width 18 height 6
click at [276, 131] on input at bounding box center [276, 131] width 91 height 11
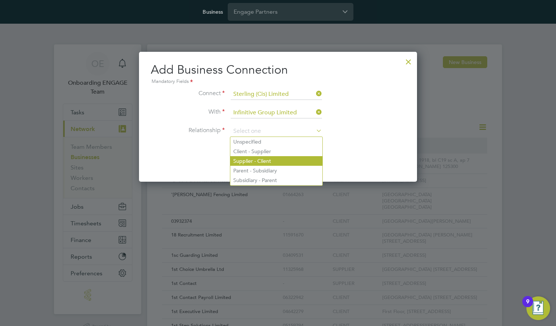
click at [276, 160] on li "Supplier - Client" at bounding box center [276, 161] width 92 height 10
type input "Supplier - Client"
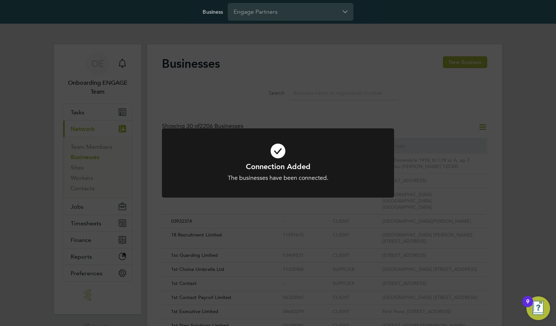
click at [278, 162] on h1 "Connection Added" at bounding box center [278, 167] width 192 height 10
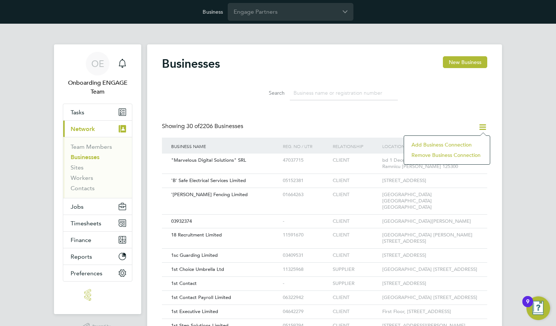
click at [446, 144] on li "Add Business Connection" at bounding box center [447, 144] width 78 height 10
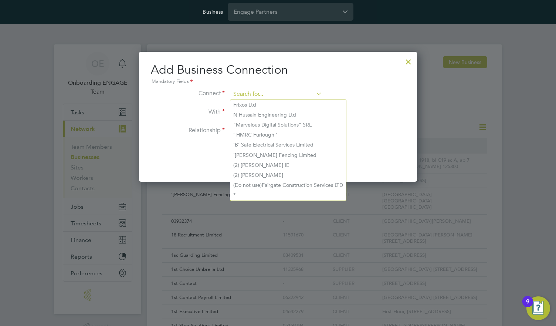
click at [276, 94] on input at bounding box center [276, 94] width 91 height 11
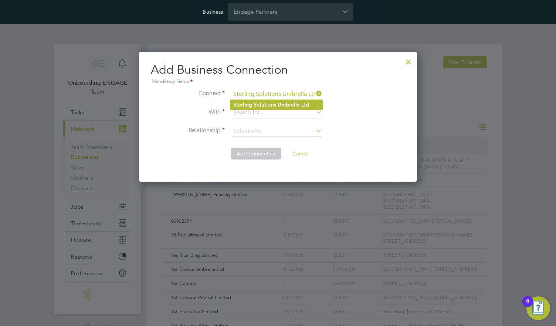
type input "Sterling Solutions Umbrella Ltd"
click at [276, 104] on b "Solutions" at bounding box center [265, 105] width 23 height 6
click at [276, 112] on input at bounding box center [276, 112] width 91 height 11
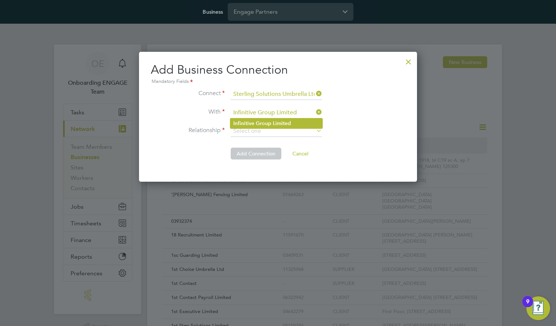
type input "Infinitive Group Limited"
click at [276, 123] on b "Limited" at bounding box center [282, 123] width 18 height 6
click at [276, 131] on input at bounding box center [276, 131] width 91 height 11
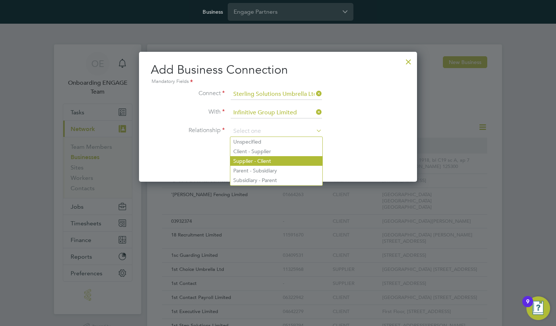
click at [276, 160] on li "Supplier - Client" at bounding box center [276, 161] width 92 height 10
type input "Supplier - Client"
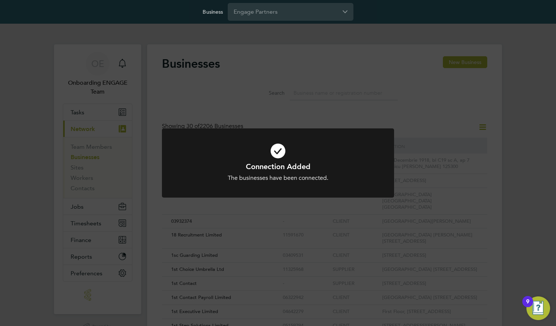
click at [278, 162] on h1 "Connection Added" at bounding box center [278, 167] width 192 height 10
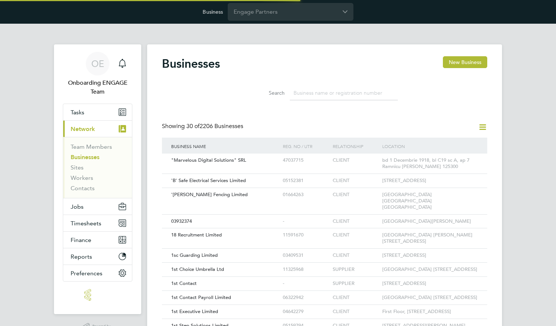
click at [482, 126] on icon at bounding box center [482, 126] width 9 height 9
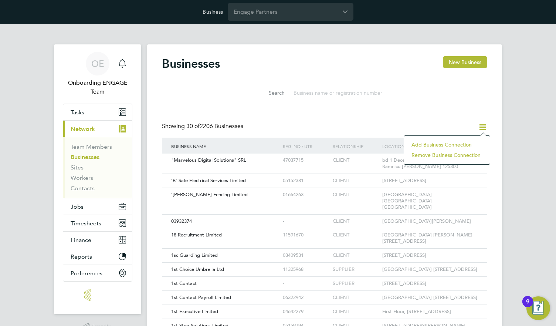
click at [446, 144] on li "Add Business Connection" at bounding box center [447, 144] width 78 height 10
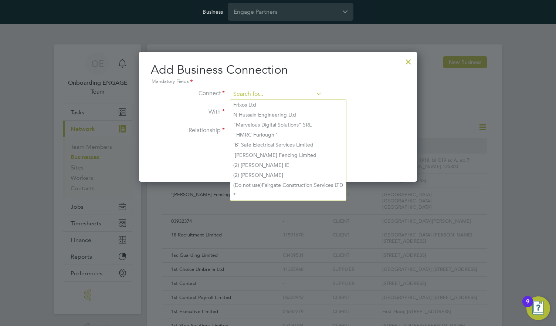
click at [276, 94] on input at bounding box center [276, 94] width 91 height 11
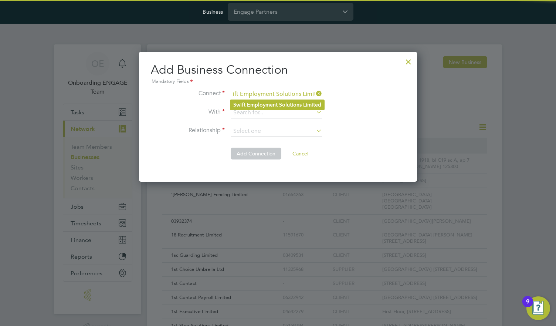
type input "Swift Employment Solutions Limited"
click at [277, 104] on b "Employment" at bounding box center [262, 105] width 31 height 6
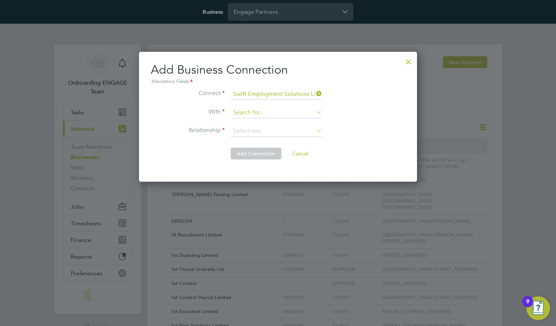
click at [276, 112] on input at bounding box center [276, 112] width 91 height 11
type input "Infinitive Group Limited"
click at [276, 123] on b "Limited" at bounding box center [282, 123] width 18 height 6
click at [276, 131] on input at bounding box center [276, 131] width 91 height 11
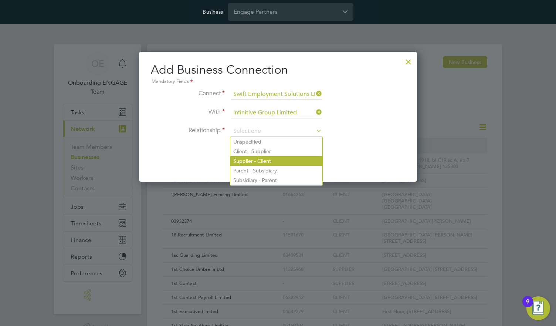
click at [276, 160] on li "Supplier - Client" at bounding box center [276, 161] width 92 height 10
type input "Supplier - Client"
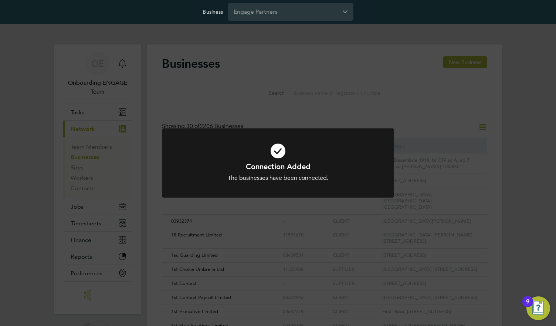
click at [278, 162] on h1 "Connection Added" at bounding box center [278, 167] width 192 height 10
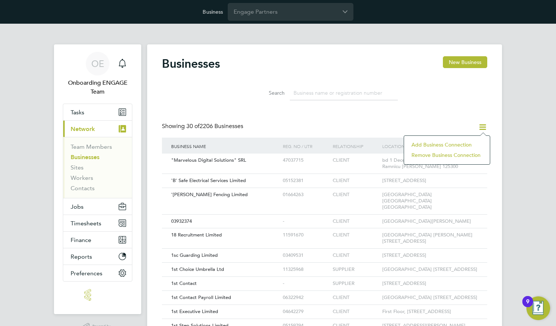
click at [446, 144] on li "Add Business Connection" at bounding box center [447, 144] width 78 height 10
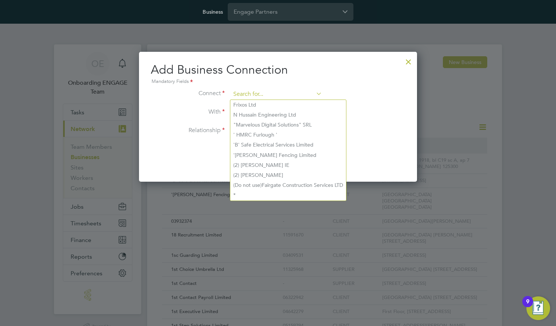
click at [276, 94] on input at bounding box center [276, 94] width 91 height 11
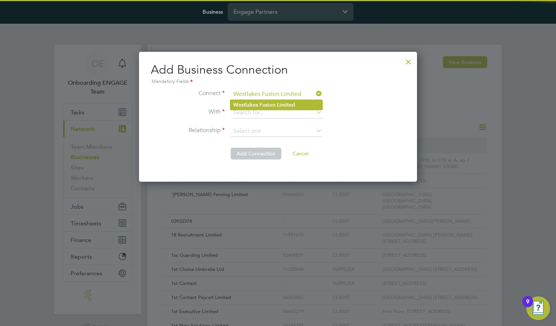
type input "Westlakes Fusion Limited"
click at [276, 104] on li "Westlakes Fusion Limited" at bounding box center [276, 105] width 92 height 10
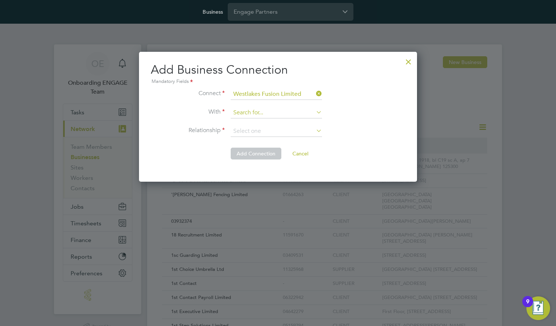
click at [276, 112] on input at bounding box center [276, 112] width 91 height 11
type input "Infinitive Group Limited"
click at [276, 123] on b "Limited" at bounding box center [282, 123] width 18 height 6
click at [276, 131] on input at bounding box center [276, 131] width 91 height 11
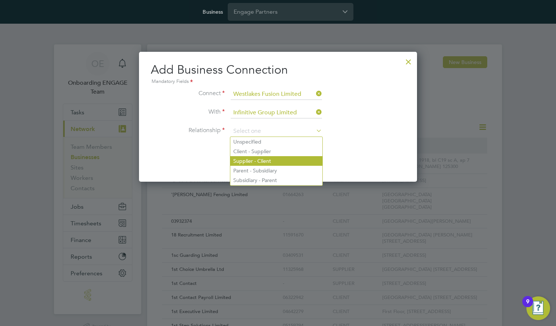
click at [276, 160] on li "Supplier - Client" at bounding box center [276, 161] width 92 height 10
type input "Supplier - Client"
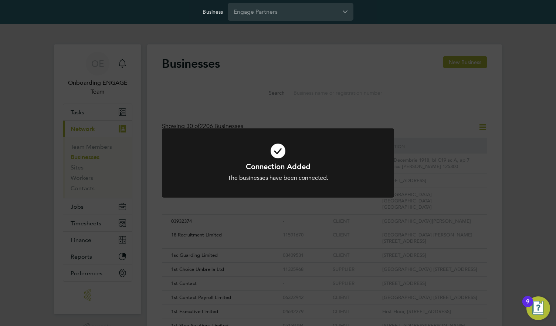
click at [278, 162] on h1 "Connection Added" at bounding box center [278, 167] width 192 height 10
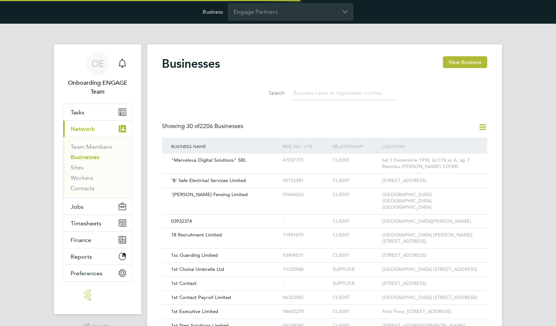
click at [482, 126] on icon at bounding box center [482, 126] width 9 height 9
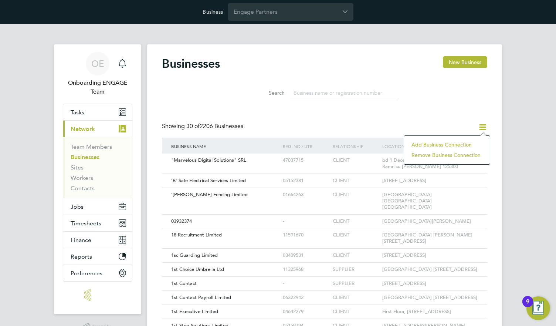
click at [446, 144] on li "Add Business Connection" at bounding box center [447, 144] width 78 height 10
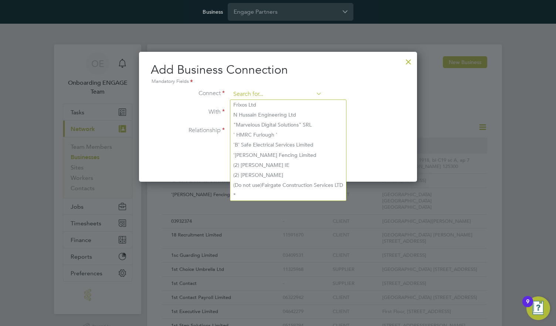
click at [276, 94] on input at bounding box center [276, 94] width 91 height 11
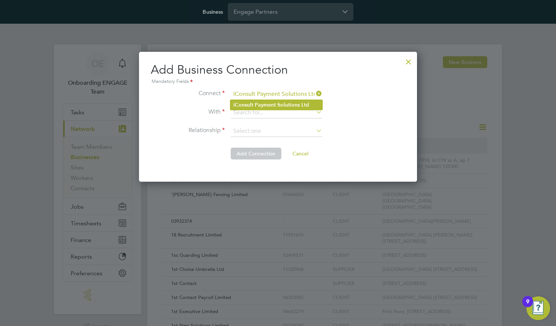
type input "iConsult Payment Solutions Ltd"
click at [276, 104] on li "iConsult Payment Solutions Ltd" at bounding box center [276, 105] width 92 height 10
click at [276, 112] on input at bounding box center [276, 112] width 91 height 11
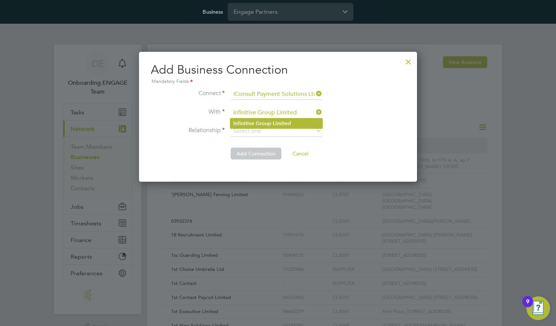
type input "Infinitive Group Limited"
click at [276, 123] on b "Limited" at bounding box center [282, 123] width 18 height 6
click at [276, 131] on input at bounding box center [276, 131] width 91 height 11
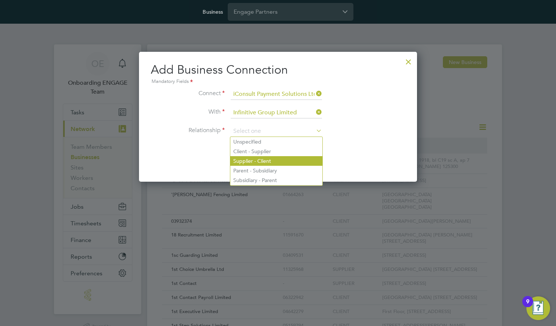
click at [276, 160] on li "Supplier - Client" at bounding box center [276, 161] width 92 height 10
type input "Supplier - Client"
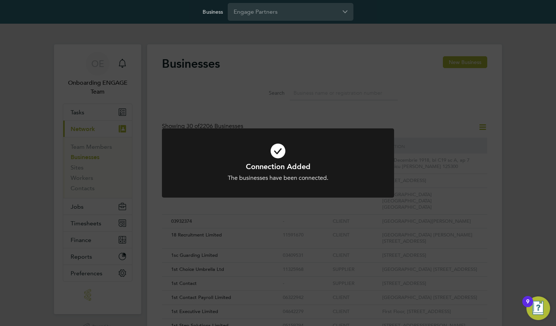
click at [278, 162] on h1 "Connection Added" at bounding box center [278, 167] width 192 height 10
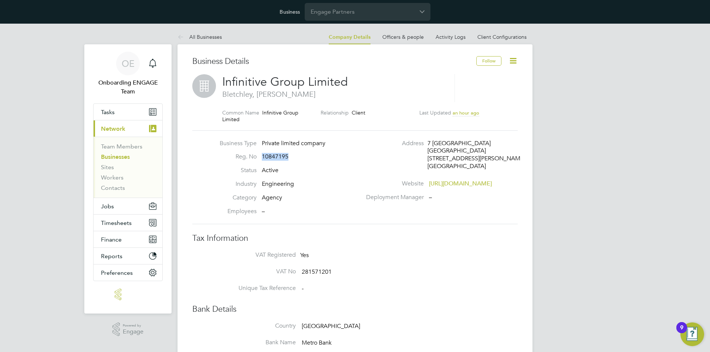
drag, startPoint x: 261, startPoint y: 155, endPoint x: 308, endPoint y: 157, distance: 47.0
click at [308, 157] on li "Reg. No 10847195" at bounding box center [289, 160] width 146 height 14
copy span "10847195"
drag, startPoint x: 460, startPoint y: 149, endPoint x: 430, endPoint y: 140, distance: 31.7
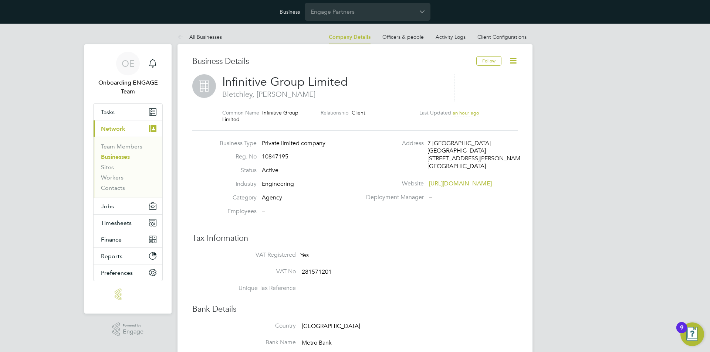
click at [427, 141] on div "7 [GEOGRAPHIC_DATA]" at bounding box center [462, 144] width 70 height 8
drag, startPoint x: 427, startPoint y: 141, endPoint x: 396, endPoint y: 112, distance: 42.1
click at [518, 156] on div "Address [STREET_ADDRESS][PERSON_NAME]" at bounding box center [441, 157] width 159 height 34
copy div "[STREET_ADDRESS][PERSON_NAME]"
